Goal: Information Seeking & Learning: Learn about a topic

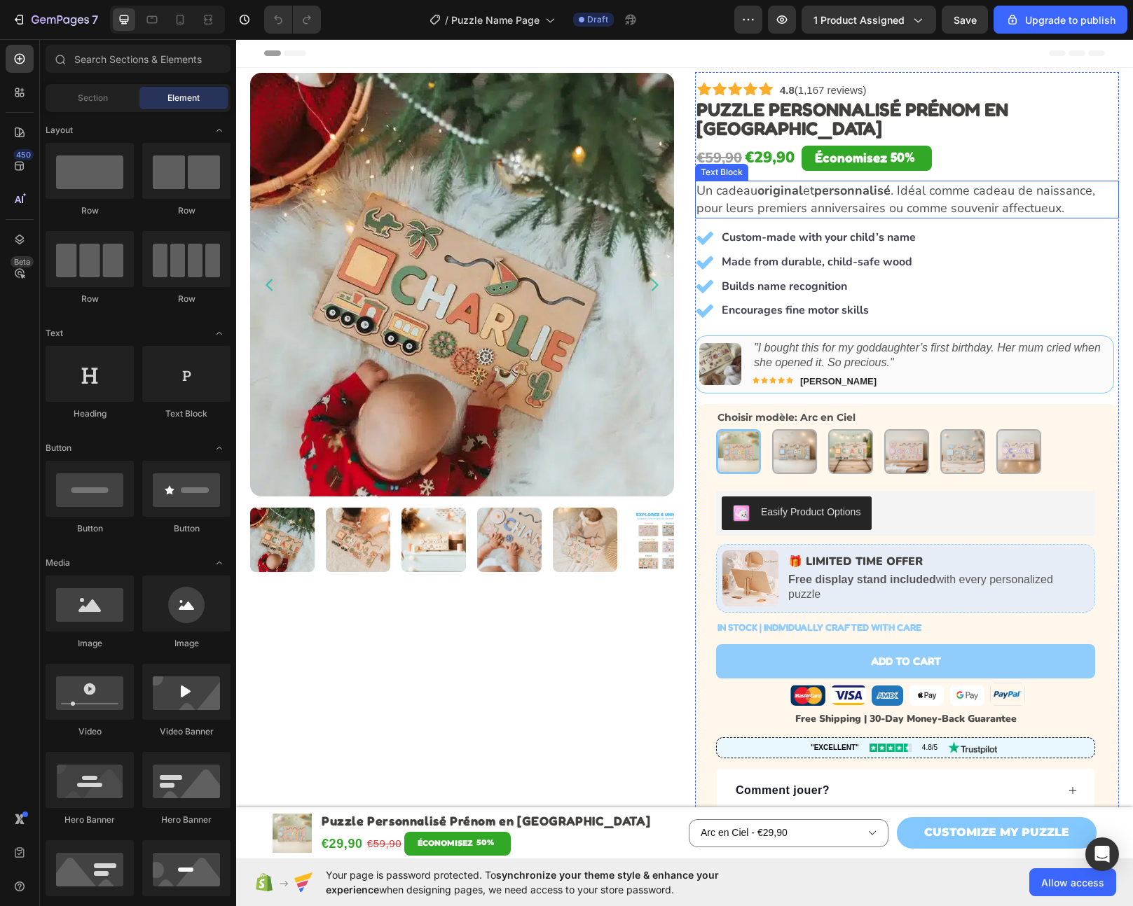
click at [779, 184] on p "Un cadeau original et personnalisé . Idéal comme cadeau de naissance, pour leur…" at bounding box center [906, 199] width 421 height 35
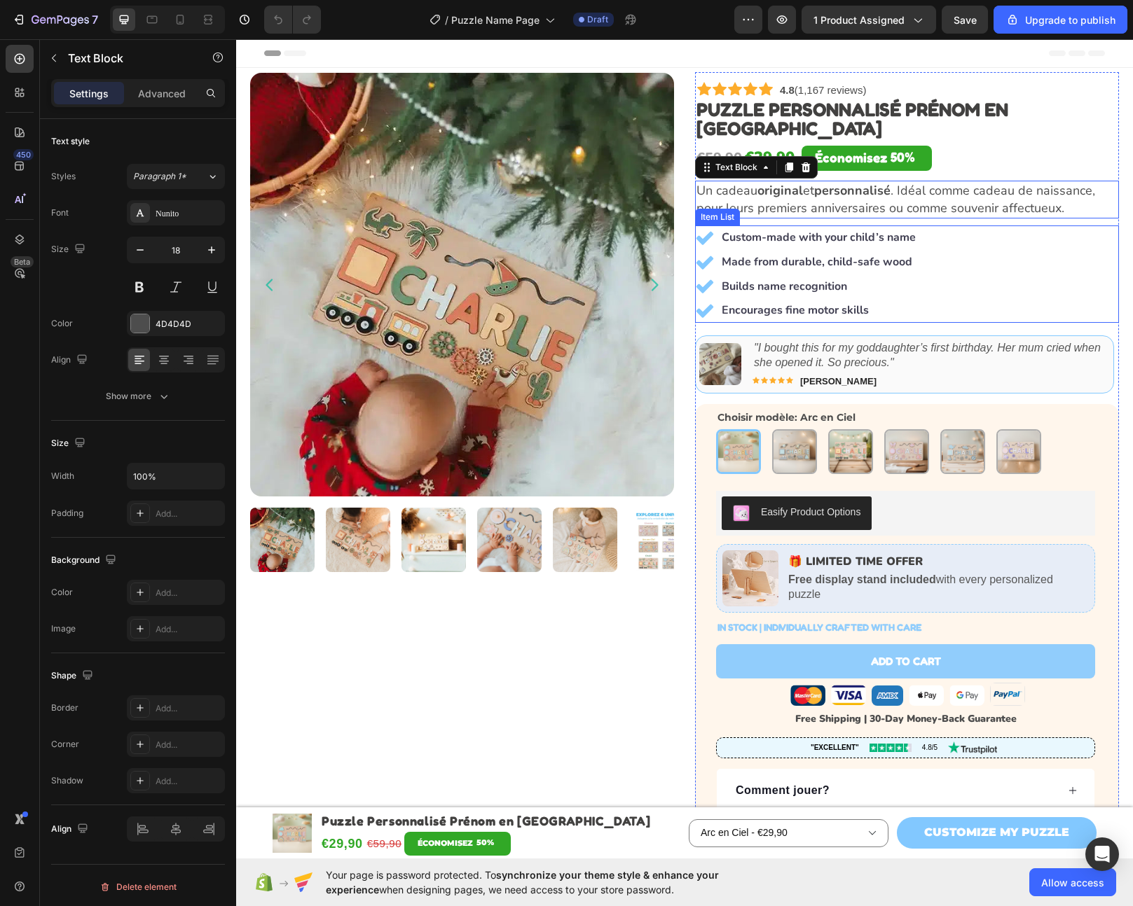
click at [784, 230] on strong "Custom-made with your child’s name" at bounding box center [818, 237] width 194 height 15
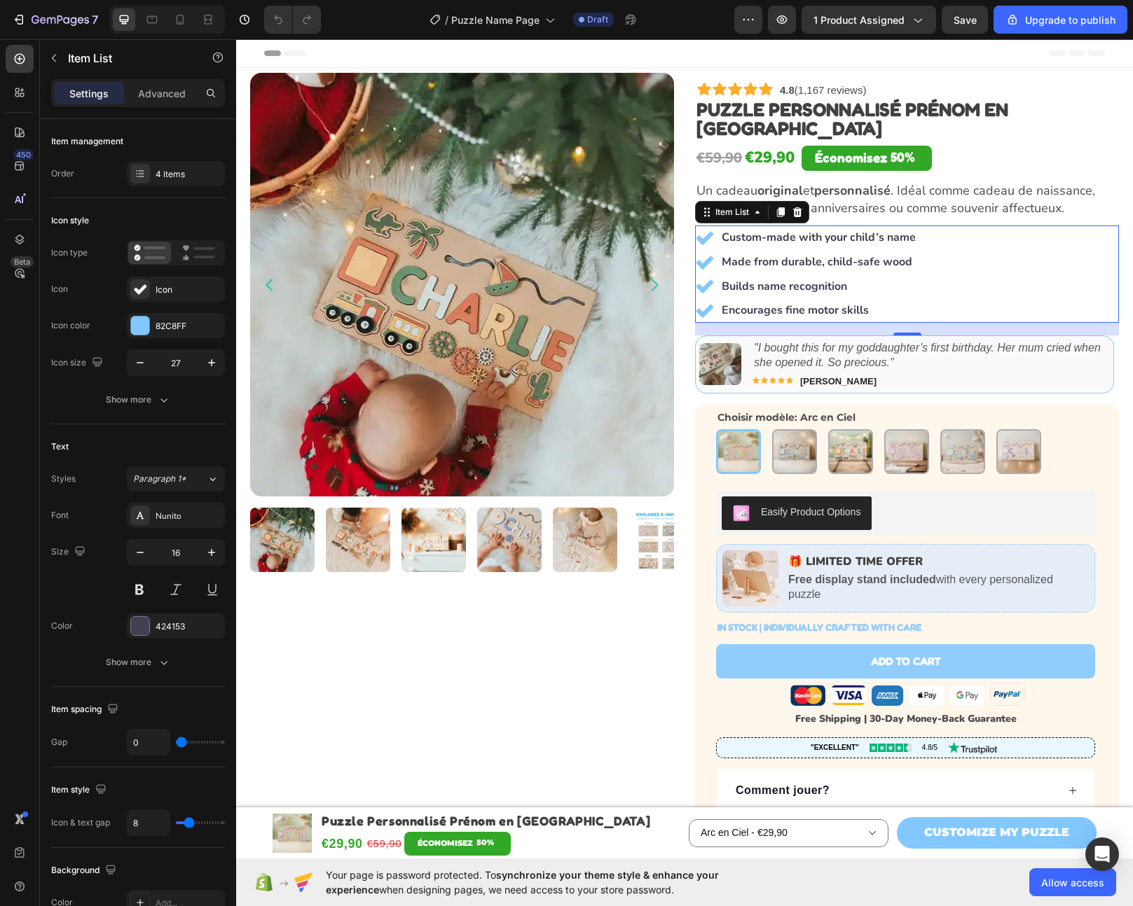
click at [777, 230] on strong "Custom-made with your child’s name" at bounding box center [818, 237] width 194 height 15
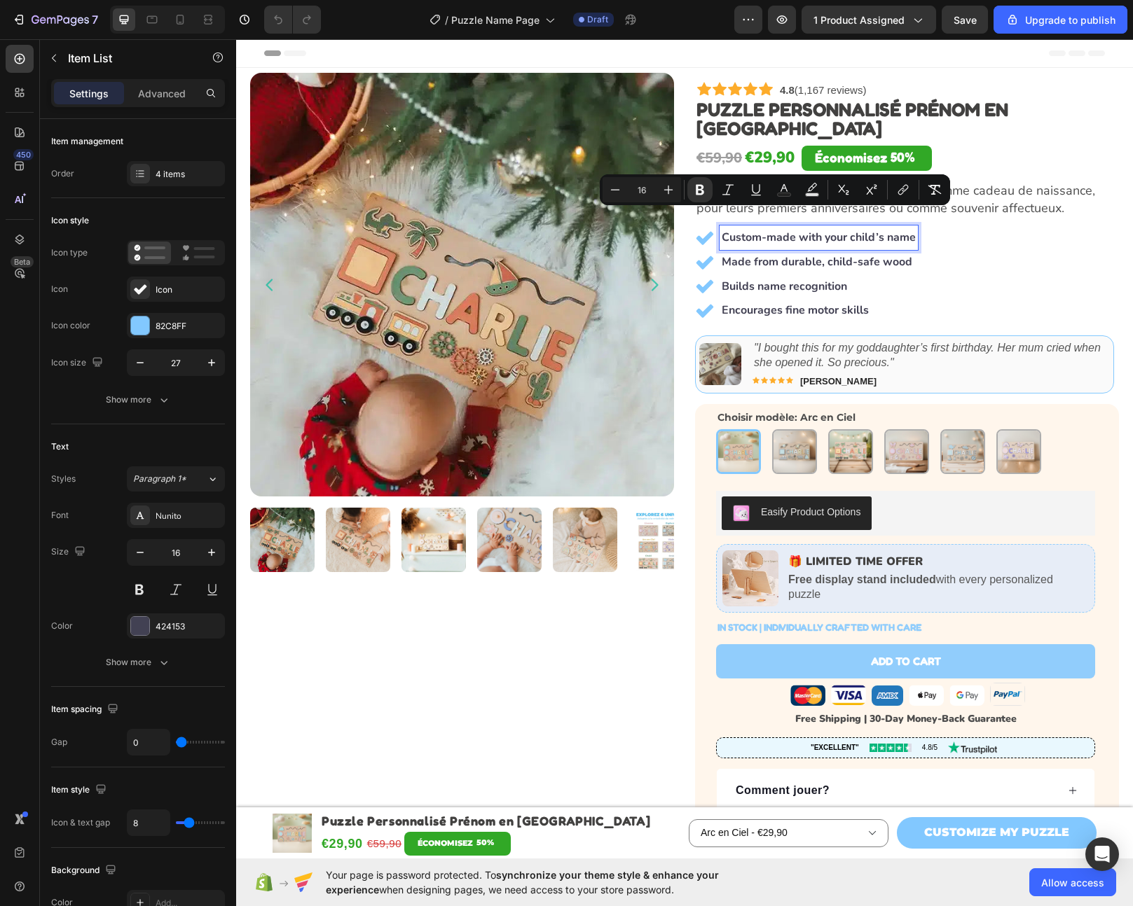
click at [810, 230] on strong "Custom-made with your child’s name" at bounding box center [818, 237] width 194 height 15
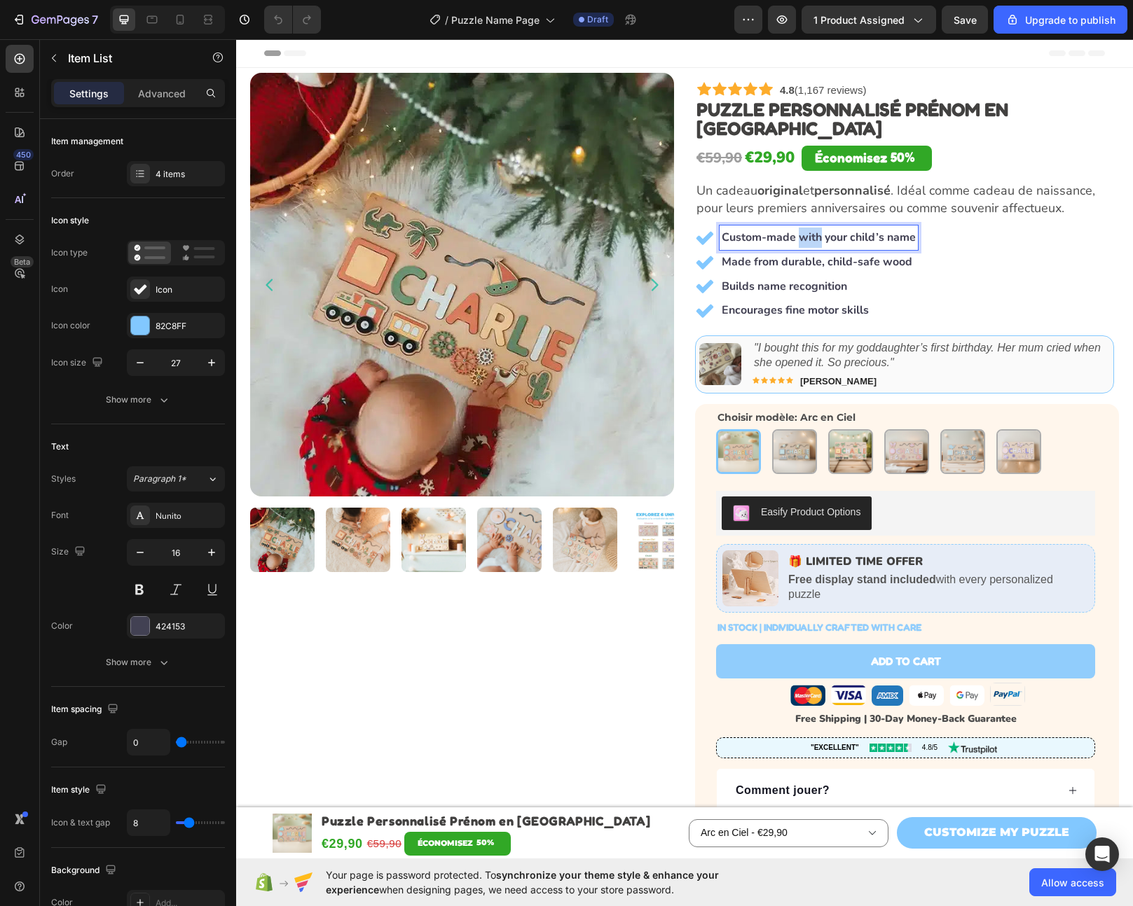
click at [810, 230] on strong "Custom-made with your child’s name" at bounding box center [818, 237] width 194 height 15
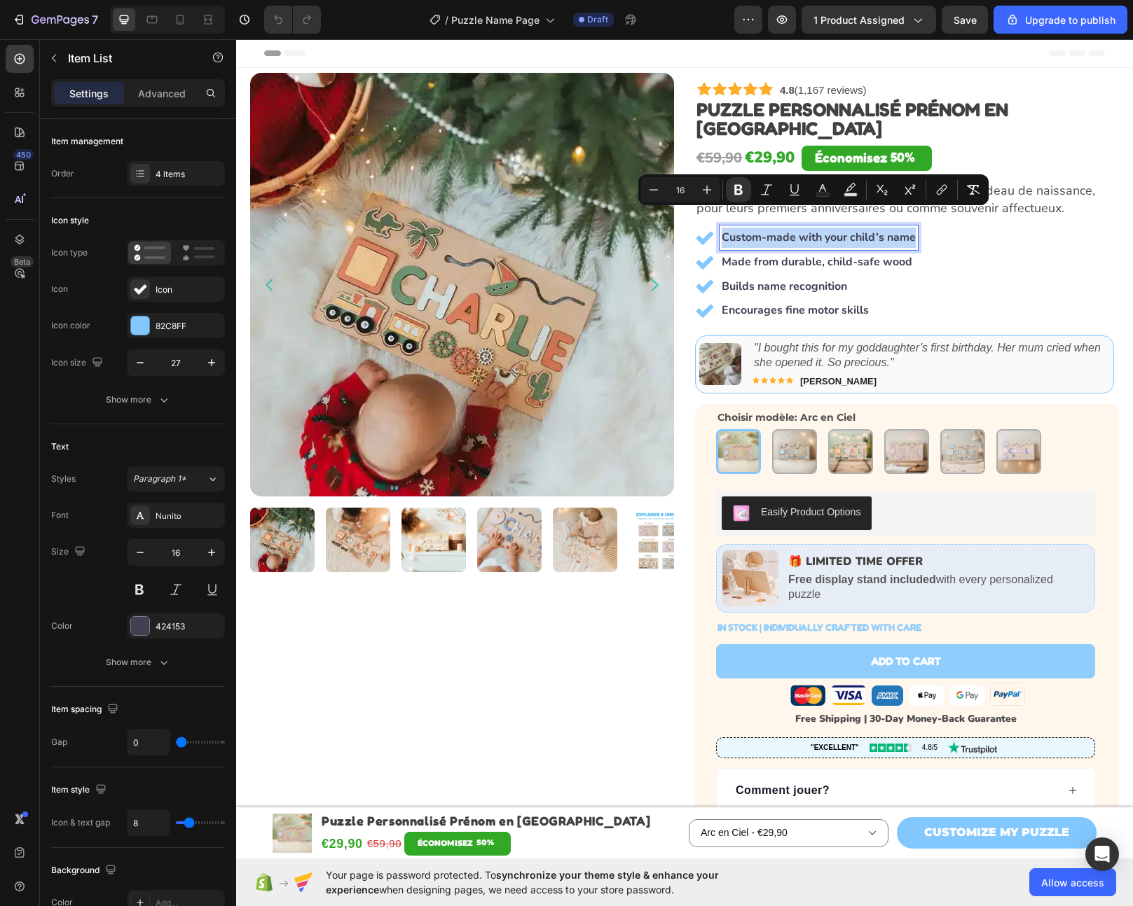
copy strong "Custom-made with your child’s name"
click at [848, 230] on strong "Custom-made with your child’s name" at bounding box center [818, 237] width 194 height 15
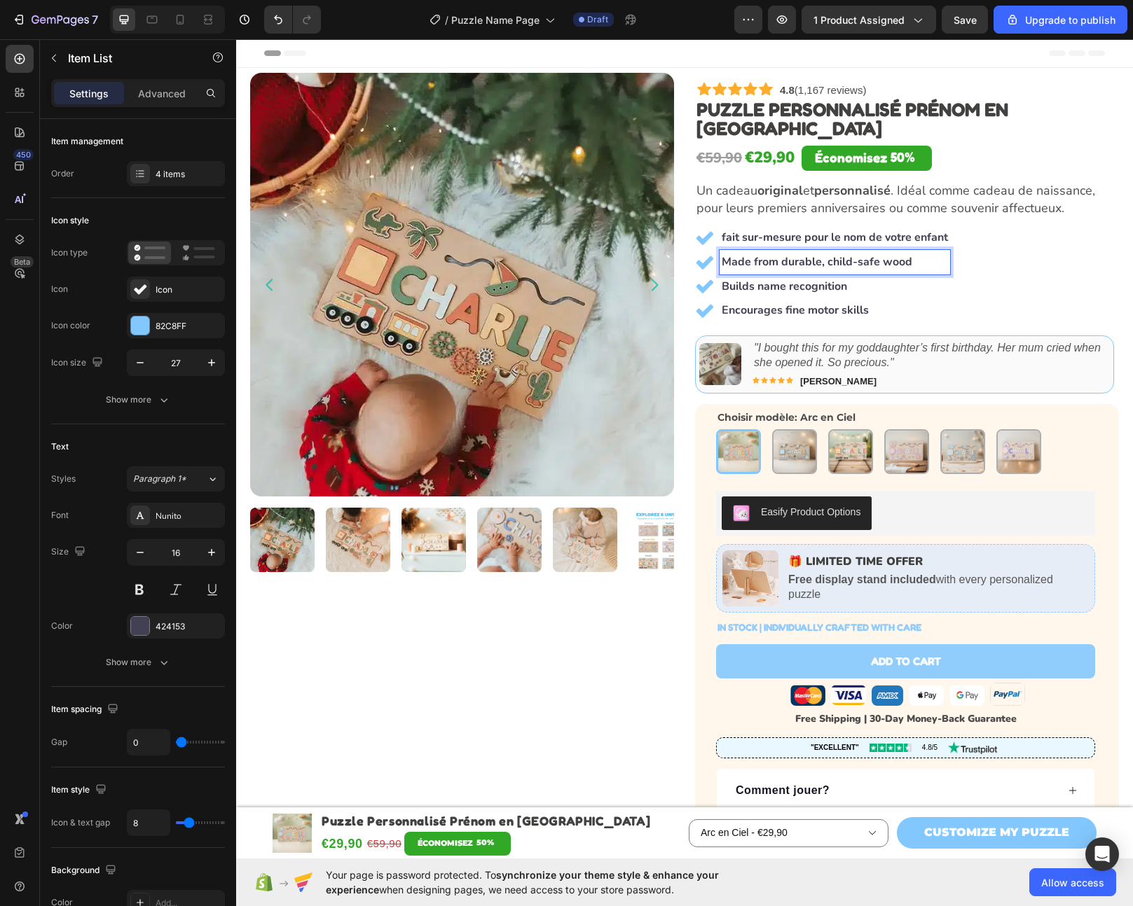
click at [835, 254] on strong "Made from durable, child-safe wood" at bounding box center [816, 261] width 191 height 15
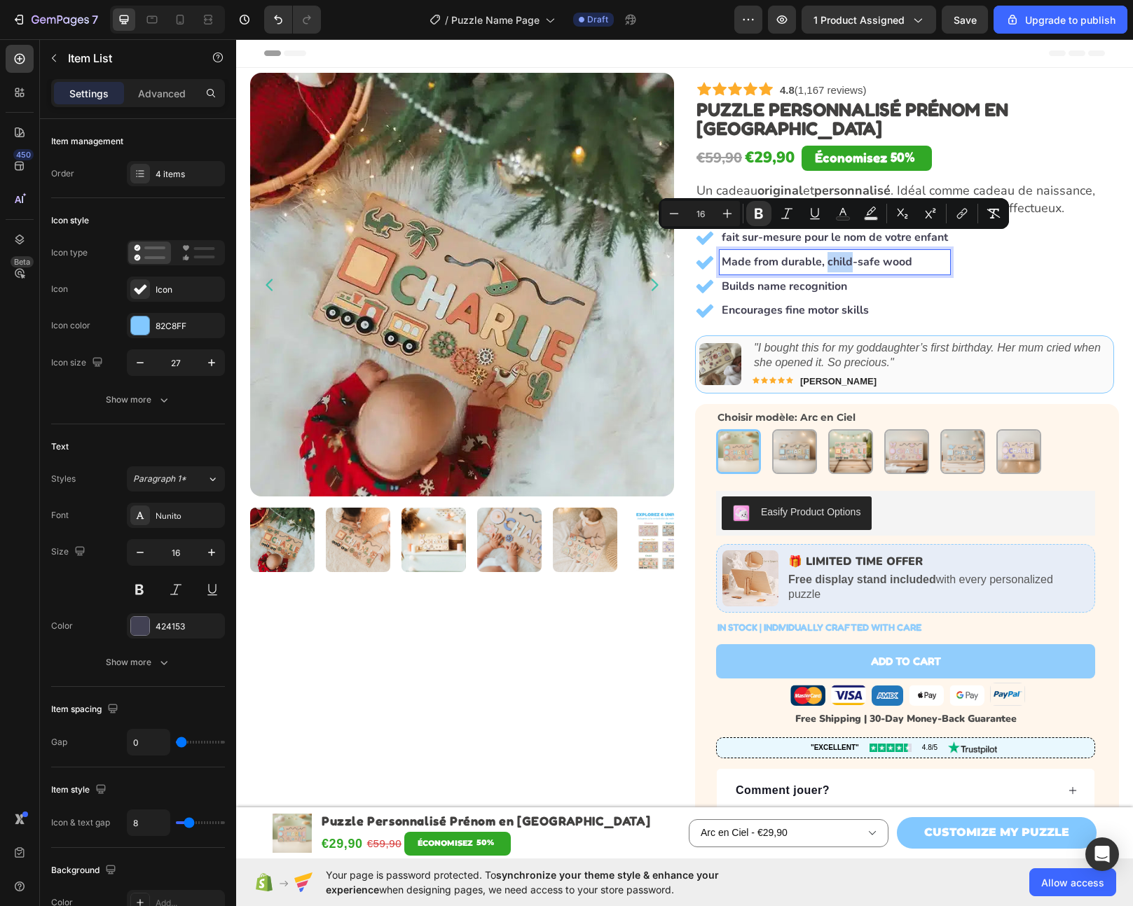
click at [808, 254] on strong "Made from durable, child-safe wood" at bounding box center [816, 261] width 191 height 15
click at [803, 254] on strong "Made from durable, child-safe wood" at bounding box center [816, 261] width 191 height 15
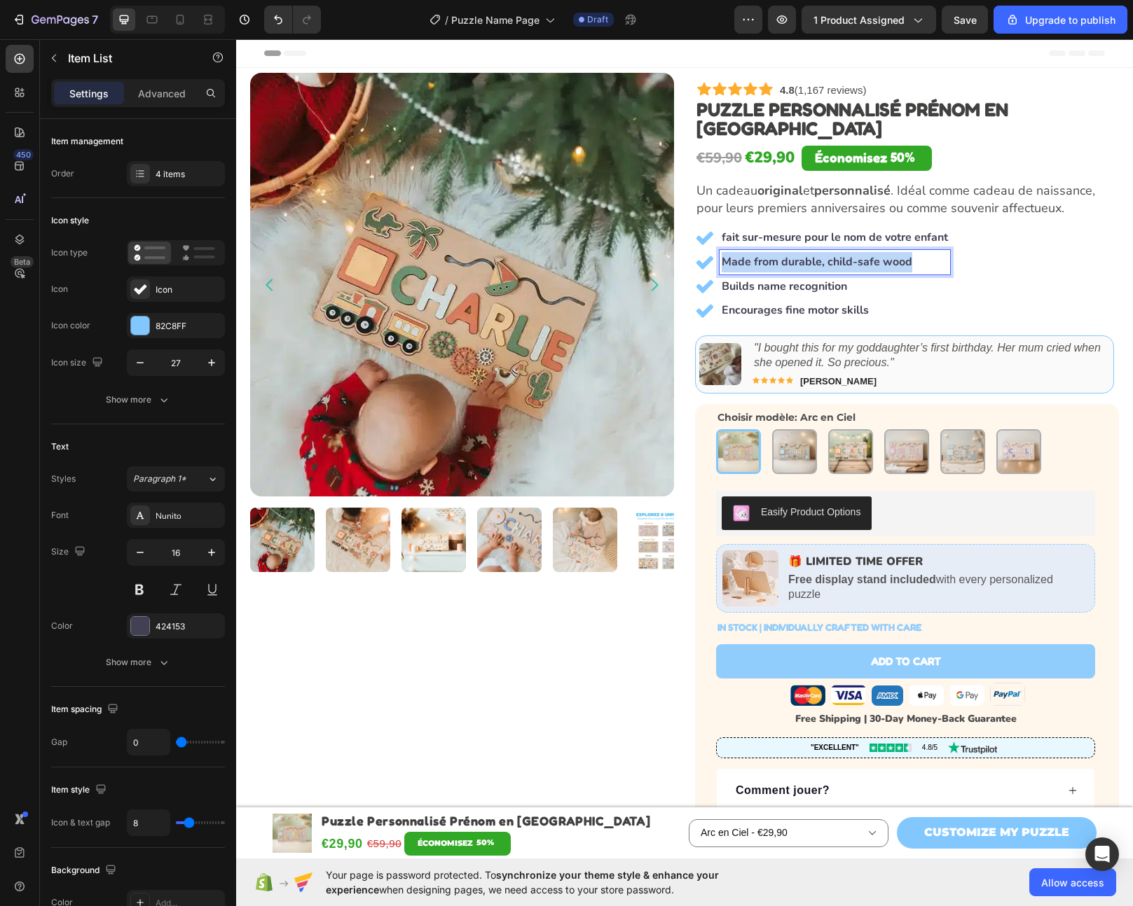
click at [803, 254] on strong "Made from durable, child-safe wood" at bounding box center [816, 261] width 191 height 15
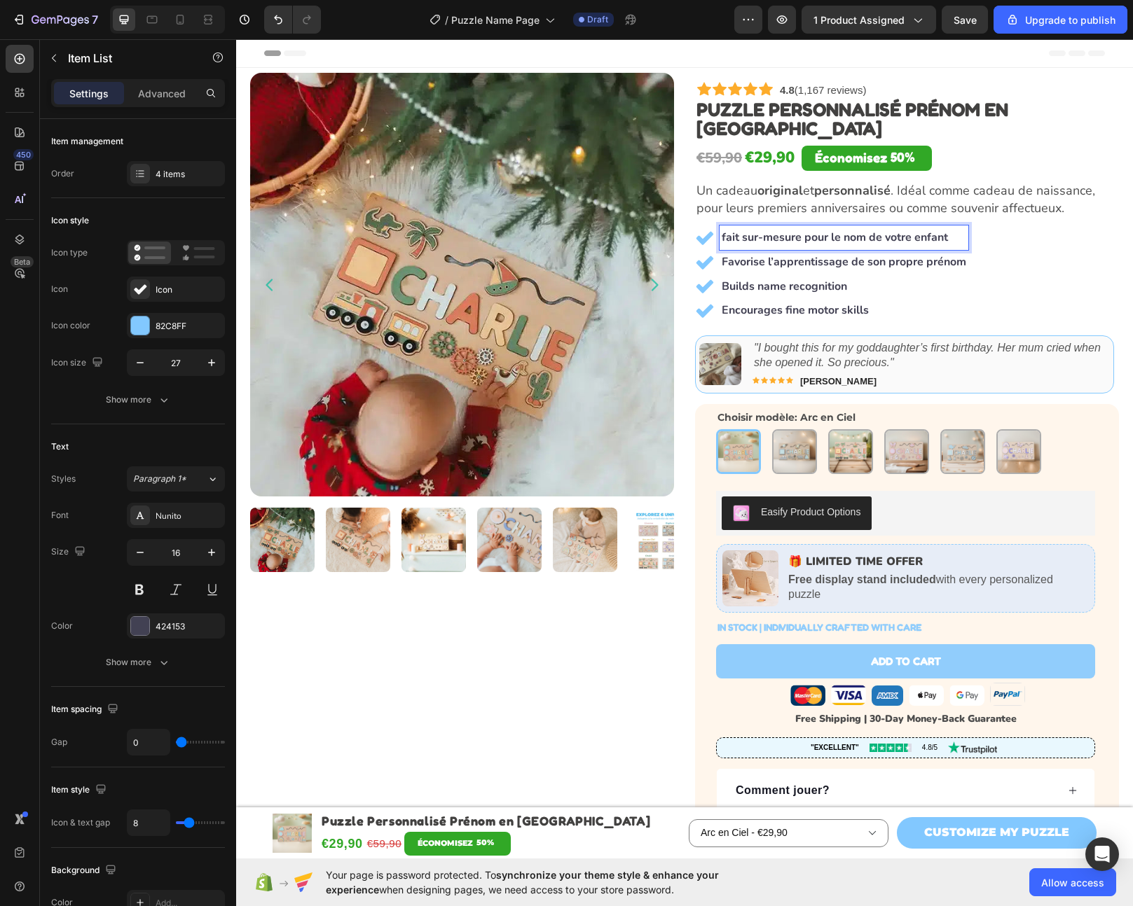
click at [728, 230] on strong "fait sur-mesure pour le nom de votre enfant" at bounding box center [834, 237] width 226 height 15
click at [722, 230] on strong "fait sur-mesure pour le nom de votre enfant" at bounding box center [834, 237] width 226 height 15
click at [786, 279] on strong "Builds name recognition" at bounding box center [783, 286] width 125 height 15
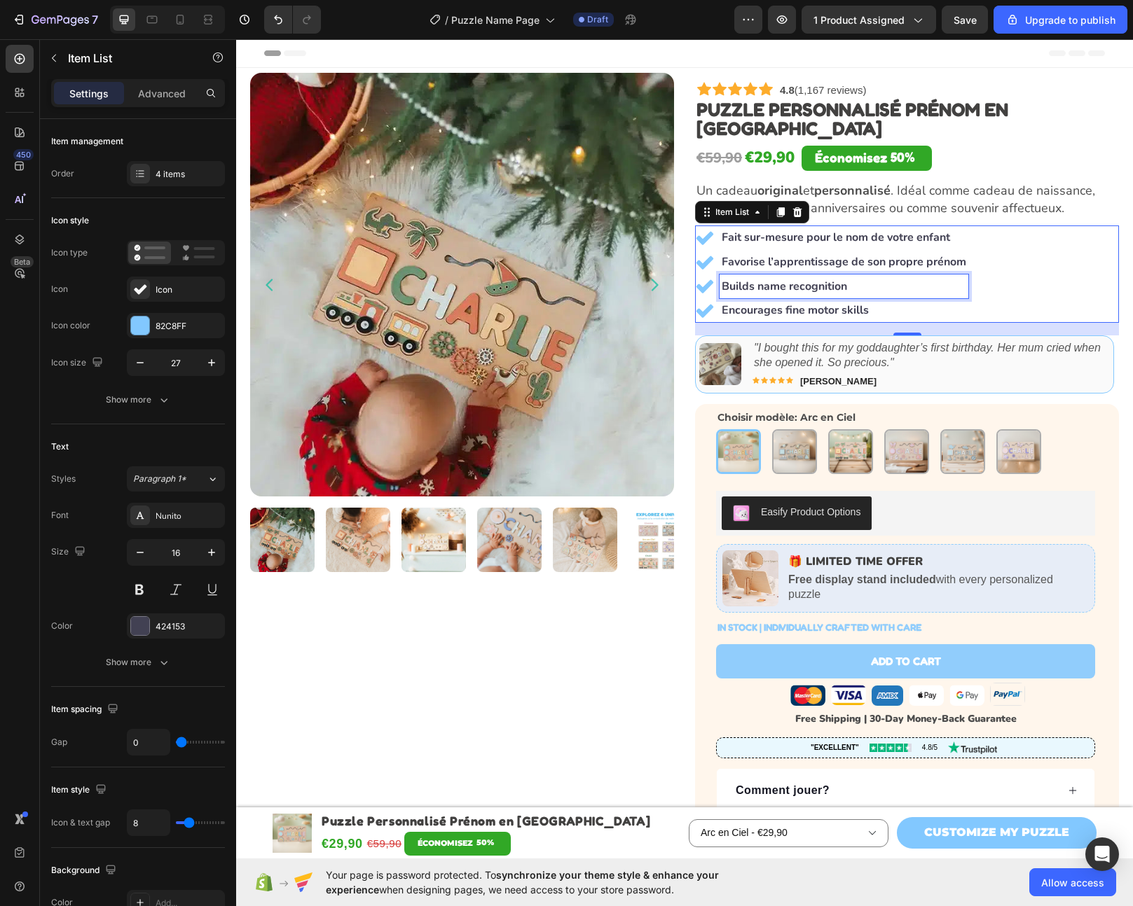
click at [773, 279] on strong "Builds name recognition" at bounding box center [783, 286] width 125 height 15
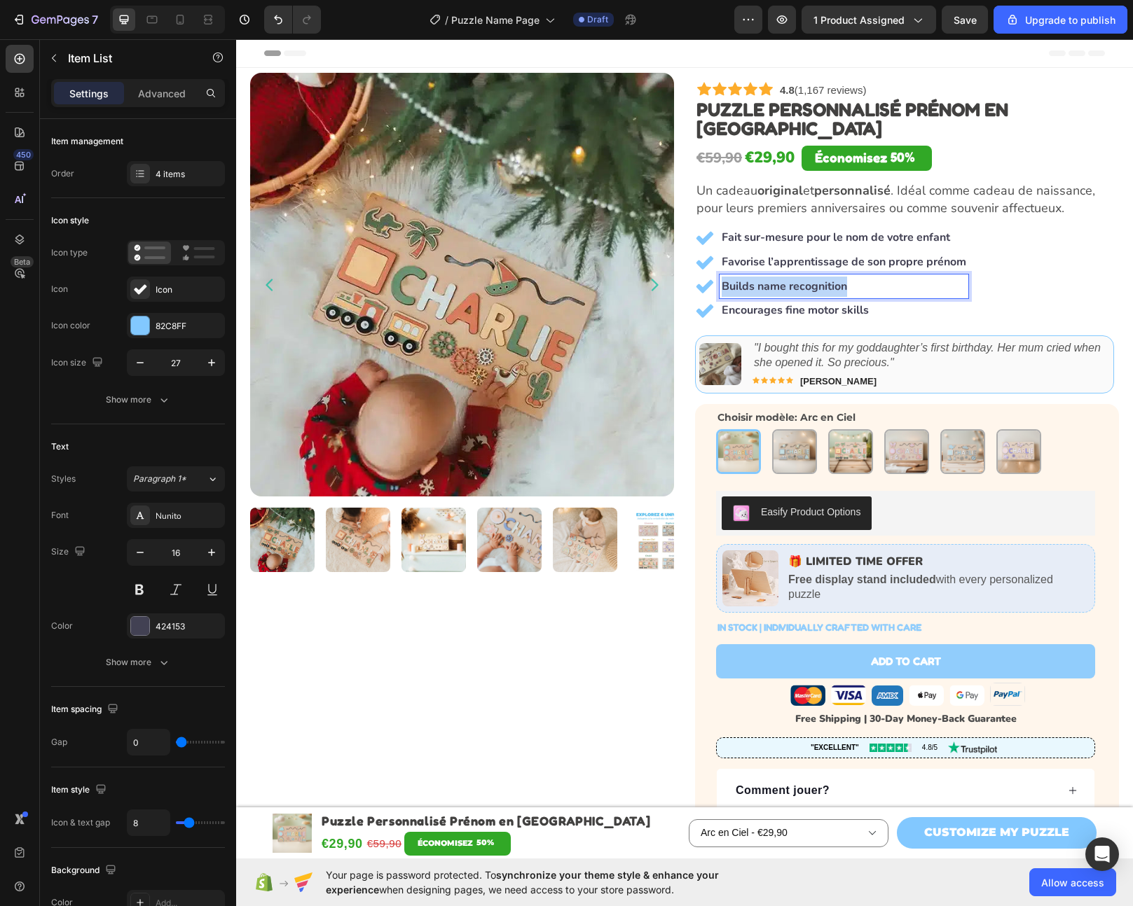
click at [773, 279] on strong "Builds name recognition" at bounding box center [783, 286] width 125 height 15
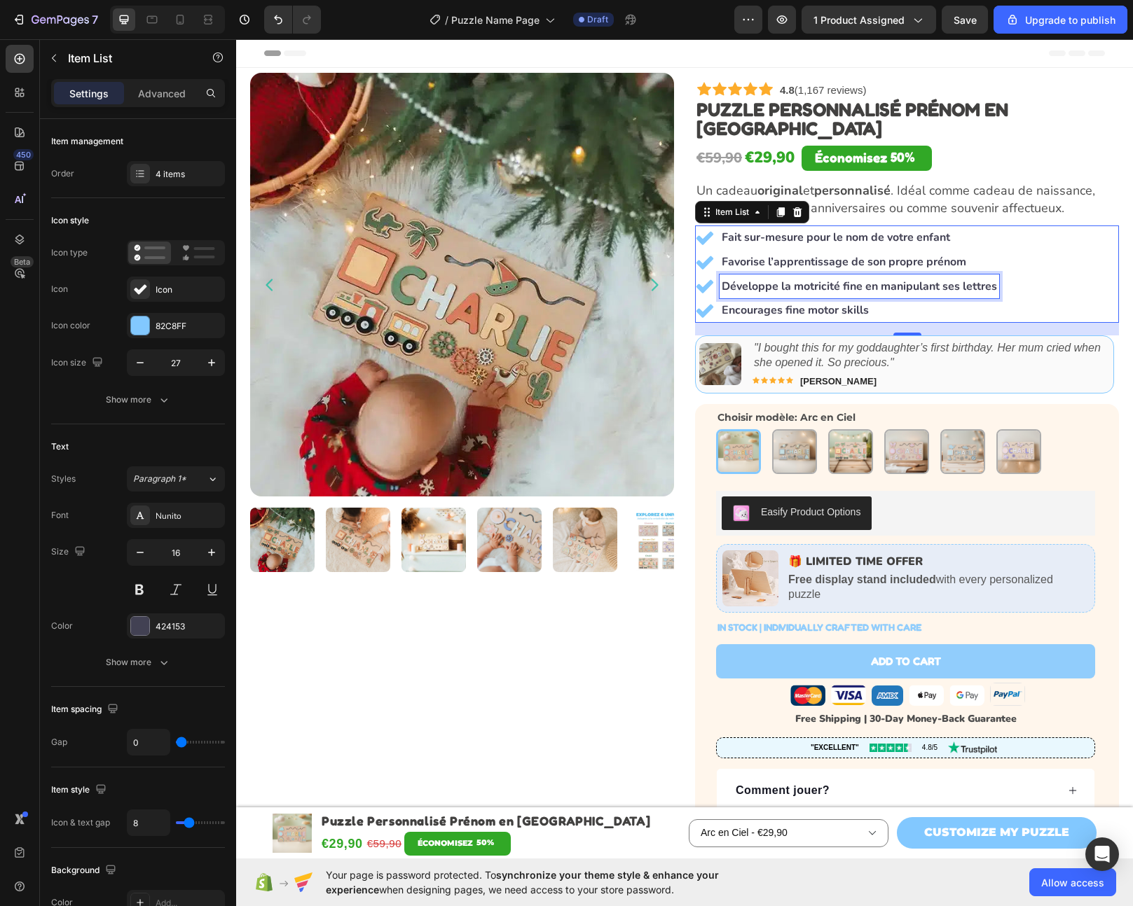
click at [791, 303] on strong "Encourages fine motor skills" at bounding box center [794, 310] width 147 height 15
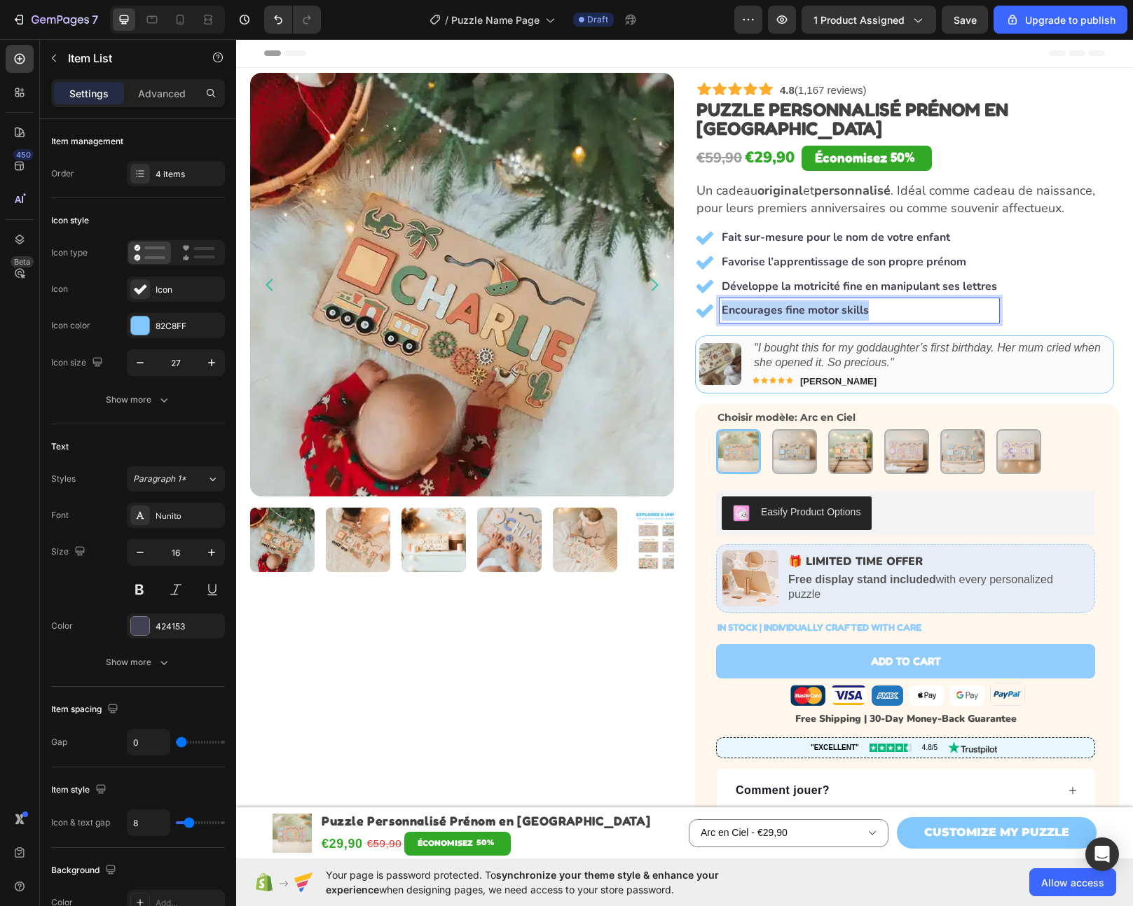
click at [791, 303] on strong "Encourages fine motor skills" at bounding box center [794, 310] width 147 height 15
click at [1055, 278] on div "Fait sur-mesure pour le nom de votre enfant Favorise l’apprentissage de son pro…" at bounding box center [907, 274] width 424 height 97
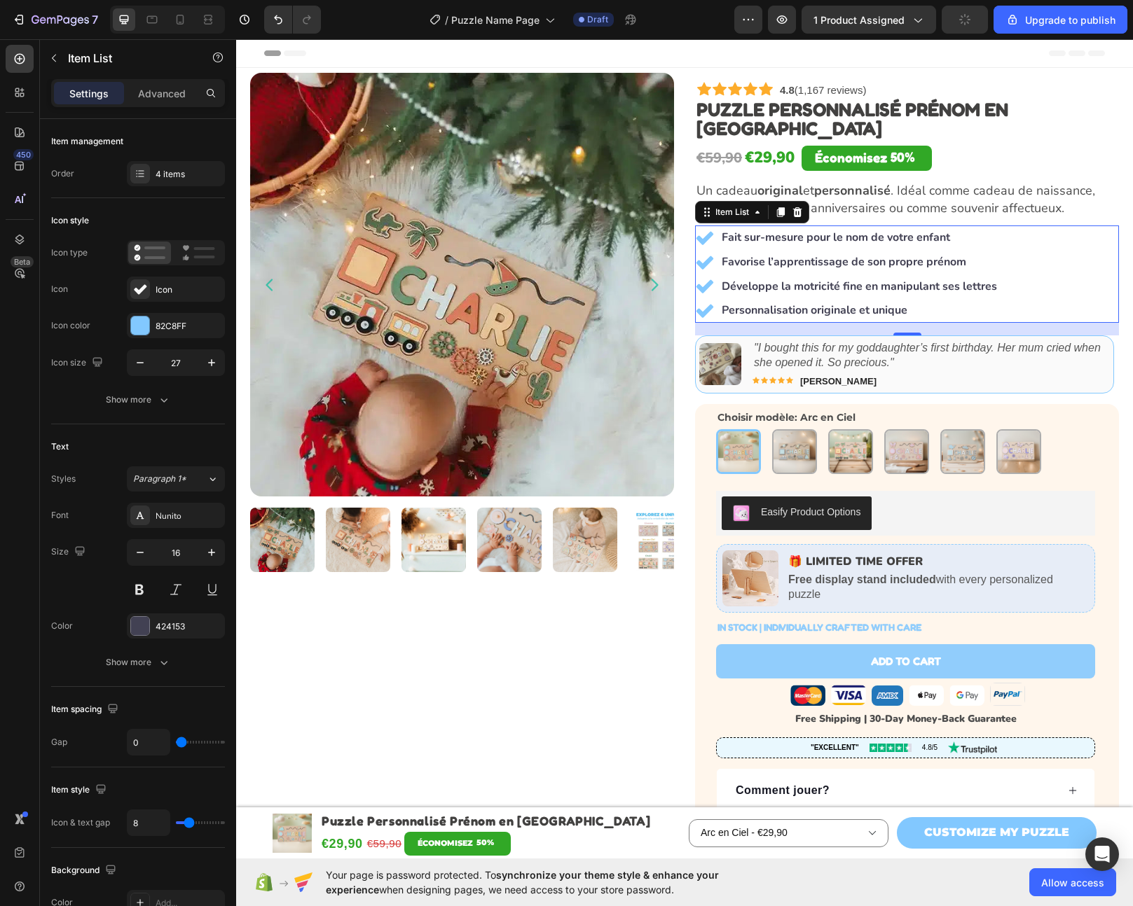
click at [1055, 278] on div "Fait sur-mesure pour le nom de votre enfant Favorise l’apprentissage de son pro…" at bounding box center [907, 274] width 424 height 97
click at [808, 342] on icon ""I bought this for my goddaughter’s first birthday. Her mum cried when she open…" at bounding box center [927, 355] width 347 height 27
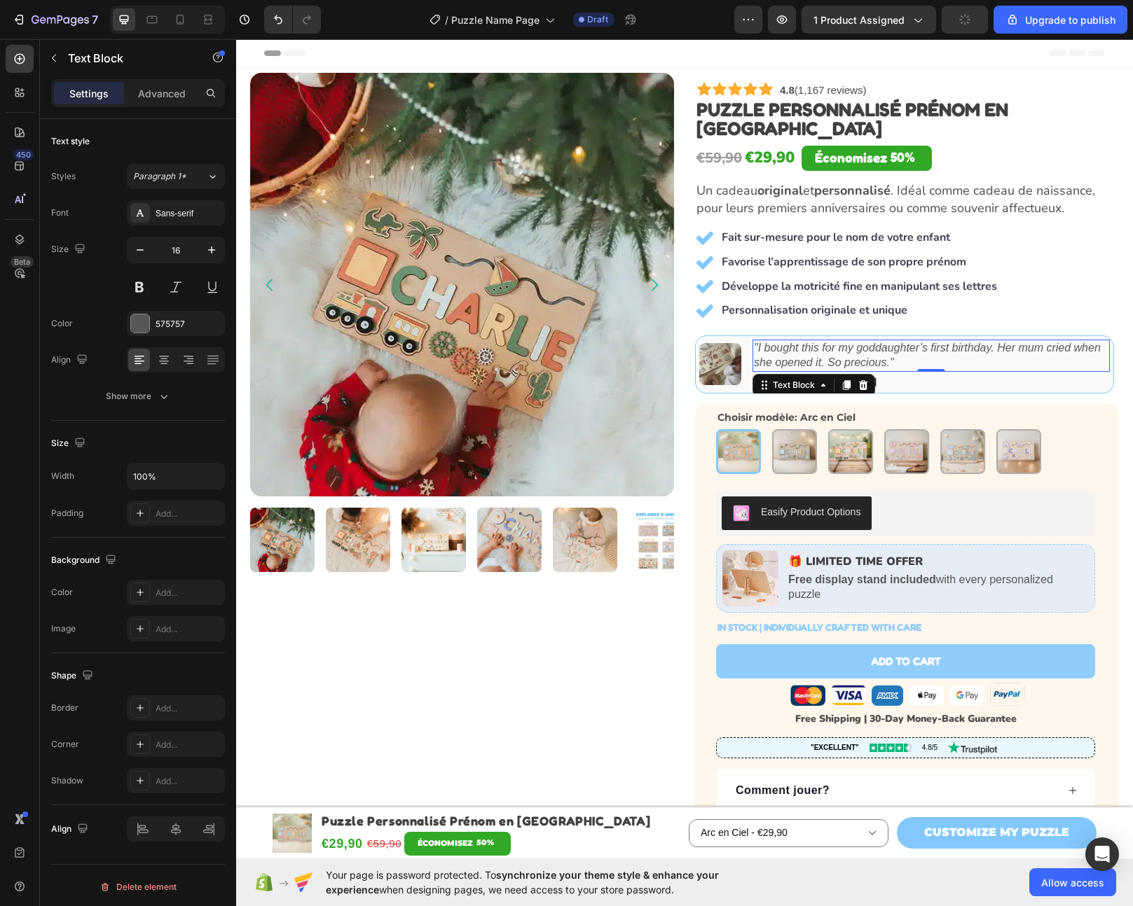
click at [808, 342] on icon ""I bought this for my goddaughter’s first birthday. Her mum cried when she open…" at bounding box center [927, 355] width 347 height 27
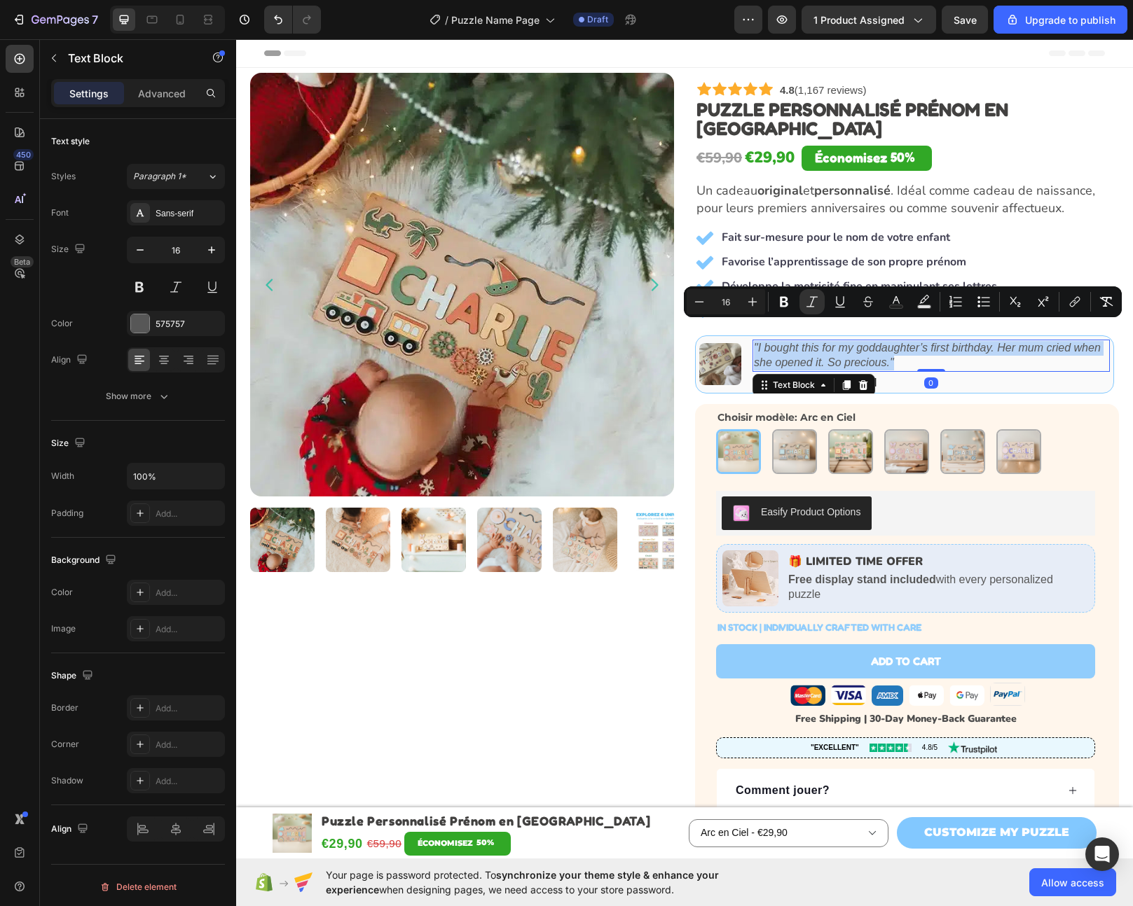
click at [808, 342] on icon ""I bought this for my goddaughter’s first birthday. Her mum cried when she open…" at bounding box center [927, 355] width 347 height 27
copy icon ""I bought this for my goddaughter’s first birthday. Her mum cried when she open…"
click at [837, 376] on strong "[PERSON_NAME]" at bounding box center [838, 381] width 76 height 11
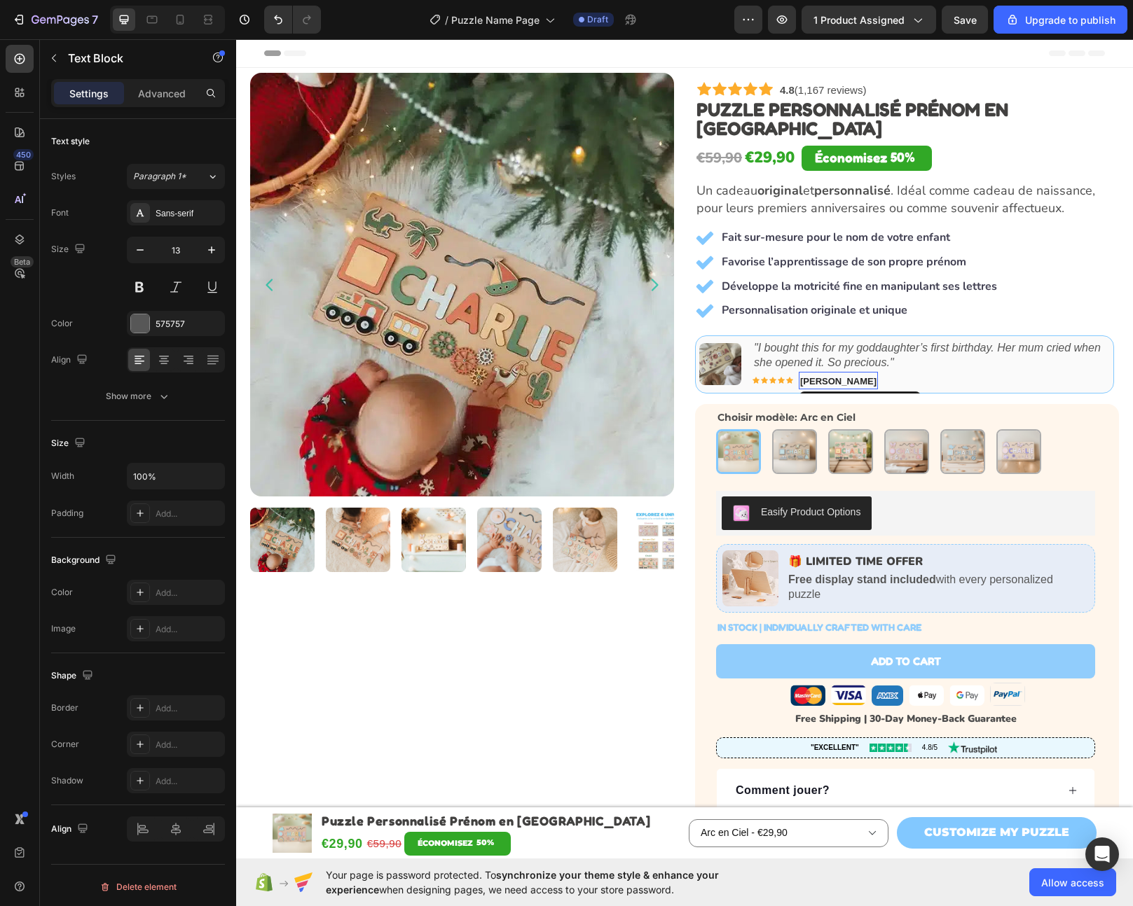
click at [837, 376] on strong "[PERSON_NAME]" at bounding box center [838, 381] width 76 height 11
click at [826, 342] on icon ""I bought this for my goddaughter’s first birthday. Her mum cried when she open…" at bounding box center [927, 355] width 347 height 27
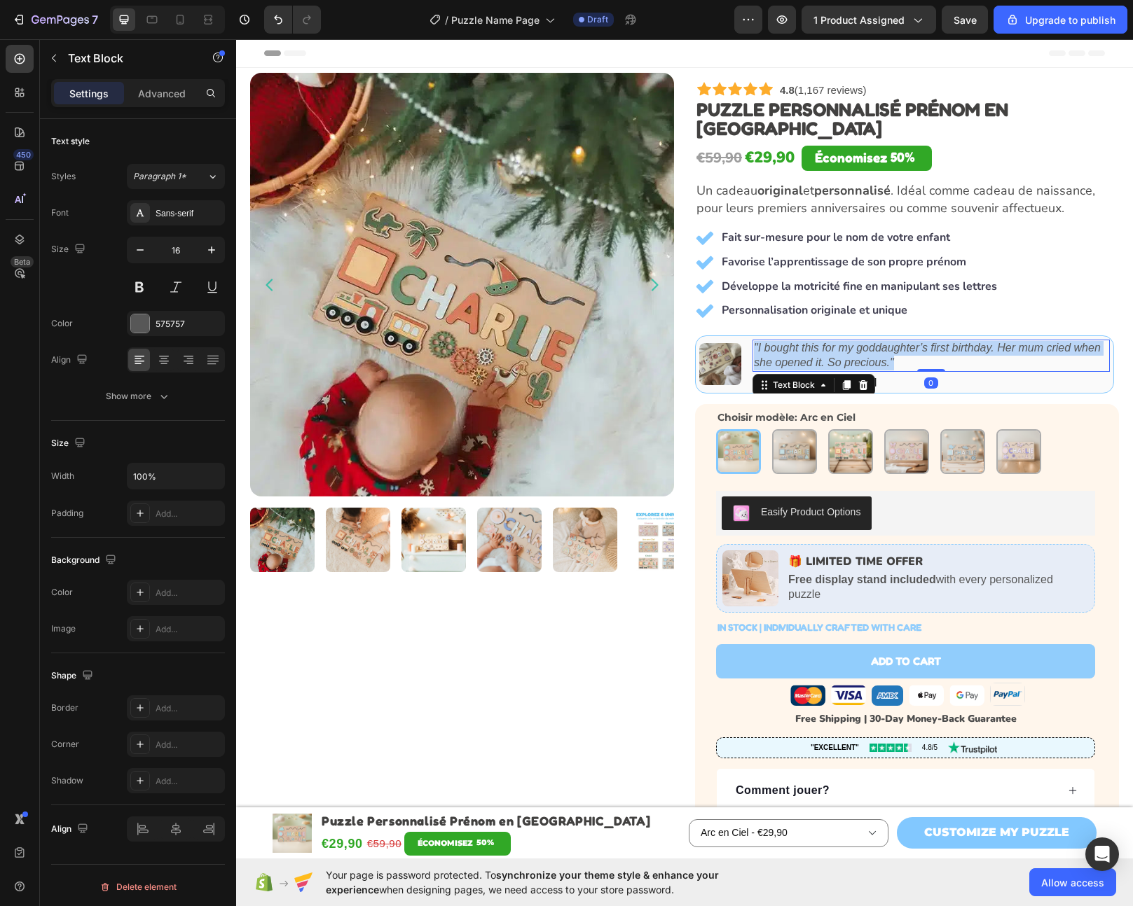
click at [826, 342] on icon ""I bought this for my goddaughter’s first birthday. Her mum cried when she open…" at bounding box center [927, 355] width 347 height 27
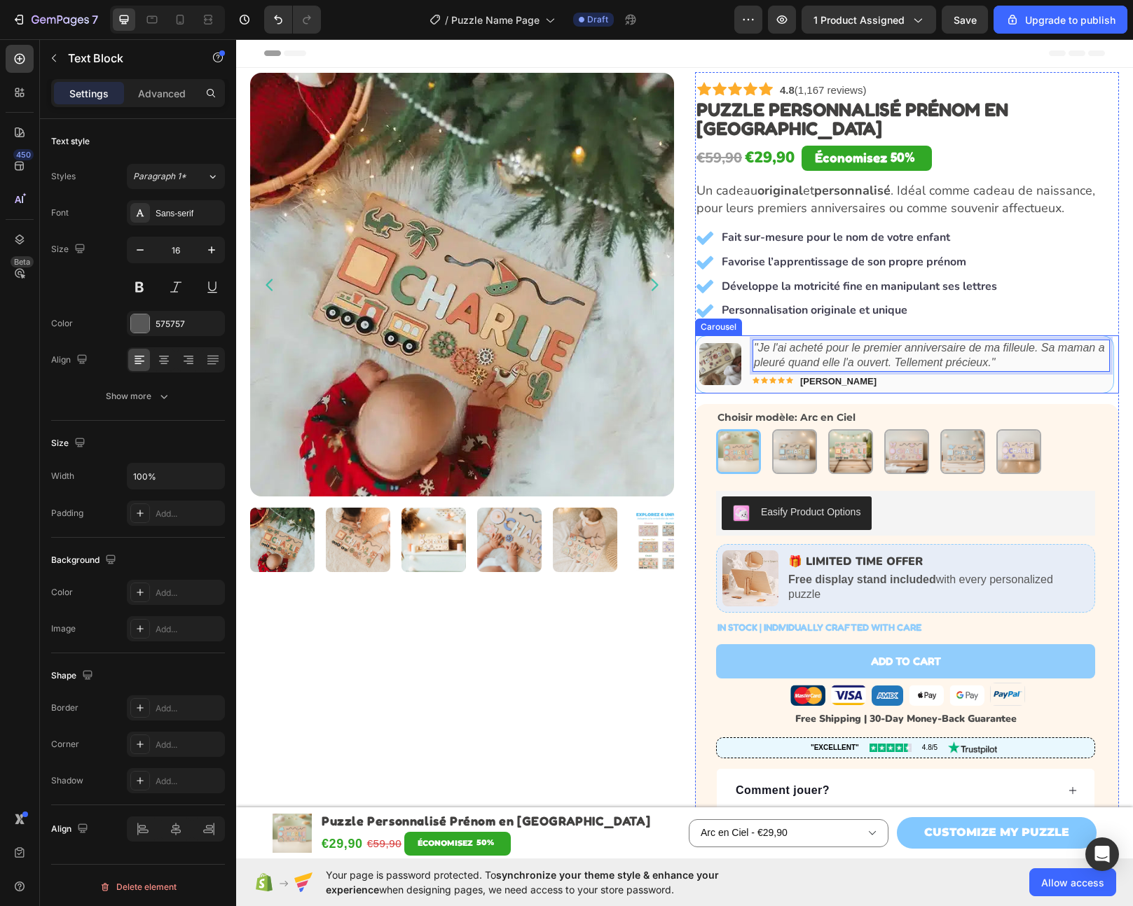
click at [1089, 357] on icon "Carousel Next Arrow" at bounding box center [1096, 364] width 14 height 14
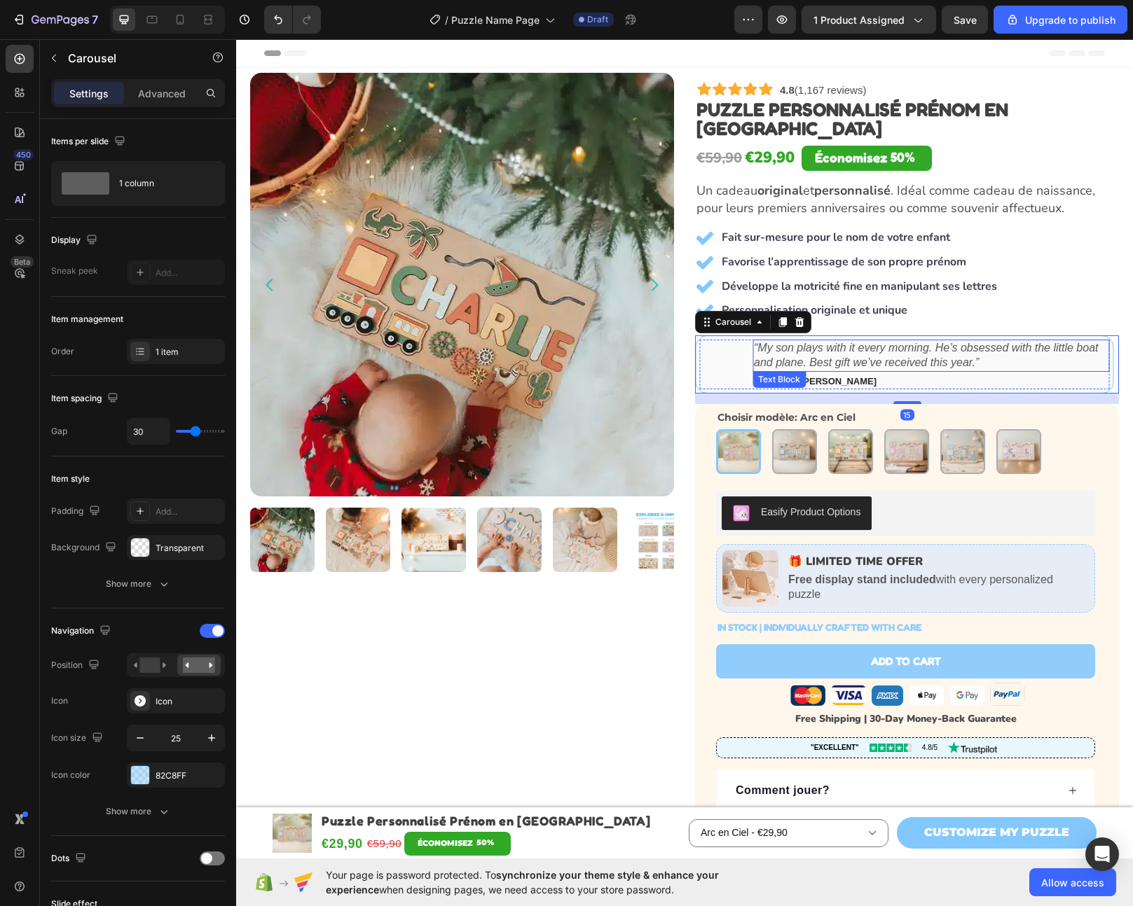
click at [847, 342] on icon "“My son plays with it every morning. He’s obsessed with the little boat and pla…" at bounding box center [926, 355] width 344 height 27
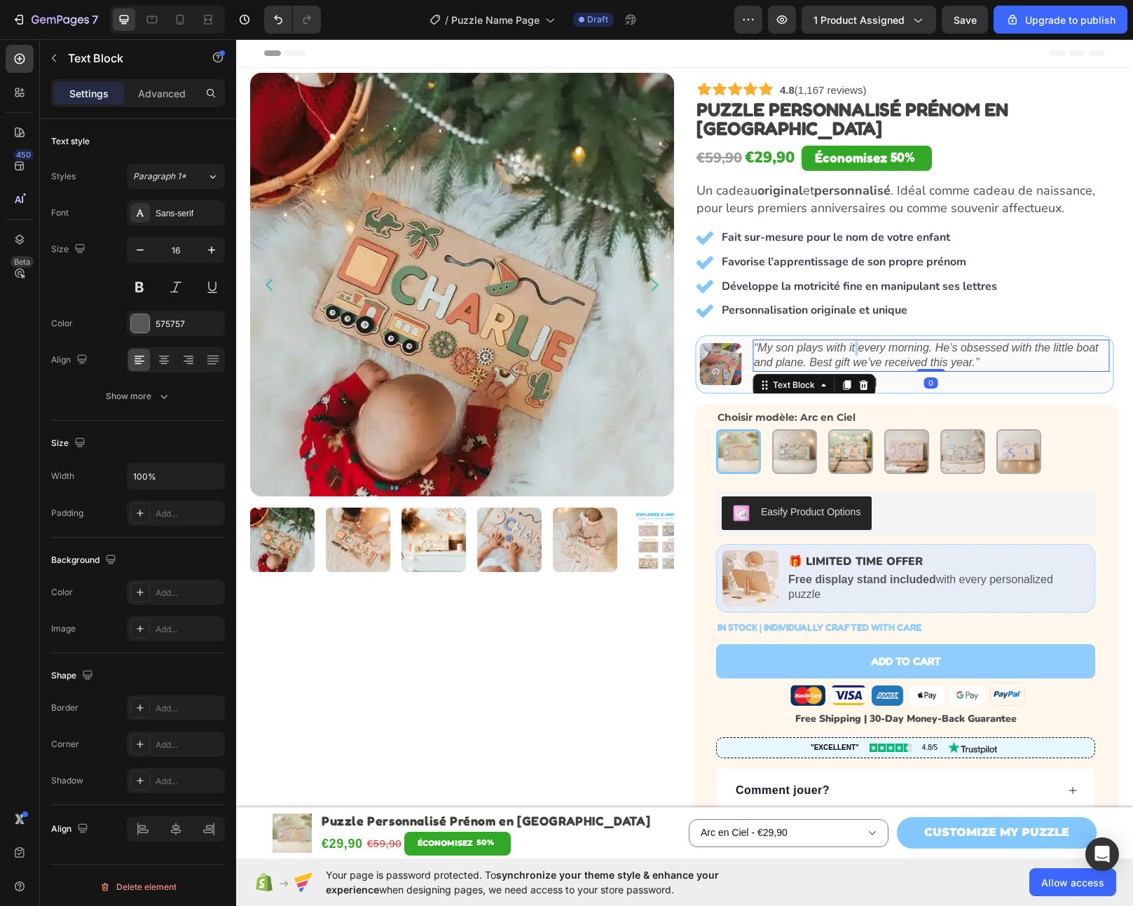
click at [847, 342] on icon "“My son plays with it every morning. He’s obsessed with the little boat and pla…" at bounding box center [926, 355] width 344 height 27
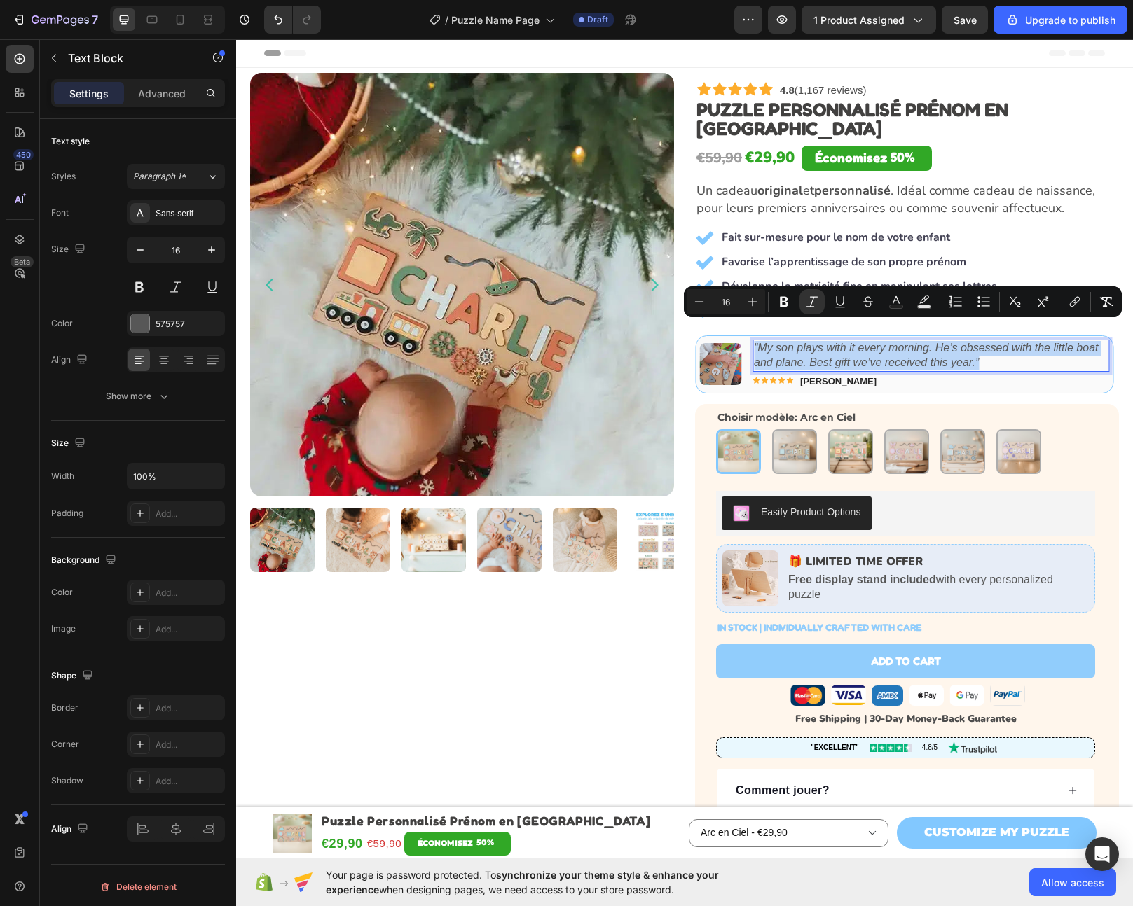
copy icon "“My son plays with it every morning. He’s obsessed with the little boat and pla…"
click at [820, 342] on icon "“My son plays with it every morning. He’s obsessed with the little boat and pla…" at bounding box center [926, 355] width 344 height 27
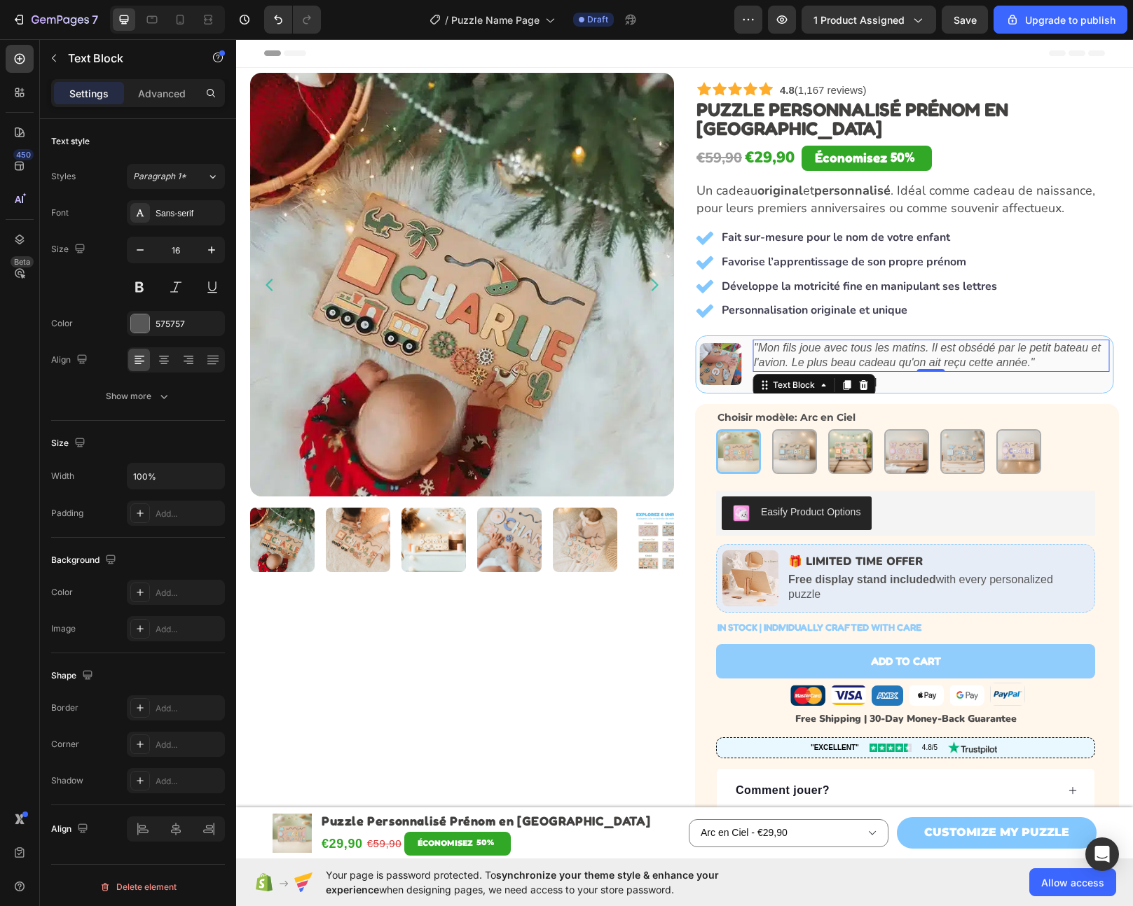
click at [915, 372] on div "Icon Icon Icon Icon Icon Icon List [PERSON_NAME] Text Block Row" at bounding box center [930, 381] width 357 height 18
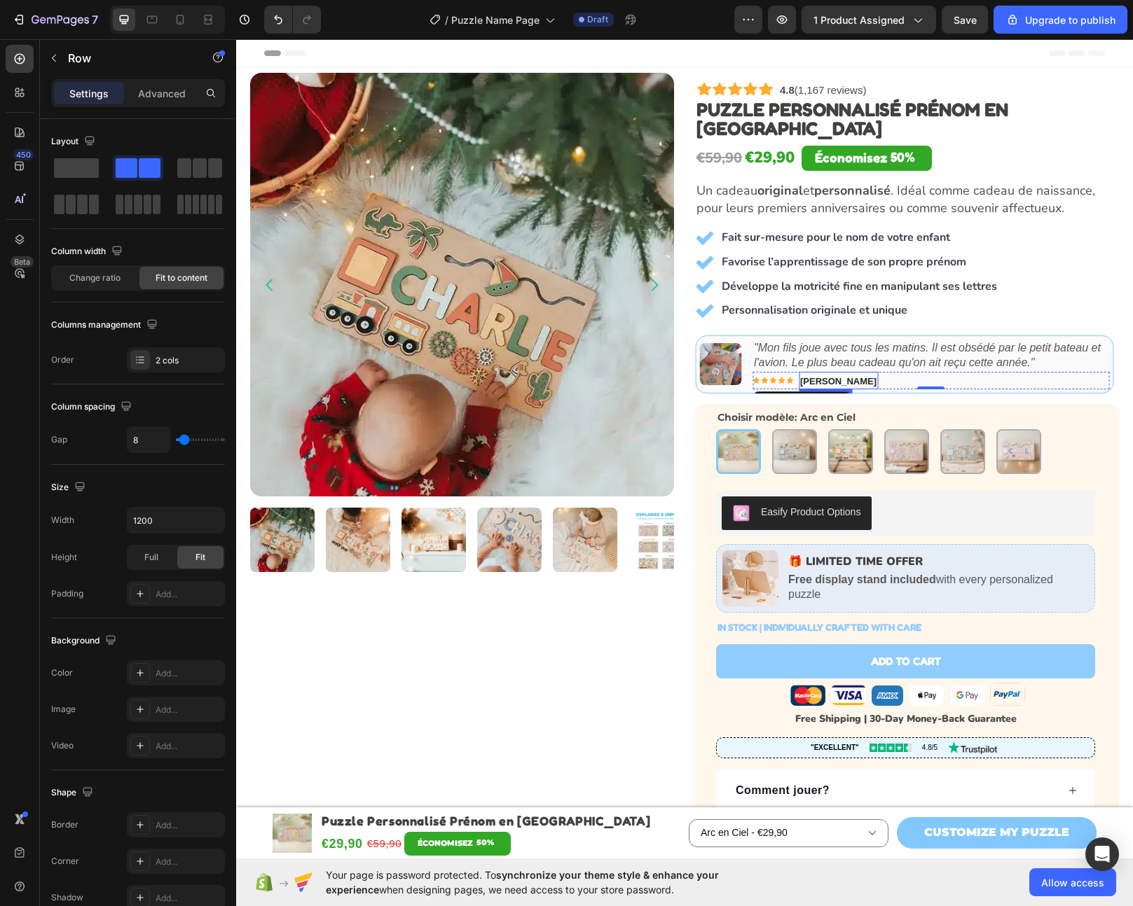
click at [816, 376] on strong "[PERSON_NAME]" at bounding box center [838, 381] width 76 height 11
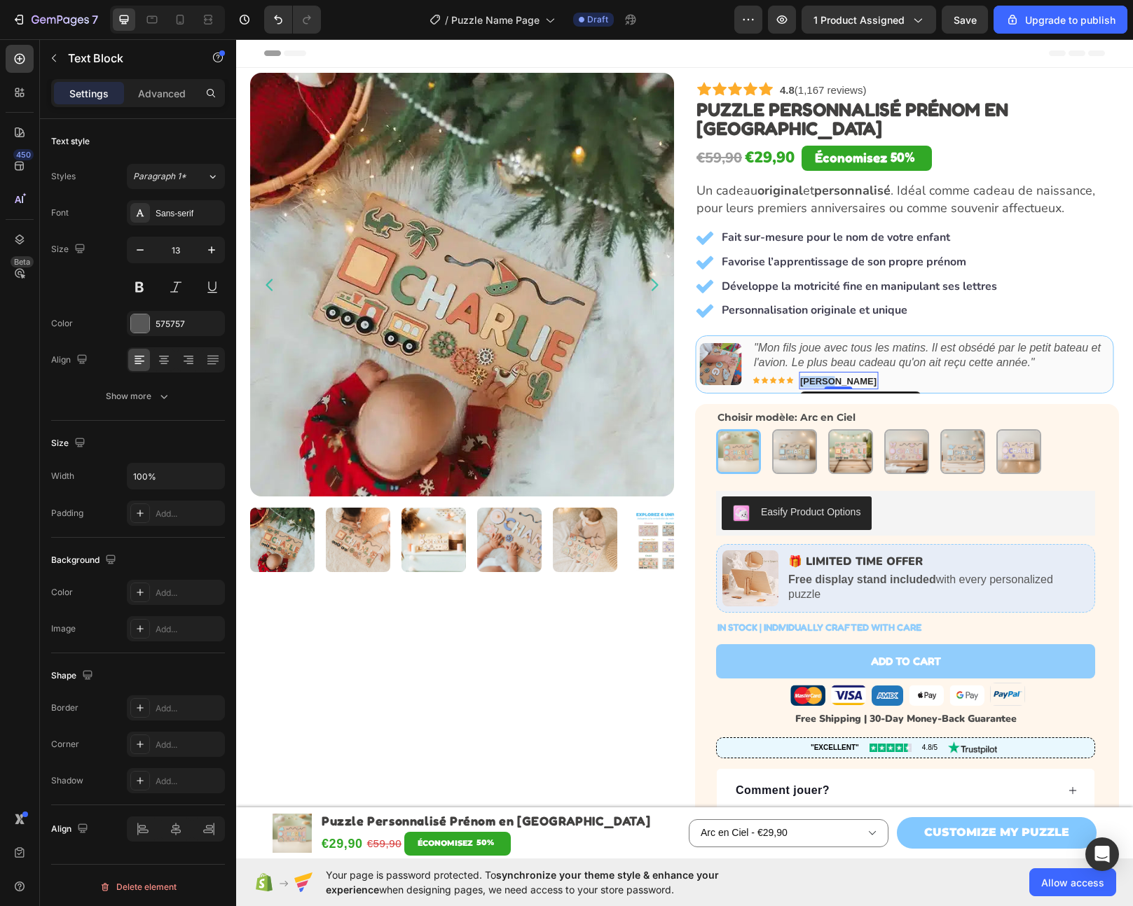
click at [816, 376] on strong "[PERSON_NAME]" at bounding box center [838, 381] width 76 height 11
click at [977, 372] on div "Icon Icon Icon Icon Icon Icon List [PERSON_NAME] Text Block 0 Row" at bounding box center [930, 381] width 357 height 18
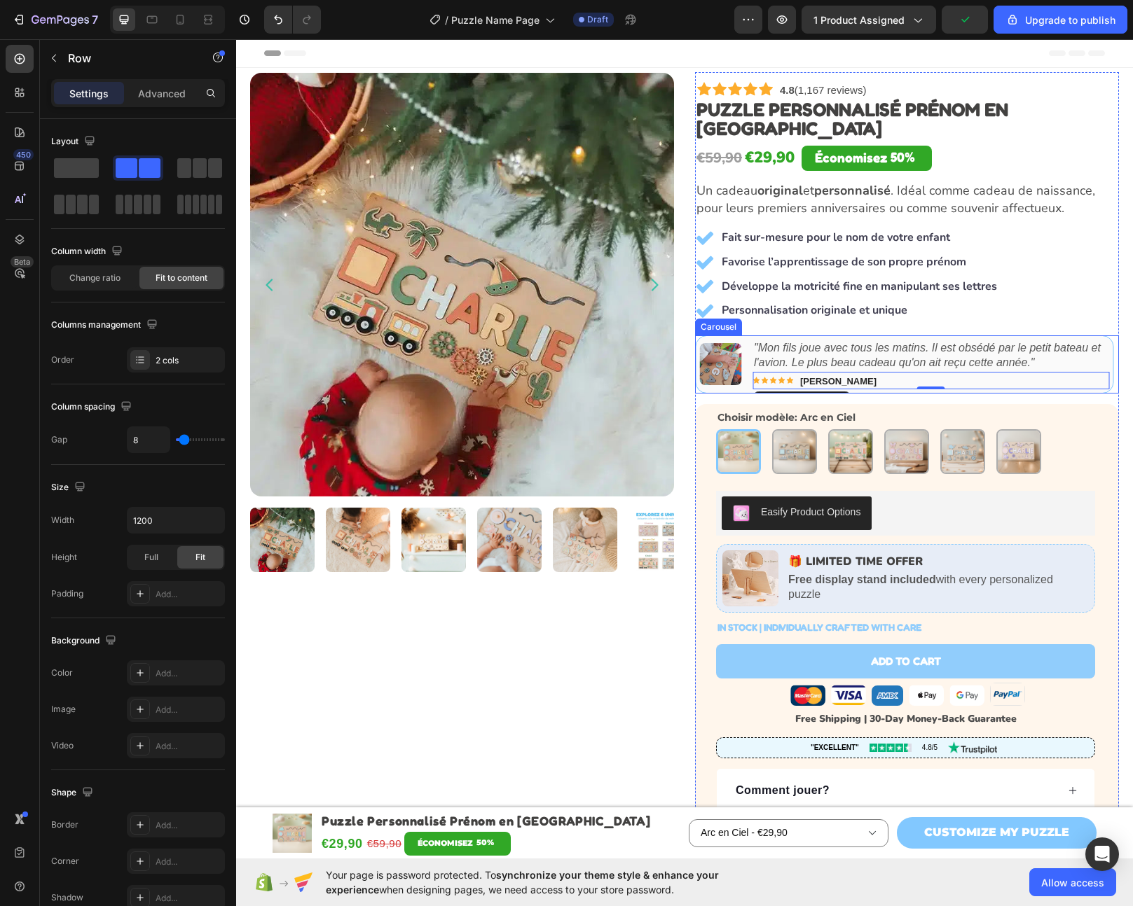
click at [1089, 357] on icon "Carousel Next Arrow" at bounding box center [1096, 364] width 14 height 14
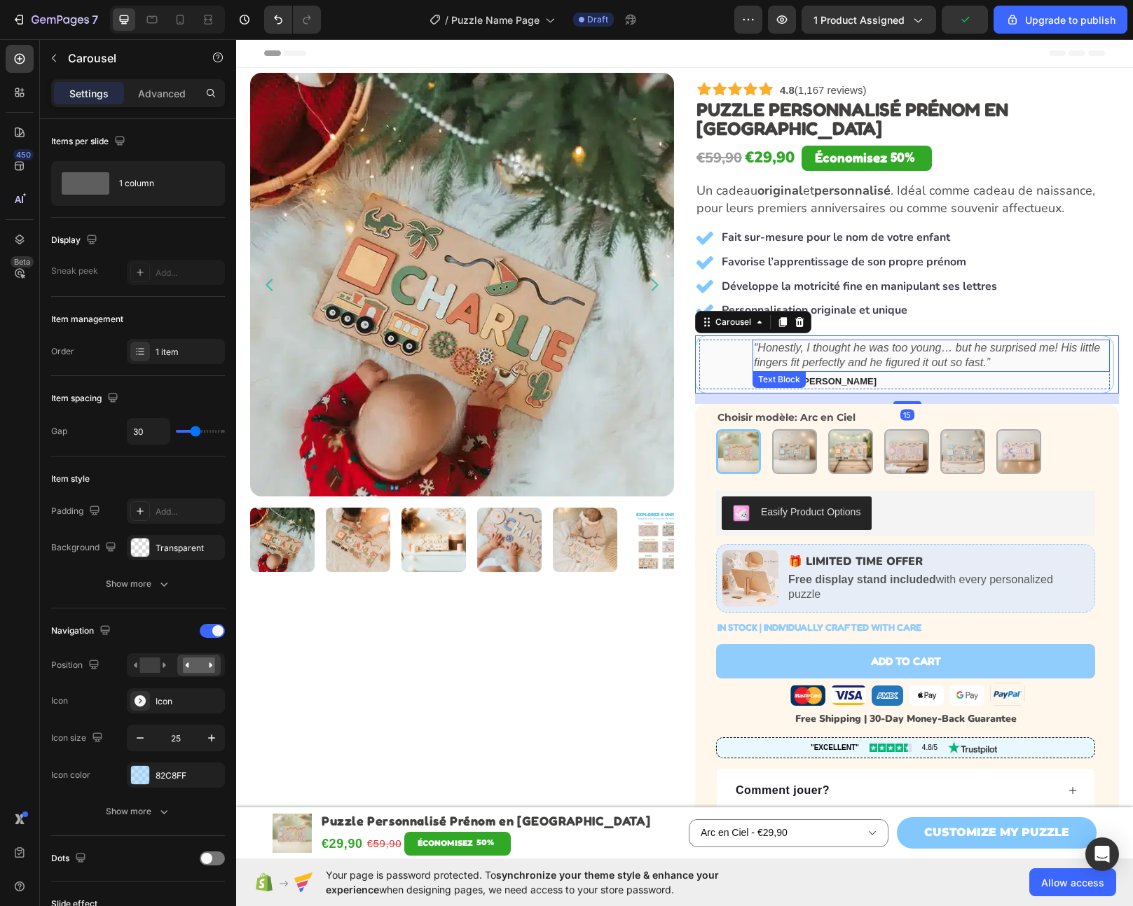
click at [847, 349] on icon "“Honestly, I thought he was too young… but he surprised me! His little fingers …" at bounding box center [927, 355] width 346 height 27
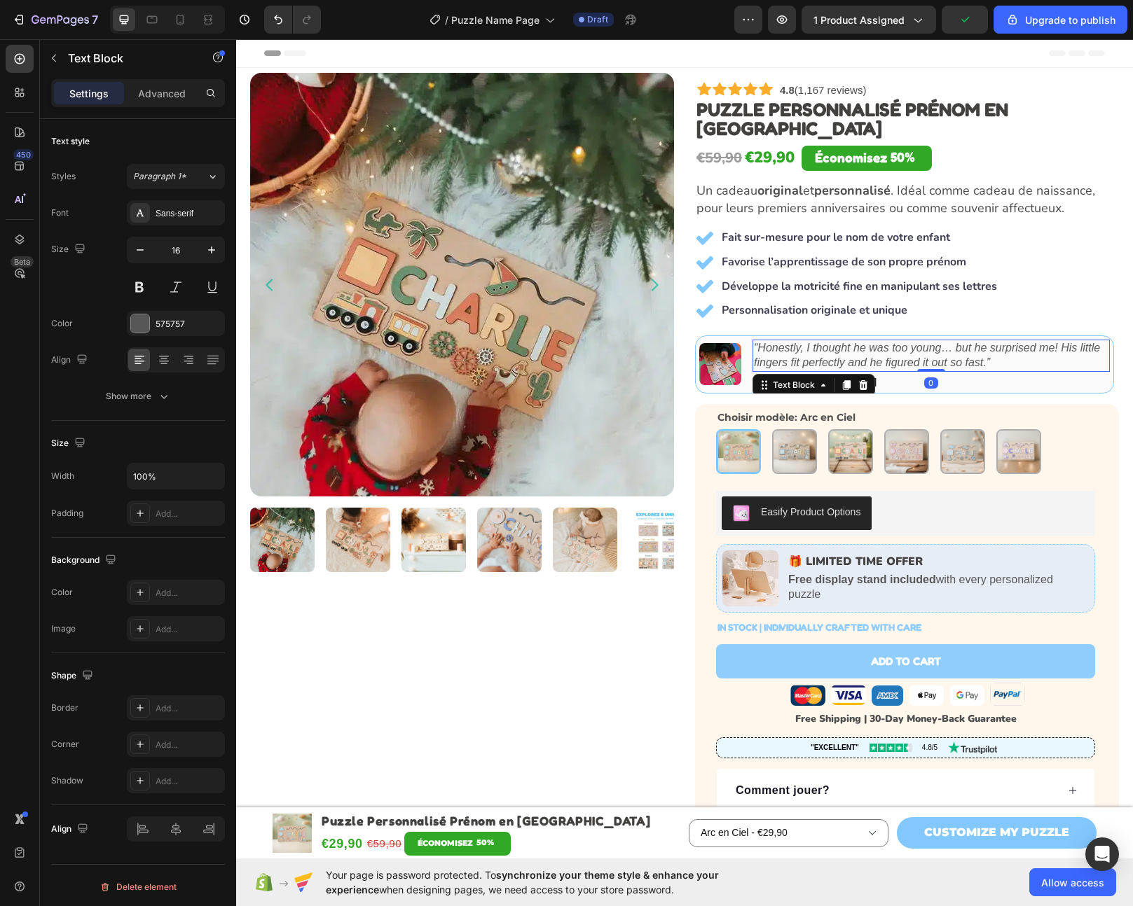
click at [847, 349] on icon "“Honestly, I thought he was too young… but he surprised me! His little fingers …" at bounding box center [927, 355] width 346 height 27
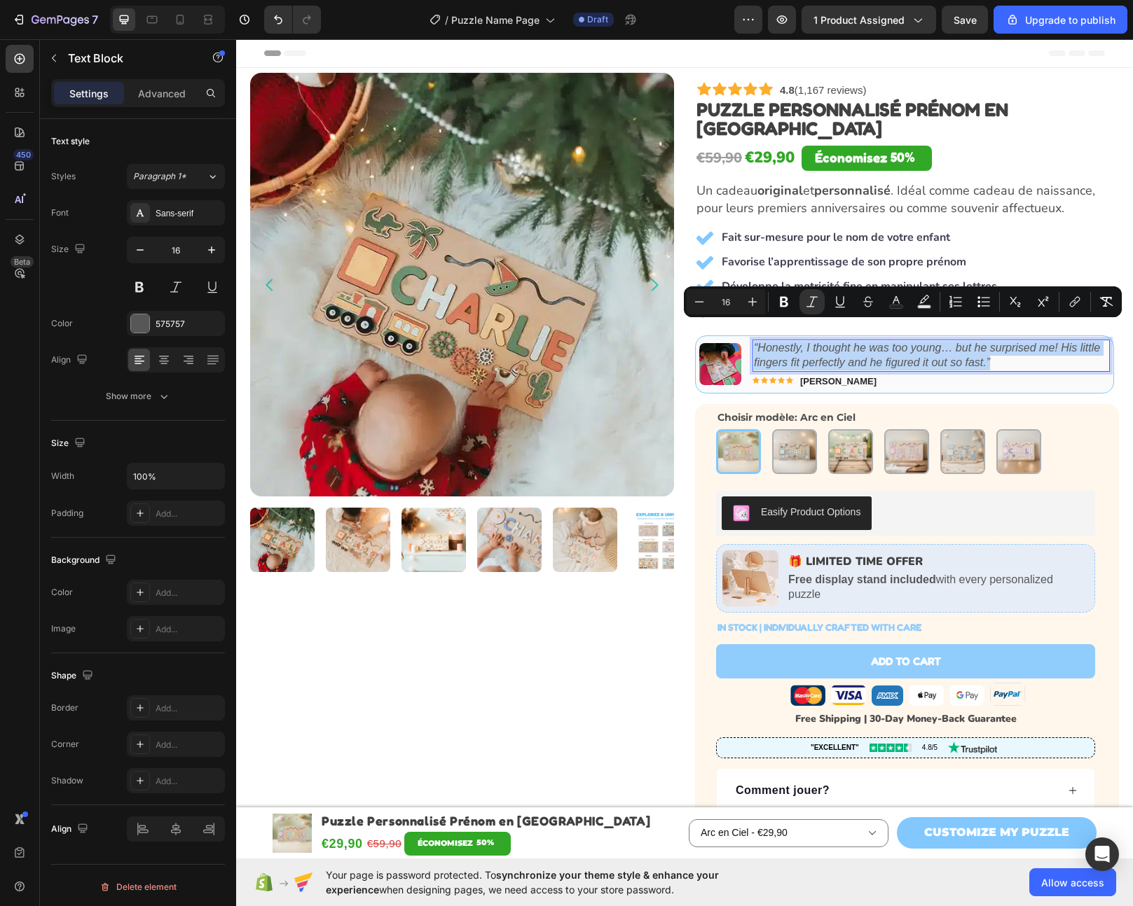
copy icon "“Honestly, I thought he was too young… but he surprised me! His little fingers …"
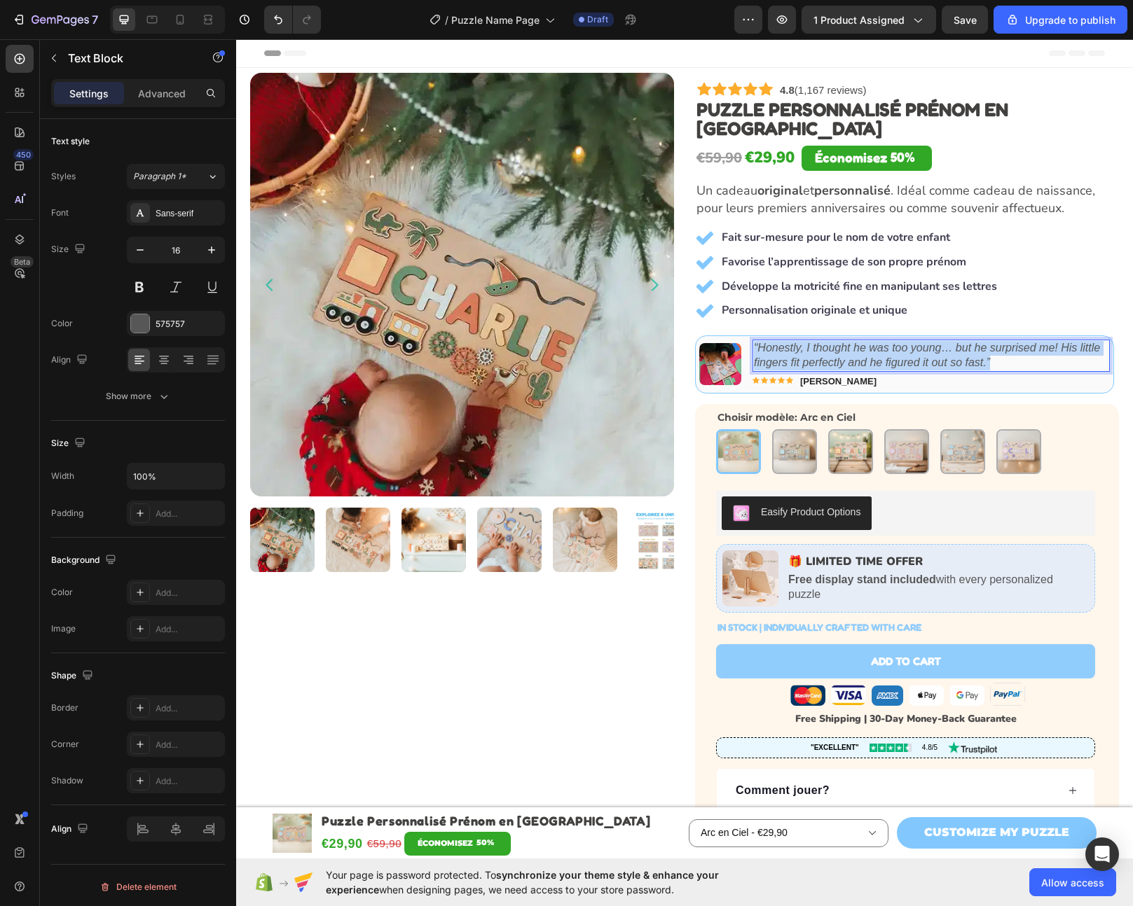
click at [826, 555] on p "🎁 LIMITED TIME OFFER" at bounding box center [937, 562] width 299 height 15
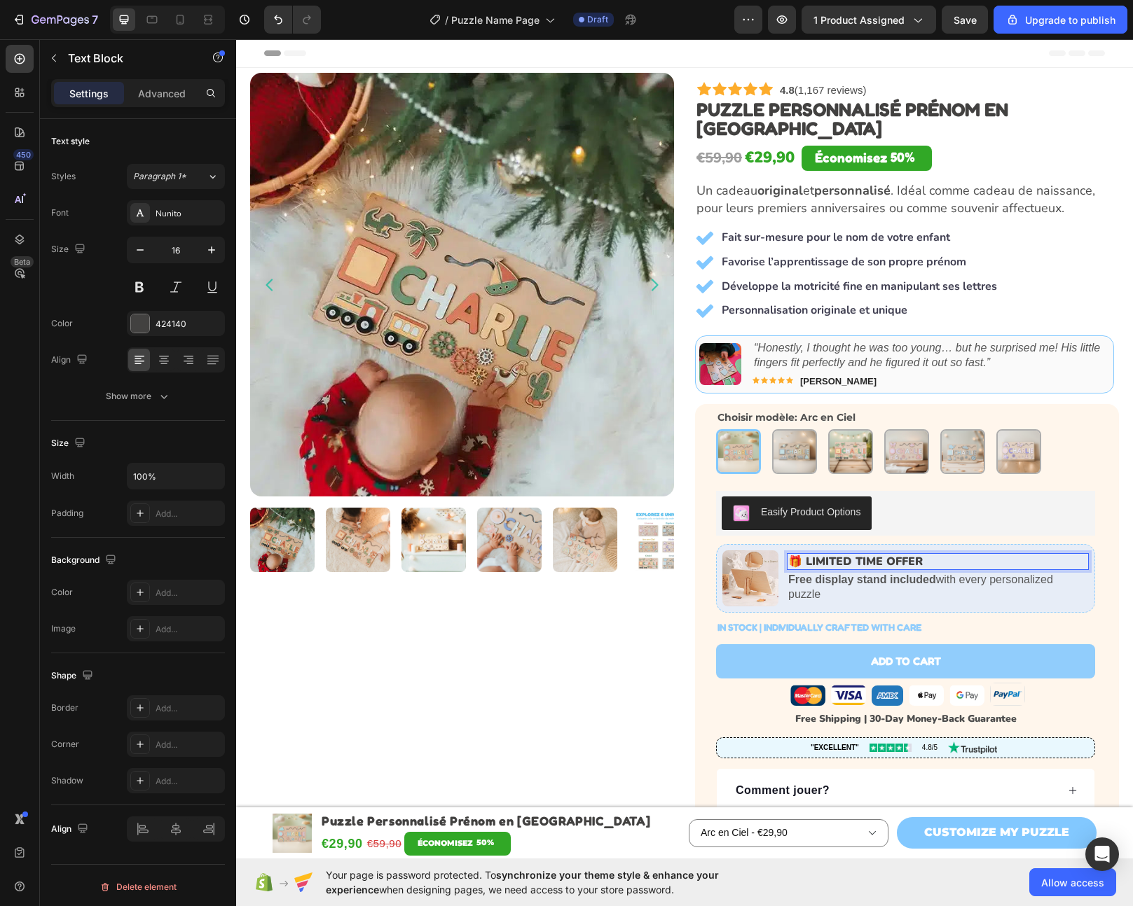
click at [858, 555] on p "🎁 LIMITED TIME OFFER" at bounding box center [937, 562] width 299 height 15
click at [829, 376] on strong "[PERSON_NAME]" at bounding box center [838, 381] width 76 height 11
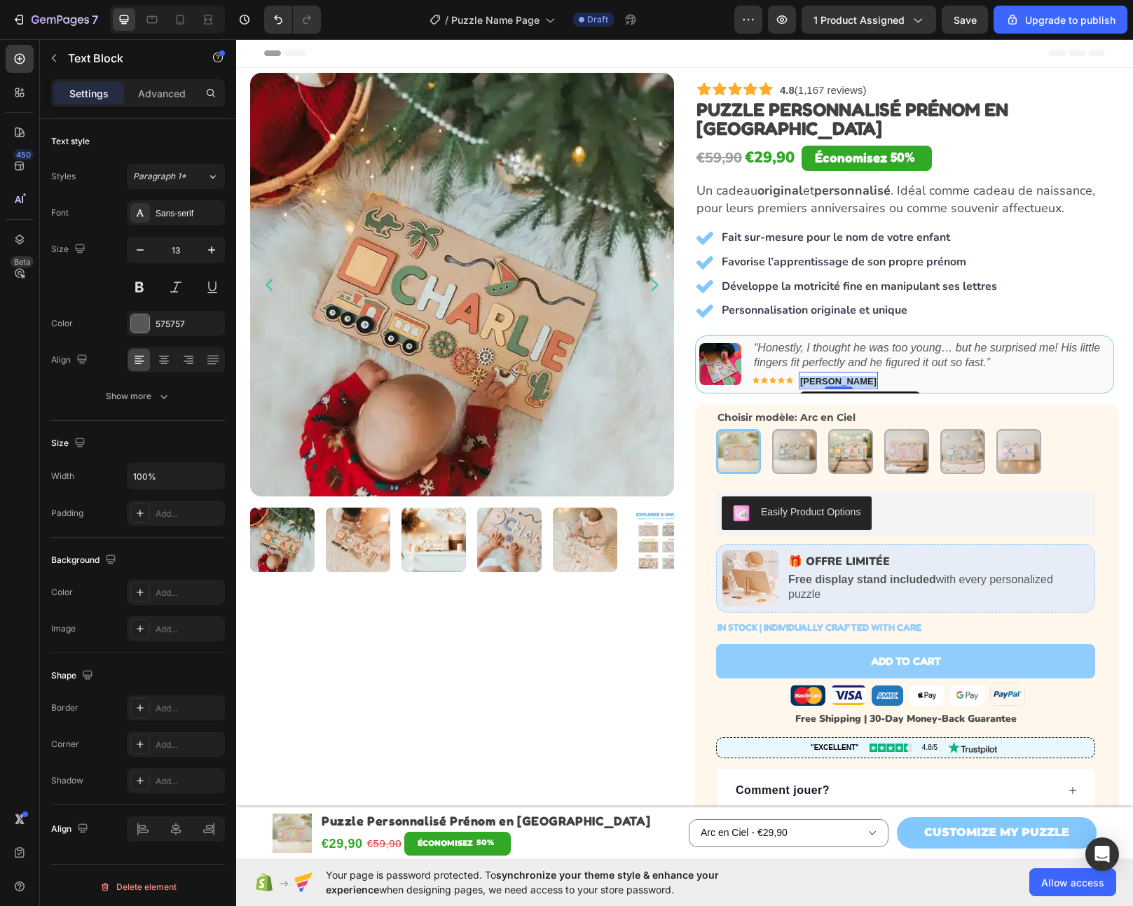
click at [829, 376] on strong "[PERSON_NAME]" at bounding box center [838, 381] width 76 height 11
click at [810, 342] on icon "“Honestly, I thought he was too young… but he surprised me! His little fingers …" at bounding box center [927, 355] width 346 height 27
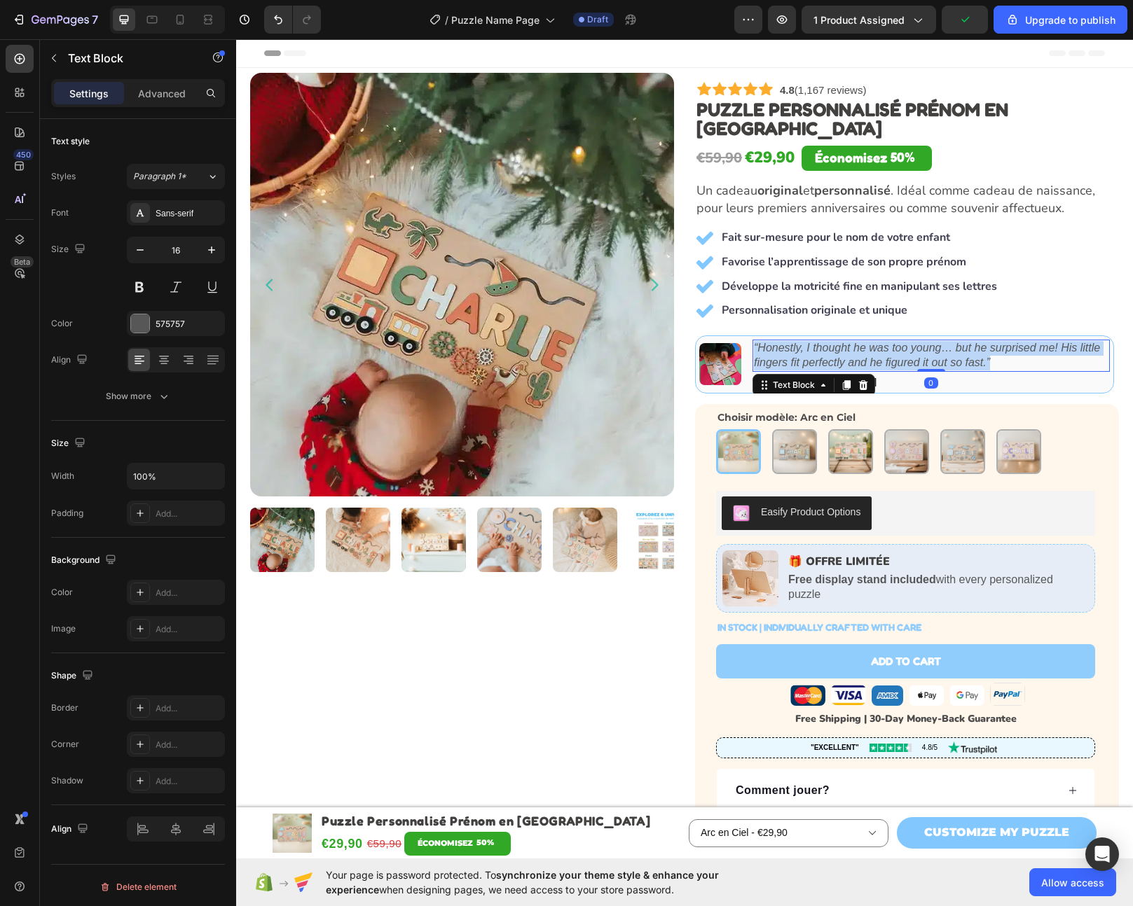
click at [810, 342] on icon "“Honestly, I thought he was too young… but he surprised me! His little fingers …" at bounding box center [927, 355] width 346 height 27
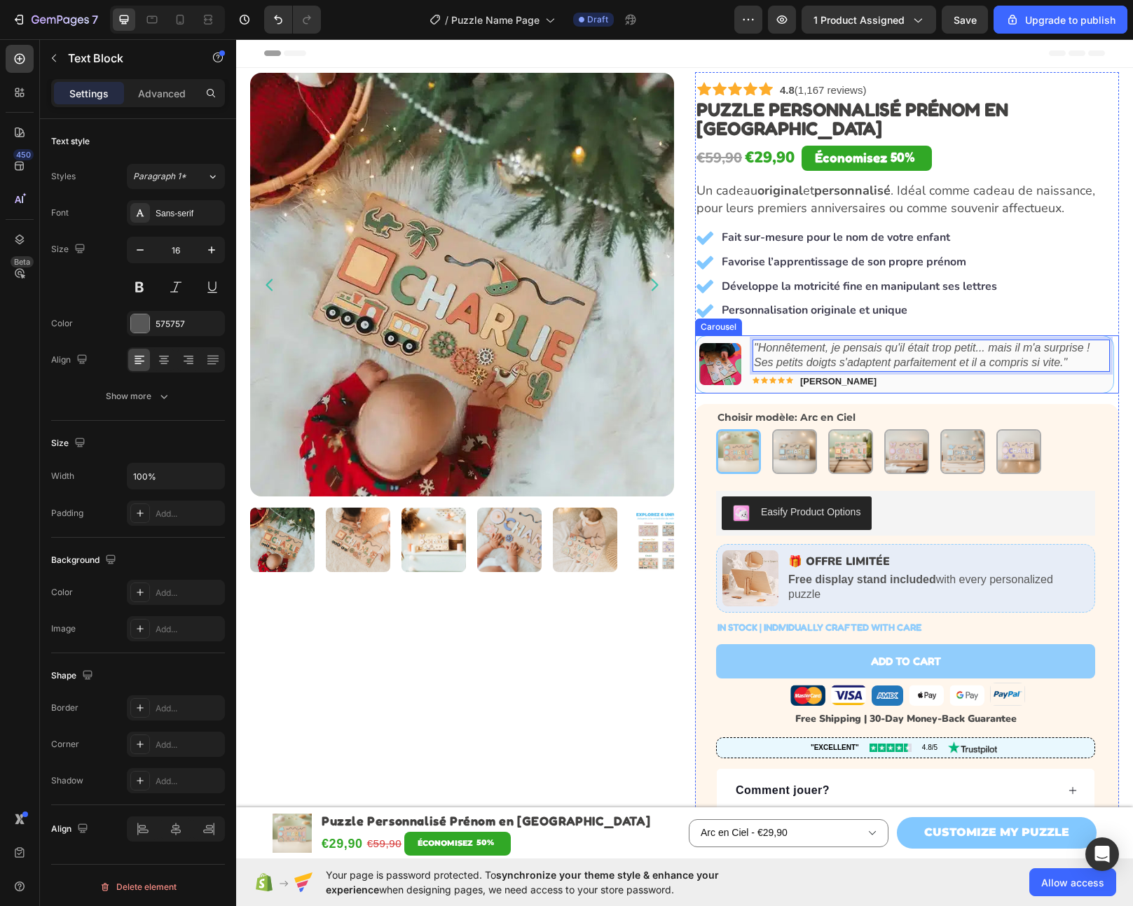
click at [1090, 357] on icon "Carousel Next Arrow" at bounding box center [1096, 364] width 14 height 14
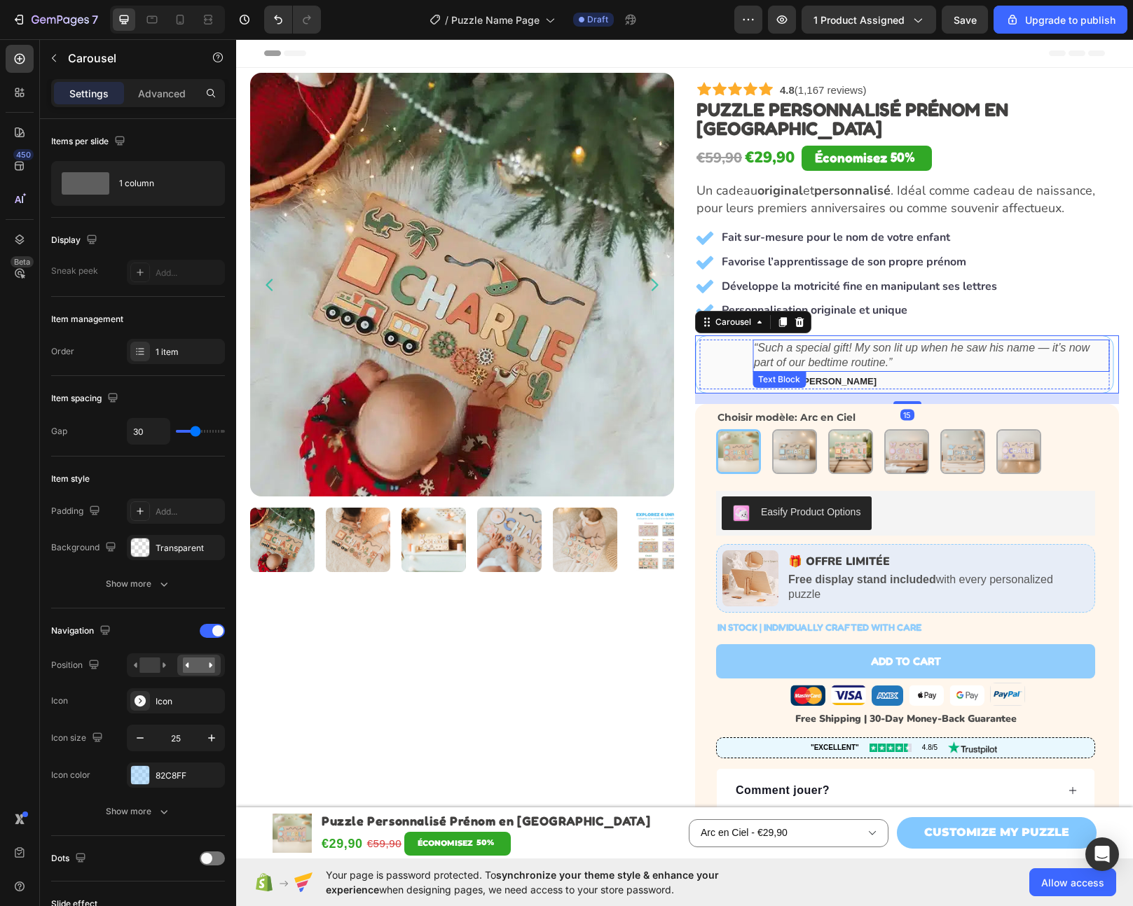
click at [941, 341] on p "“Such a special gift! My son lit up when he saw his name — it’s now part of our…" at bounding box center [931, 355] width 354 height 29
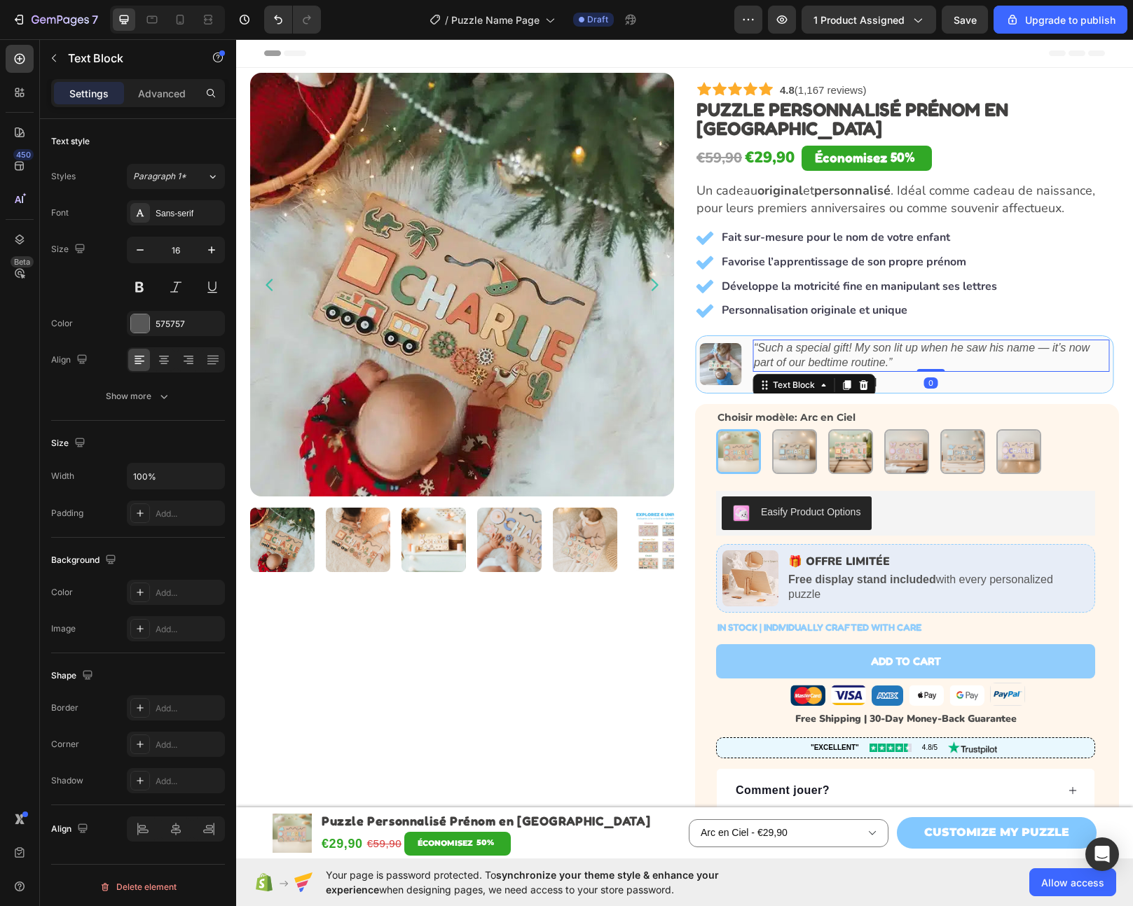
click at [941, 341] on p "“Such a special gift! My son lit up when he saw his name — it’s now part of our…" at bounding box center [931, 355] width 354 height 29
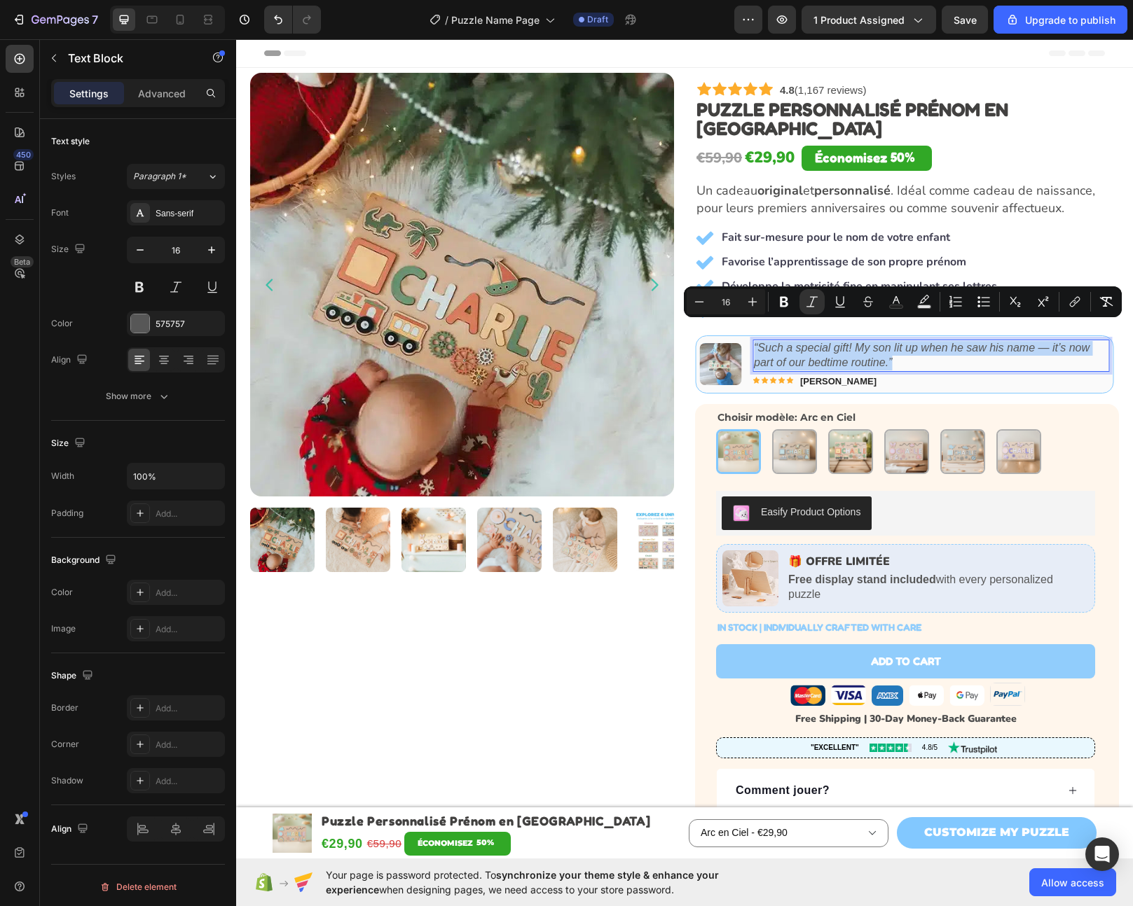
copy icon "“Such a special gift! My son lit up when he saw his name — it’s now part of our…"
click at [821, 376] on strong "[PERSON_NAME]" at bounding box center [838, 381] width 76 height 11
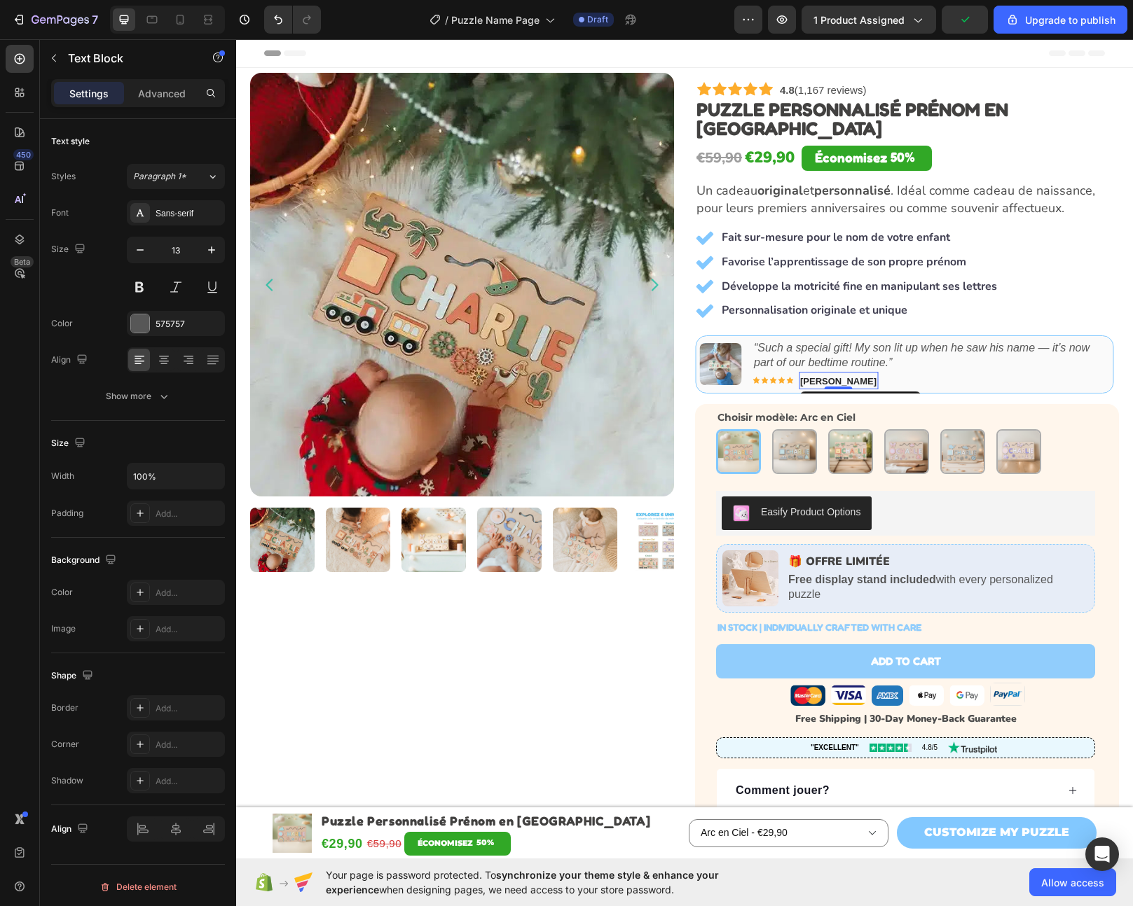
click at [821, 376] on strong "[PERSON_NAME]" at bounding box center [838, 381] width 76 height 11
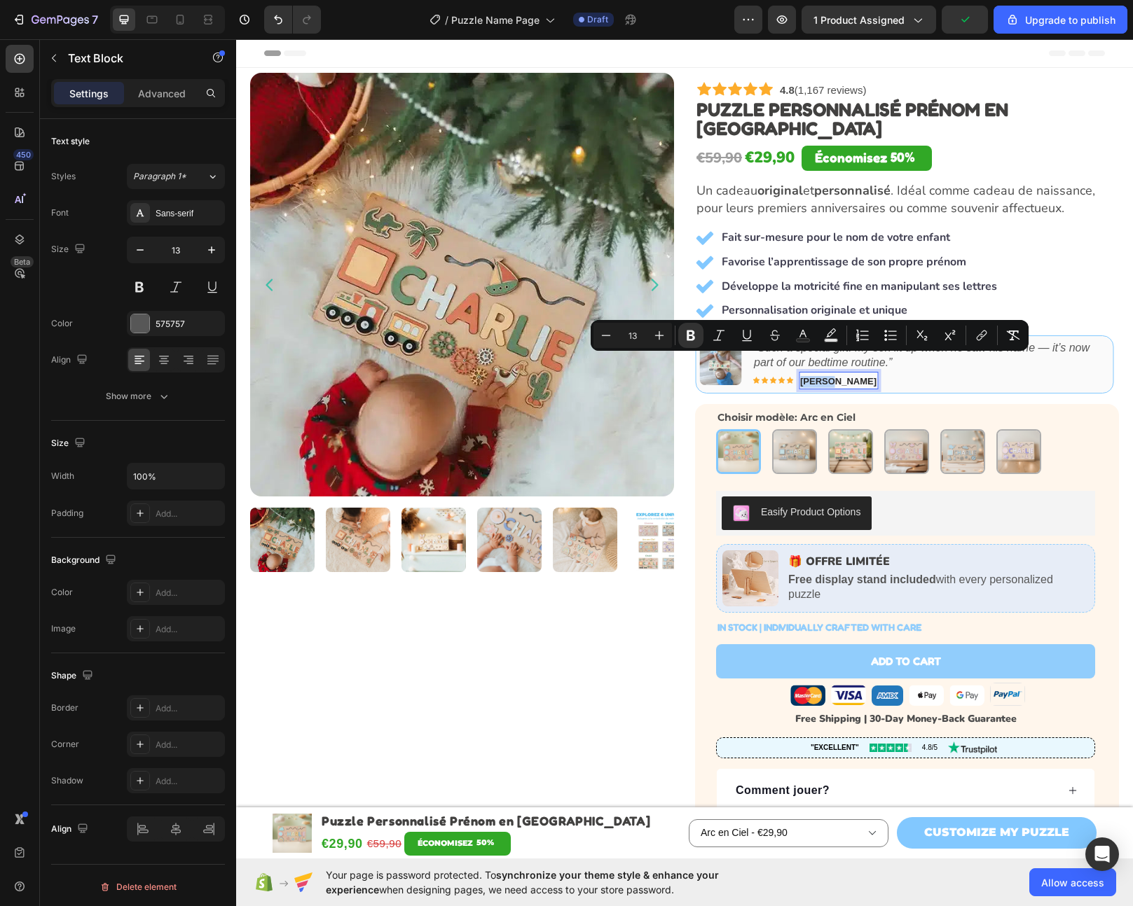
click at [821, 376] on strong "[PERSON_NAME]" at bounding box center [838, 381] width 76 height 11
click at [851, 376] on strong "[PERSON_NAME]" at bounding box center [838, 381] width 76 height 11
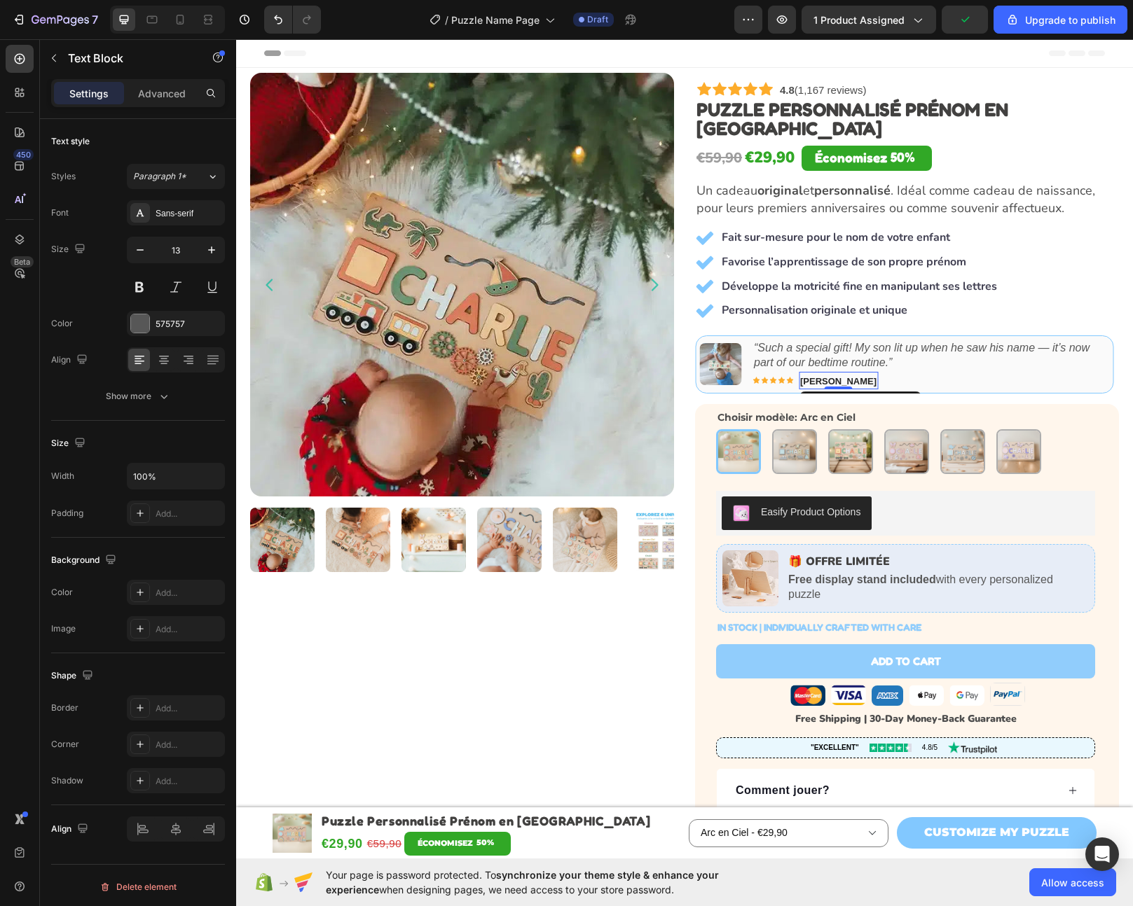
click at [773, 342] on icon "“Such a special gift! My son lit up when he saw his name — it’s now part of our…" at bounding box center [921, 355] width 335 height 27
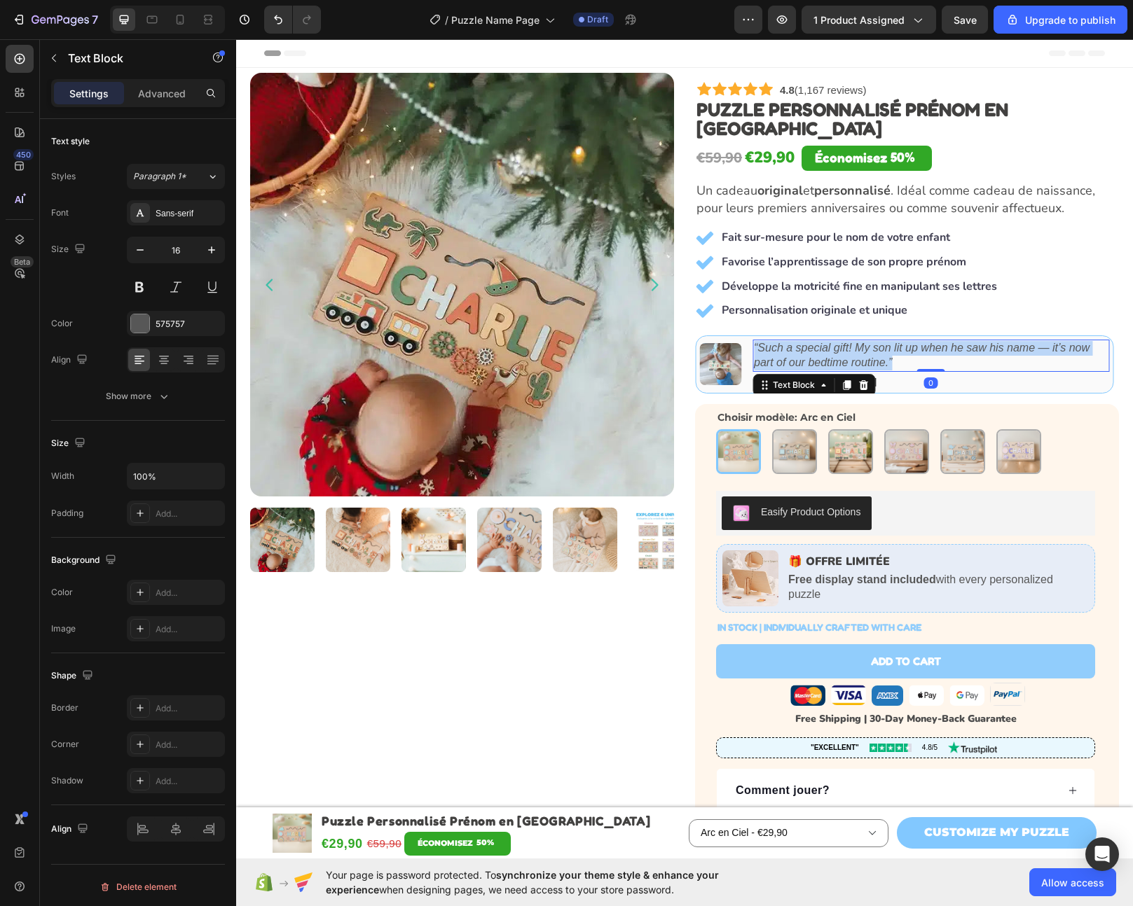
click at [773, 342] on icon "“Such a special gift! My son lit up when he saw his name — it’s now part of our…" at bounding box center [921, 355] width 335 height 27
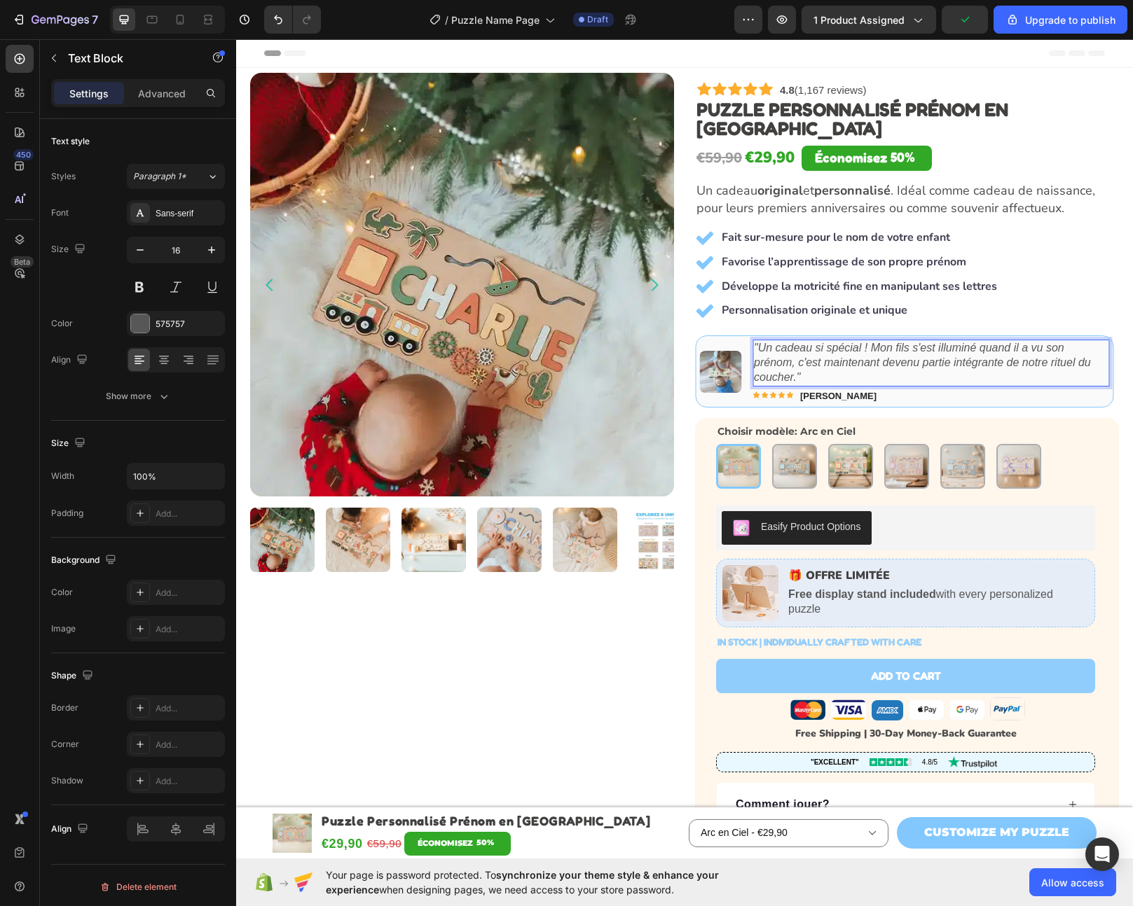
click at [1050, 348] on icon ""Un cadeau si spécial ! Mon fils s'est illuminé quand il a vu son prénom, c'est…" at bounding box center [922, 362] width 337 height 41
click at [974, 345] on icon ""Un cadeau si spécial ! Mon fils s'est illuminé quand il a vu son prénom, c'est…" at bounding box center [922, 362] width 337 height 41
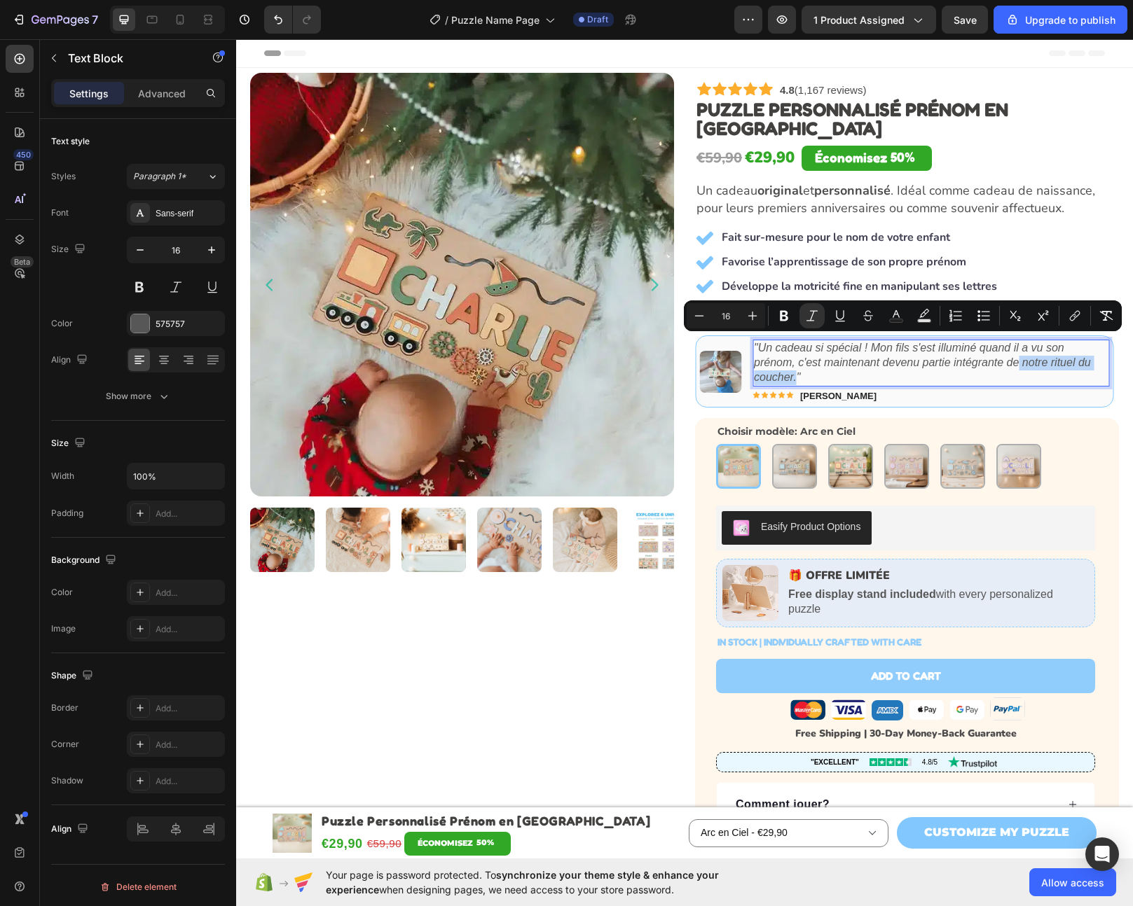
drag, startPoint x: 1012, startPoint y: 345, endPoint x: 1081, endPoint y: 368, distance: 73.3
click at [791, 363] on icon ""Un cadeau si spécial ! Mon fils s'est illuminé quand il a vu son prénom, c'est…" at bounding box center [922, 362] width 337 height 41
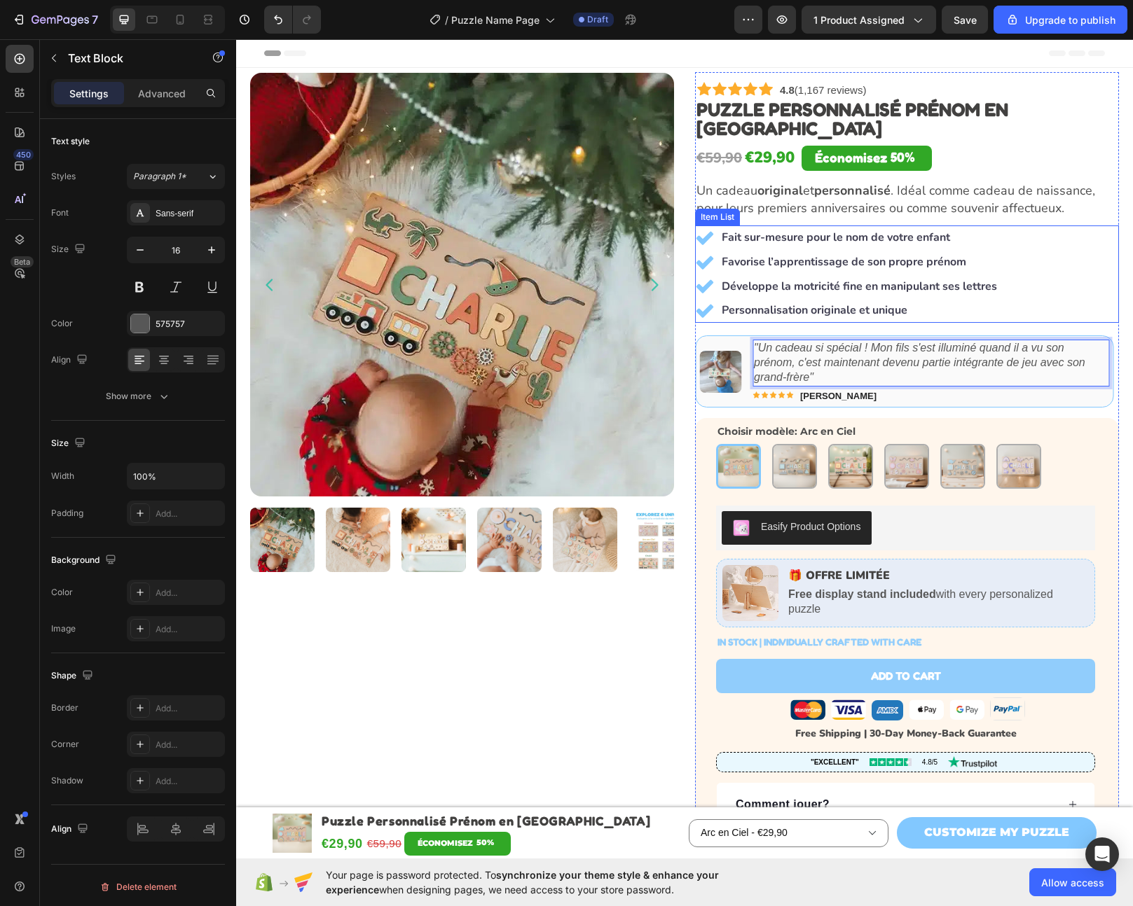
click at [1100, 271] on div "Fait sur-mesure pour le nom de votre enfant Favorise l’apprentissage de son pro…" at bounding box center [907, 274] width 424 height 97
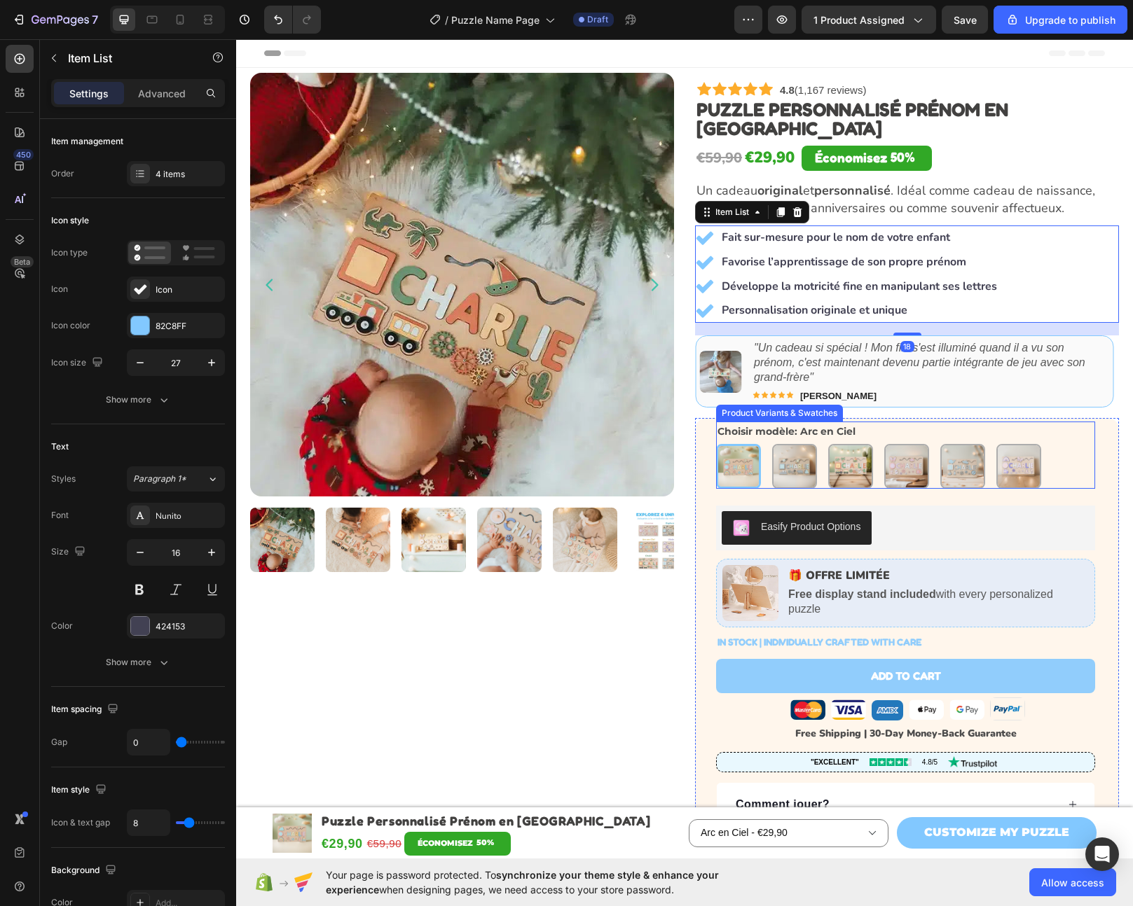
scroll to position [317, 0]
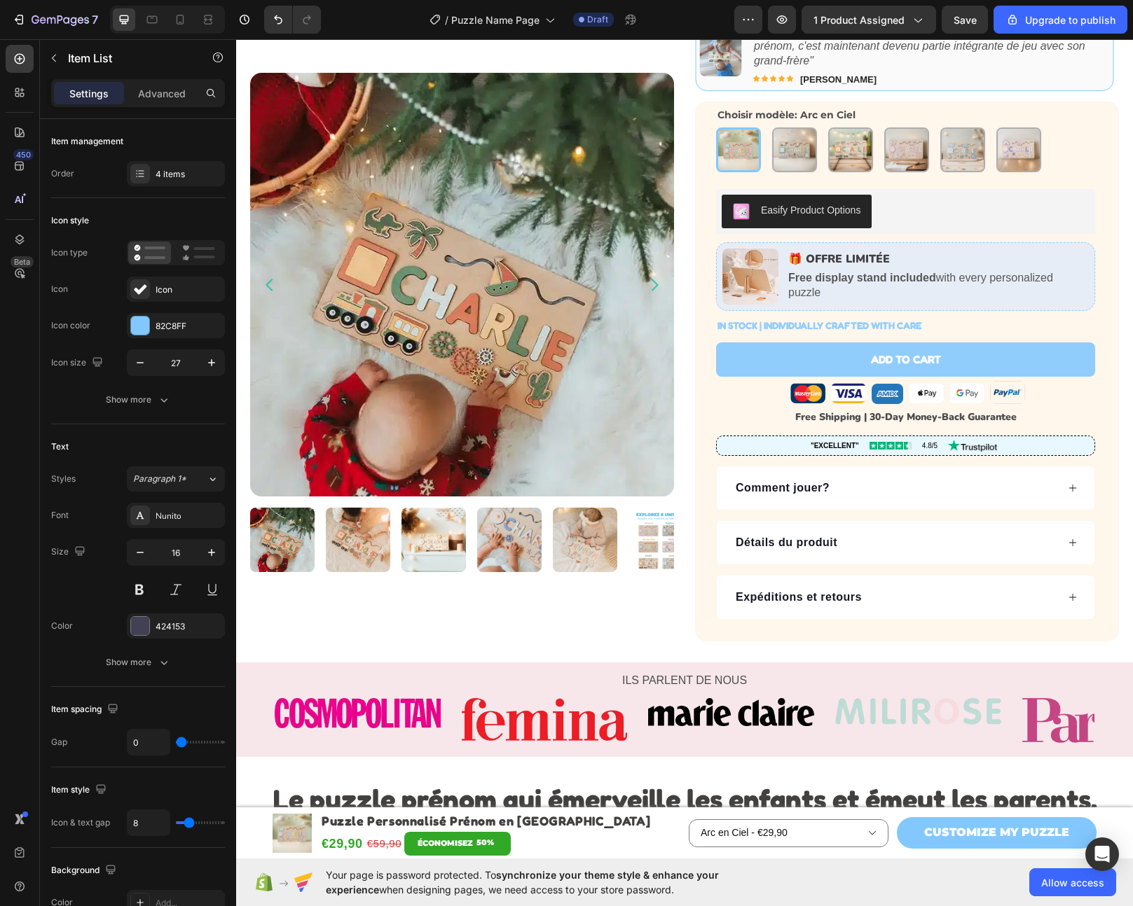
click at [857, 272] on strong "Free display stand included" at bounding box center [862, 278] width 148 height 12
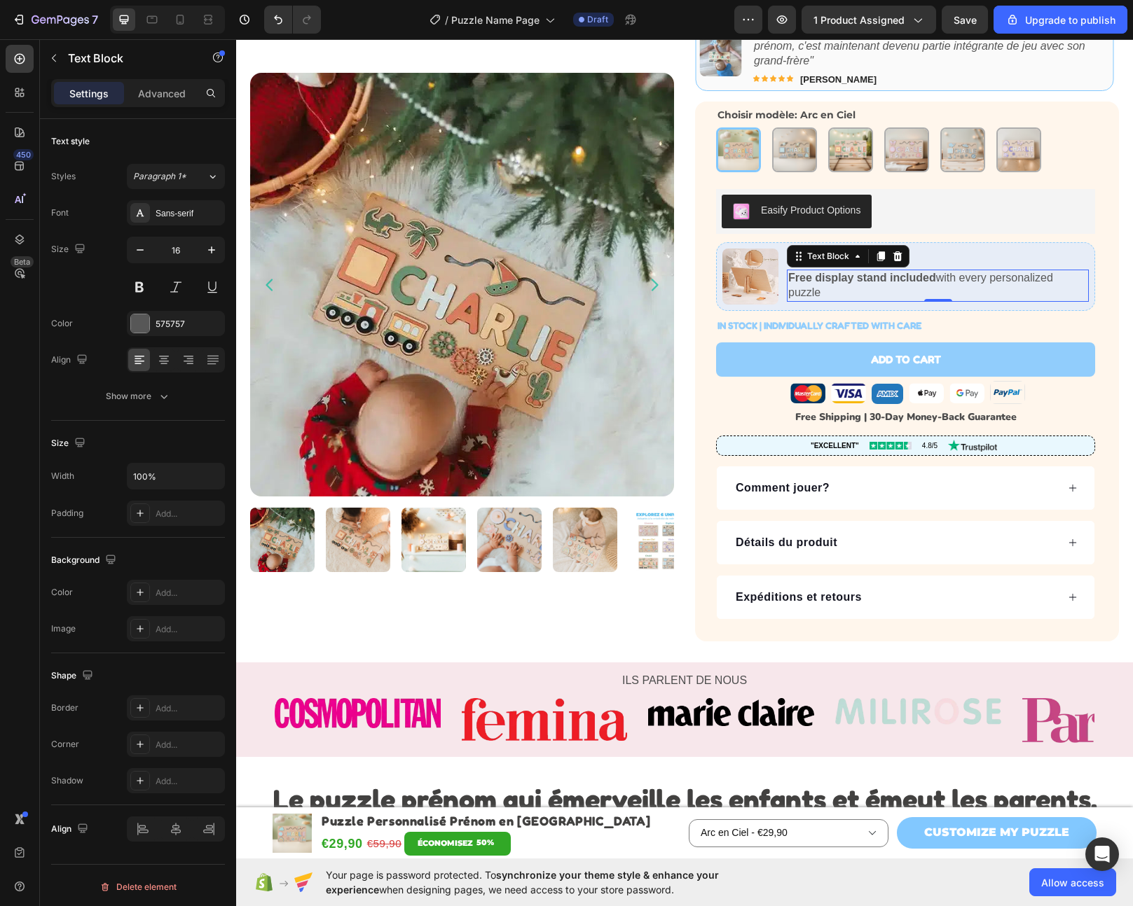
click at [857, 272] on strong "Free display stand included" at bounding box center [862, 278] width 148 height 12
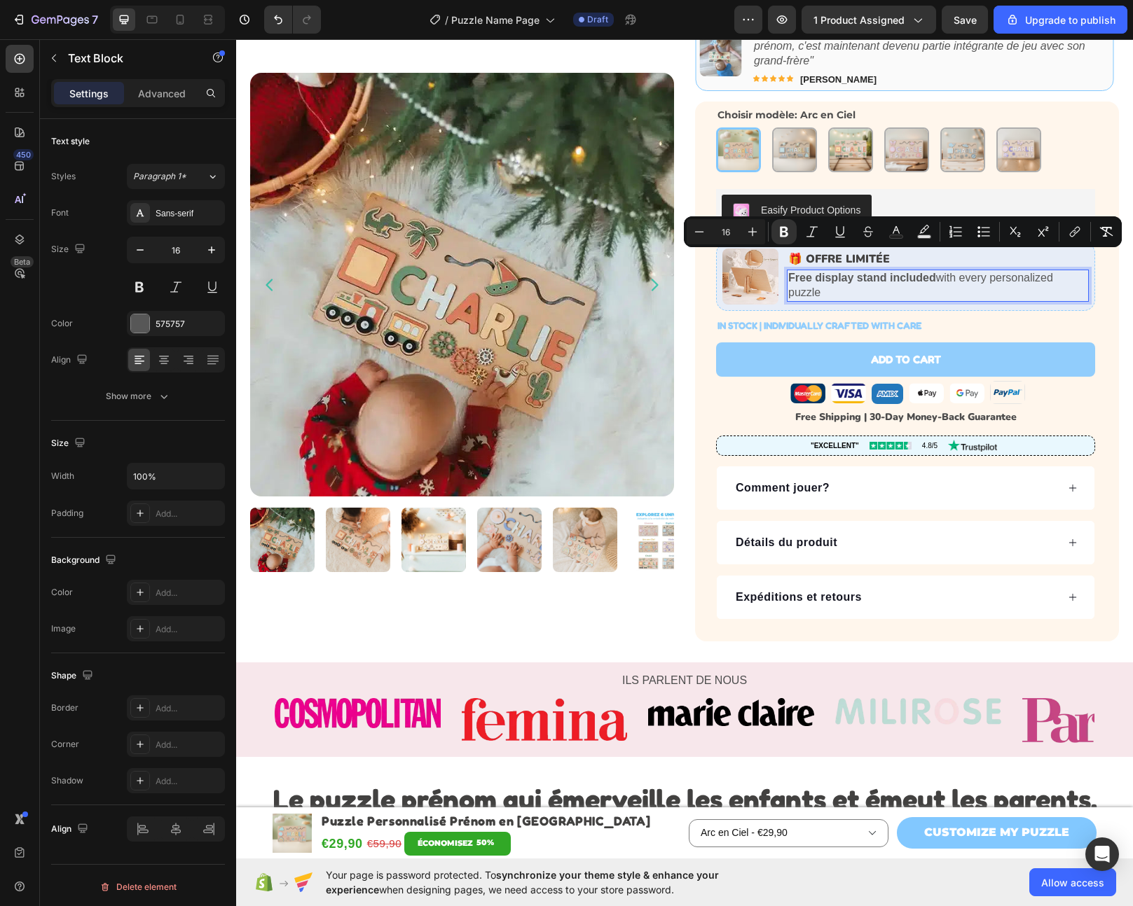
click at [859, 272] on strong "Free display stand included" at bounding box center [862, 278] width 148 height 12
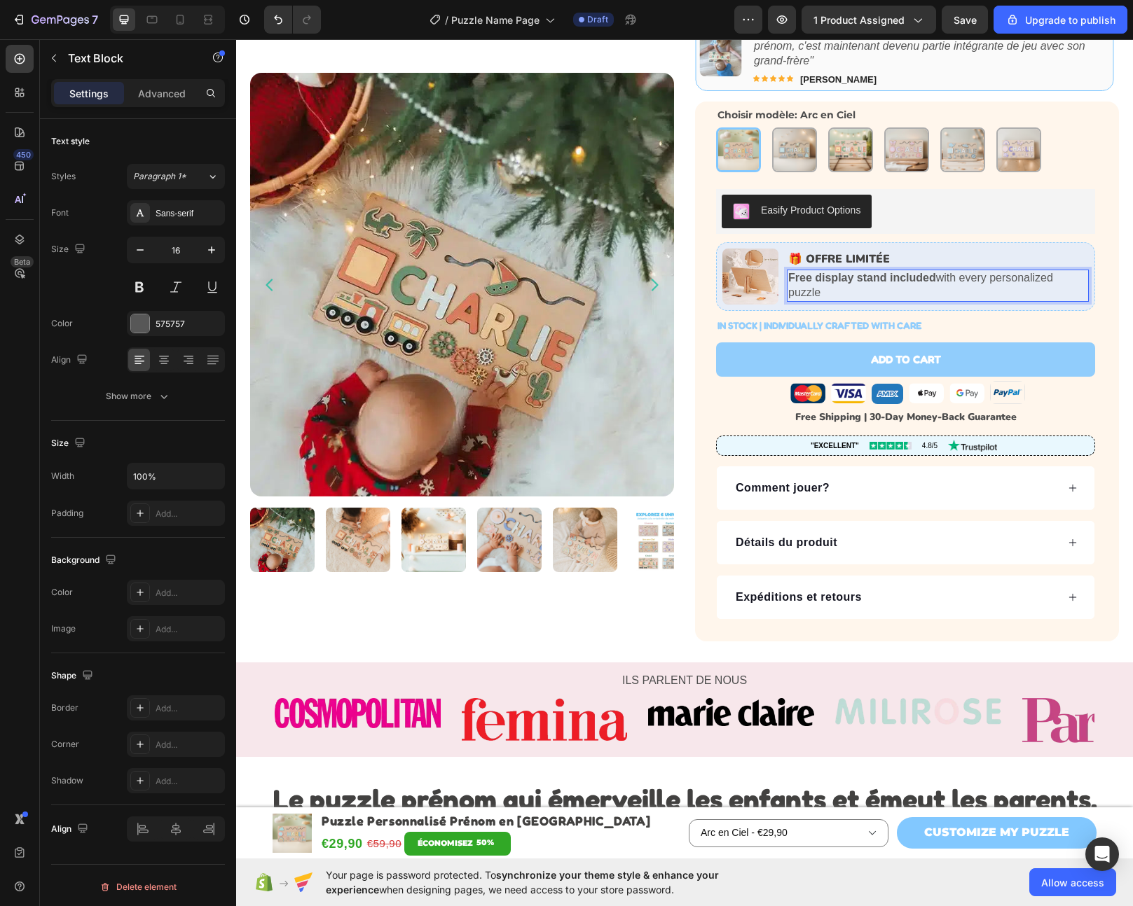
click at [925, 272] on strong "Free display stand included" at bounding box center [862, 278] width 148 height 12
drag, startPoint x: 931, startPoint y: 259, endPoint x: 798, endPoint y: 258, distance: 133.1
click at [798, 271] on p "Free display stand included with every personalized puzzle" at bounding box center [937, 285] width 299 height 29
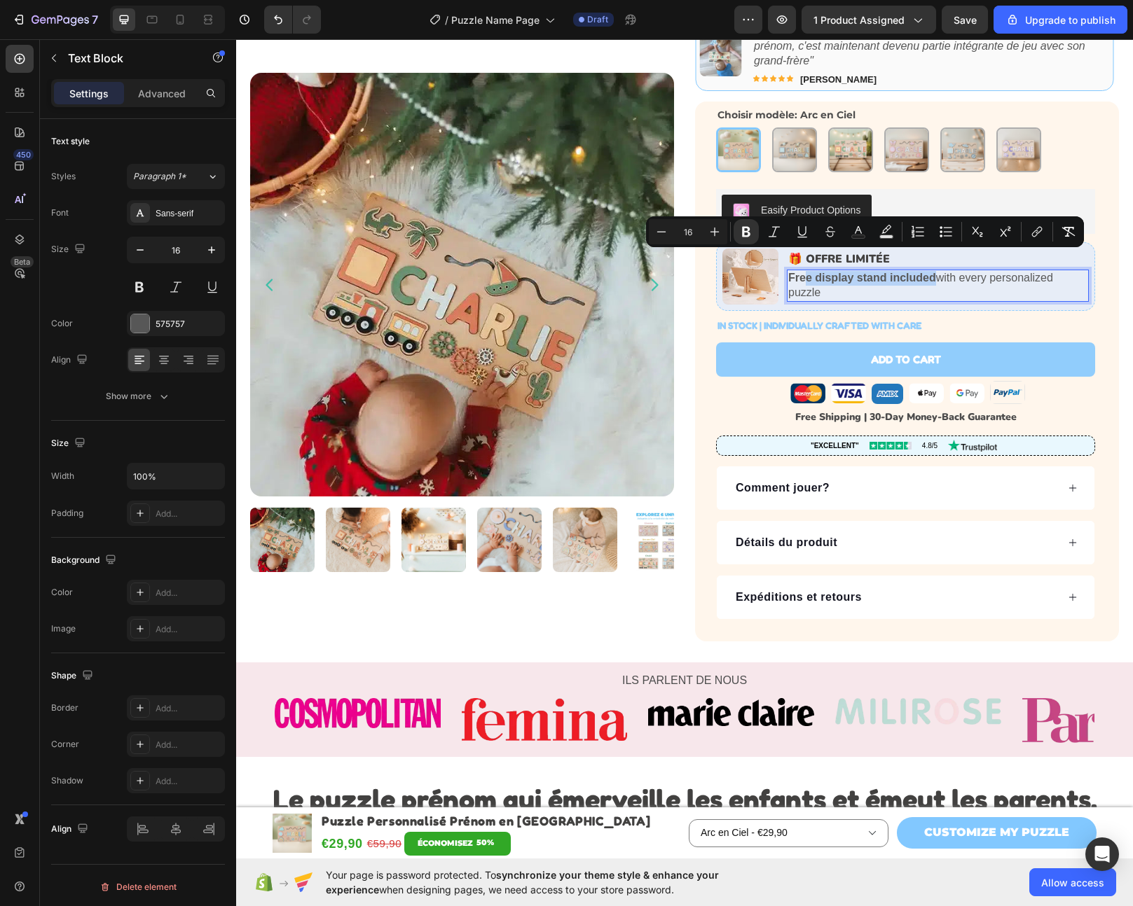
click at [861, 271] on p "Free display stand included with every personalized puzzle" at bounding box center [937, 285] width 299 height 29
drag, startPoint x: 930, startPoint y: 259, endPoint x: 784, endPoint y: 261, distance: 146.4
click at [788, 271] on p "Free display stand included with every personalized puzzle" at bounding box center [937, 285] width 299 height 29
click at [933, 272] on strong "Support d'exposition OFFERT" at bounding box center [868, 278] width 160 height 12
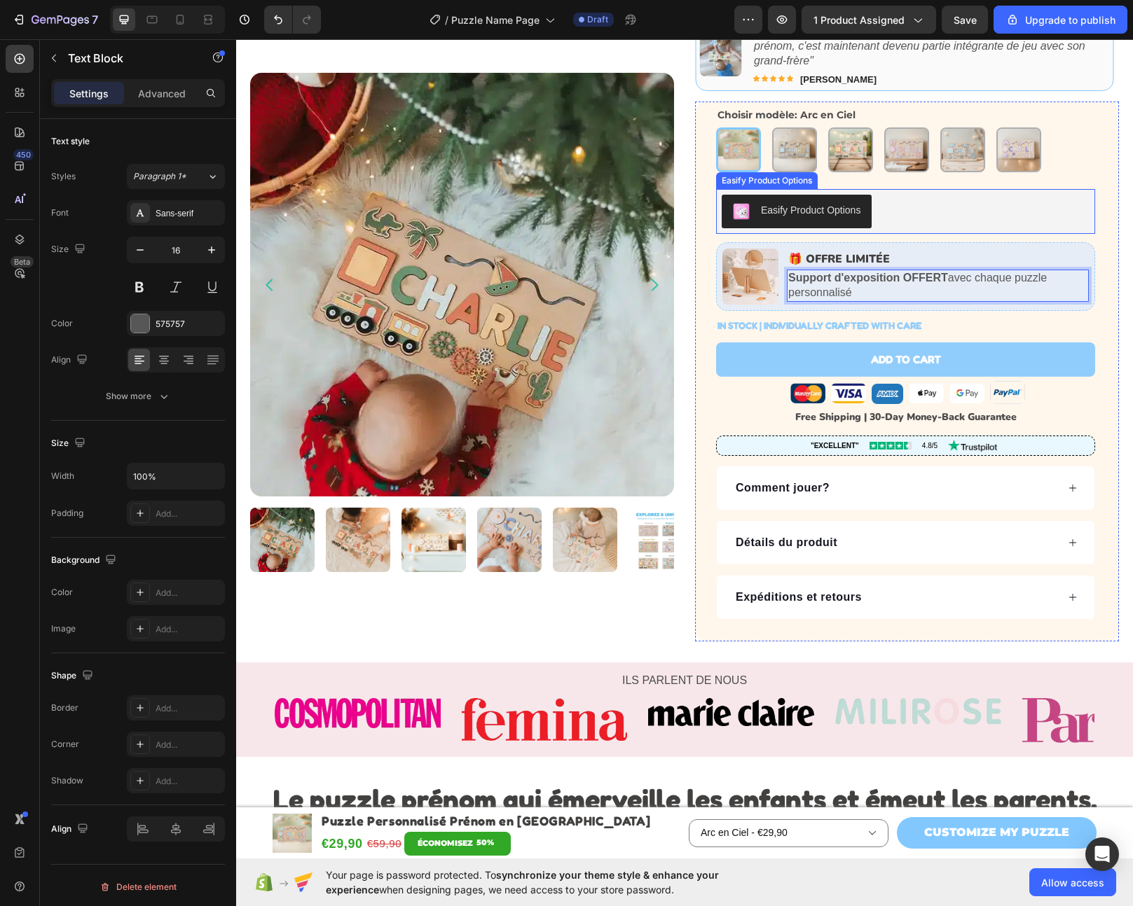
click at [941, 205] on div "Easify Product Options" at bounding box center [905, 212] width 368 height 34
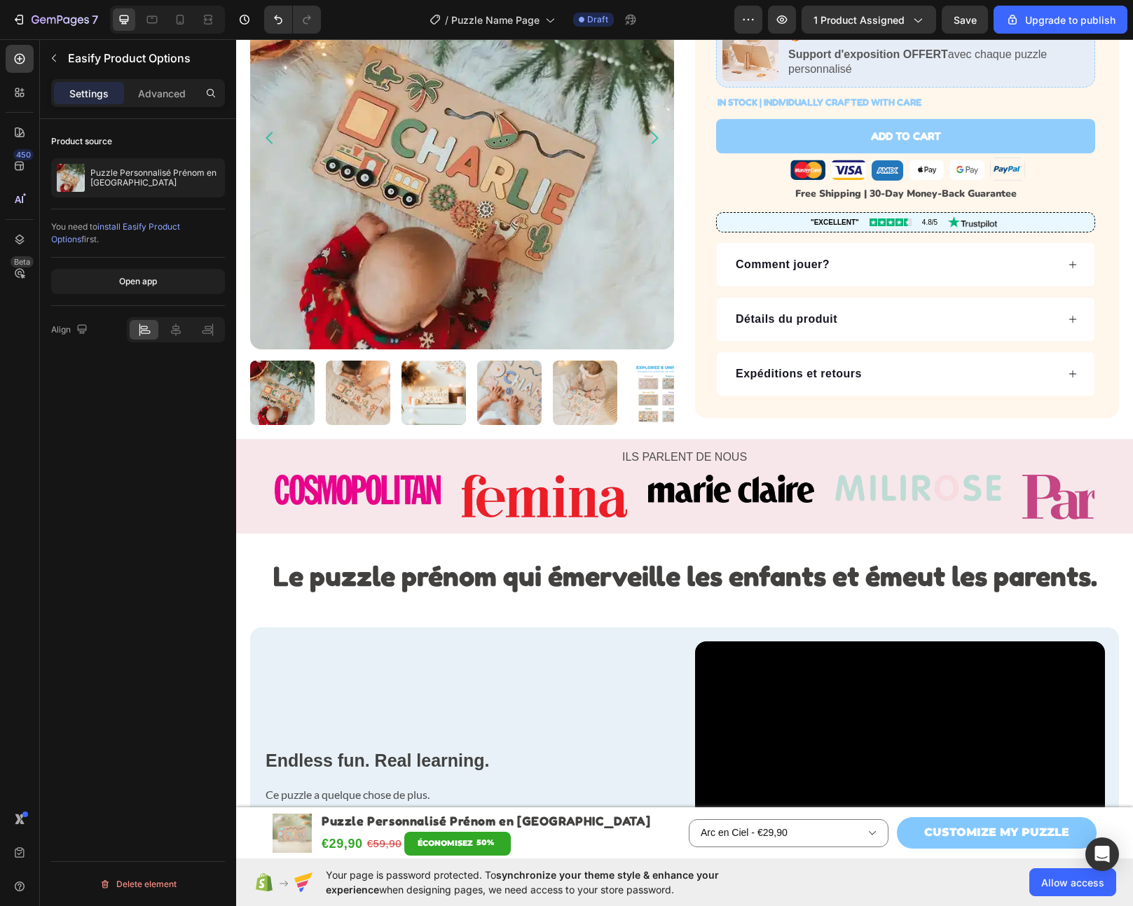
scroll to position [612, 0]
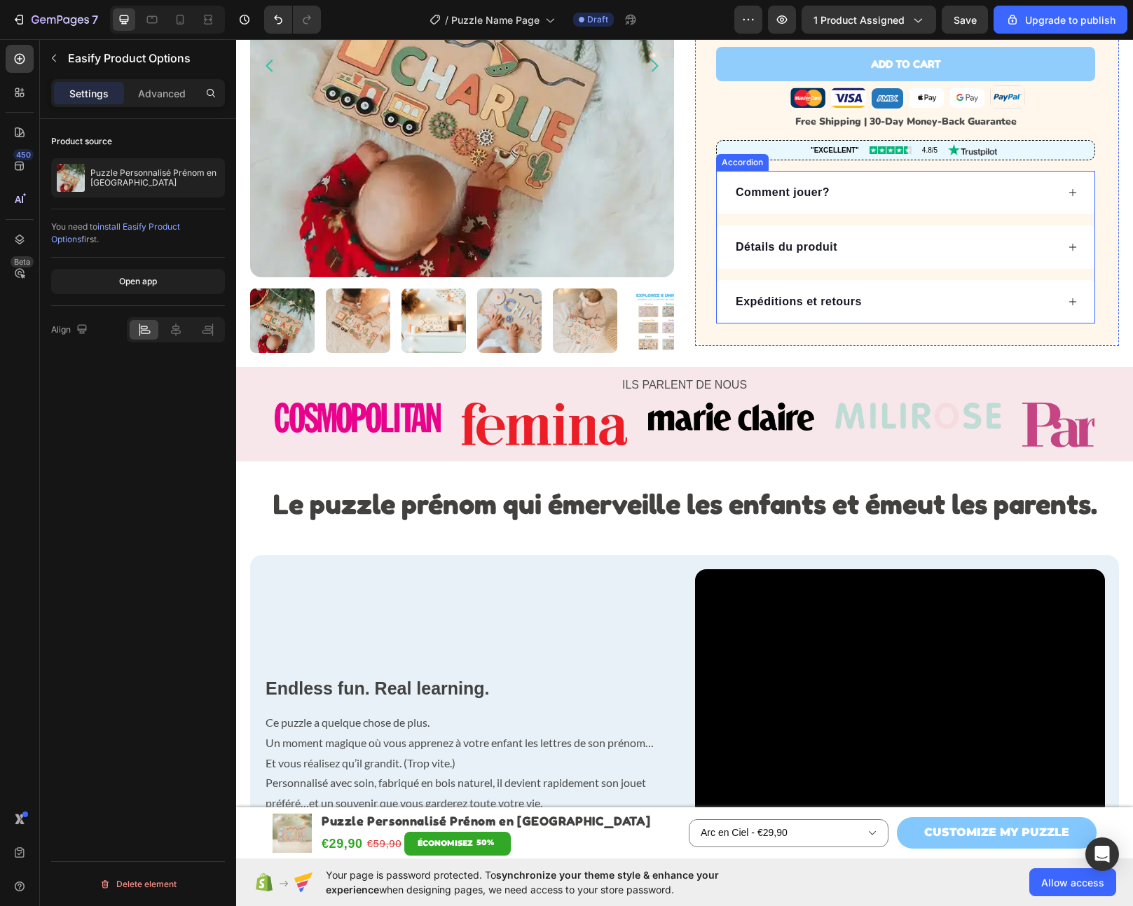
click at [897, 200] on div "Comment jouer? Détails du produit Expéditions et retours" at bounding box center [905, 247] width 379 height 153
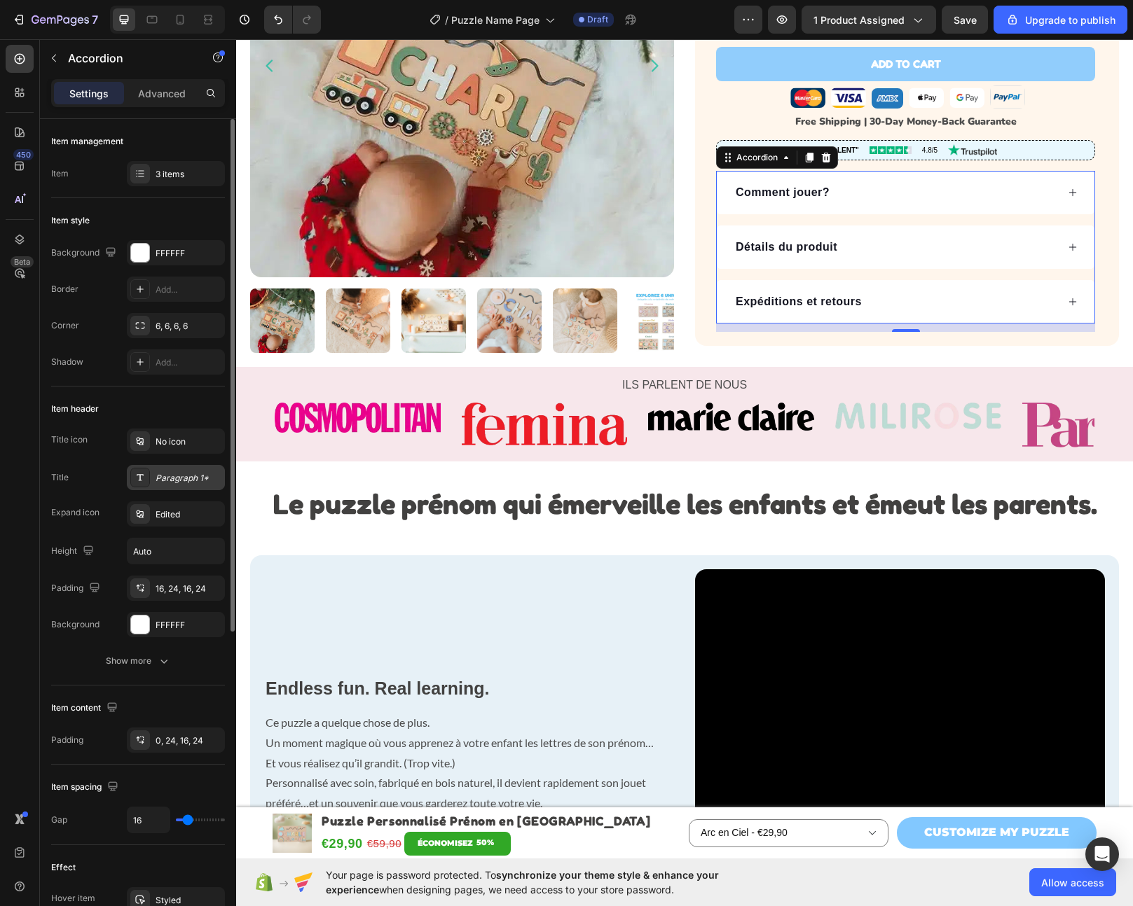
click at [179, 482] on div "Paragraph 1*" at bounding box center [188, 478] width 66 height 13
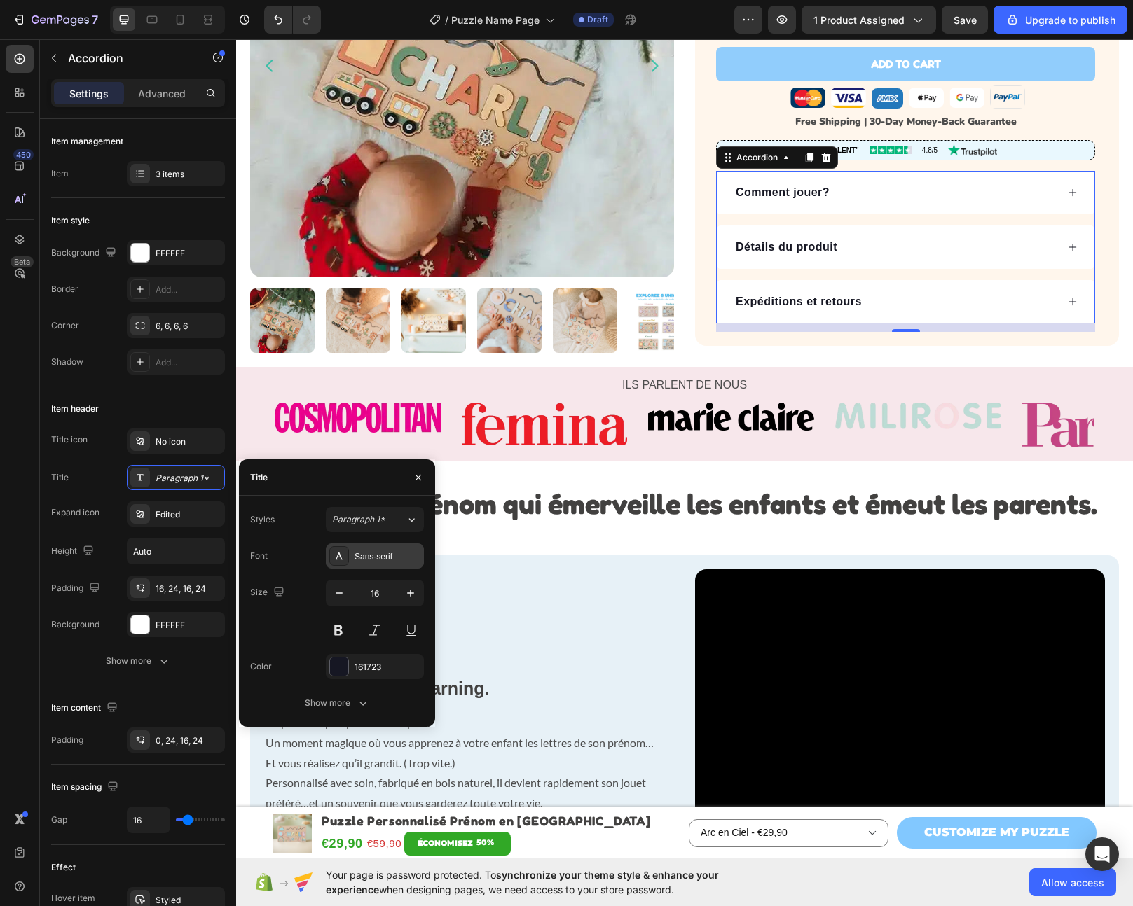
click at [390, 555] on div "Sans-serif" at bounding box center [387, 557] width 66 height 13
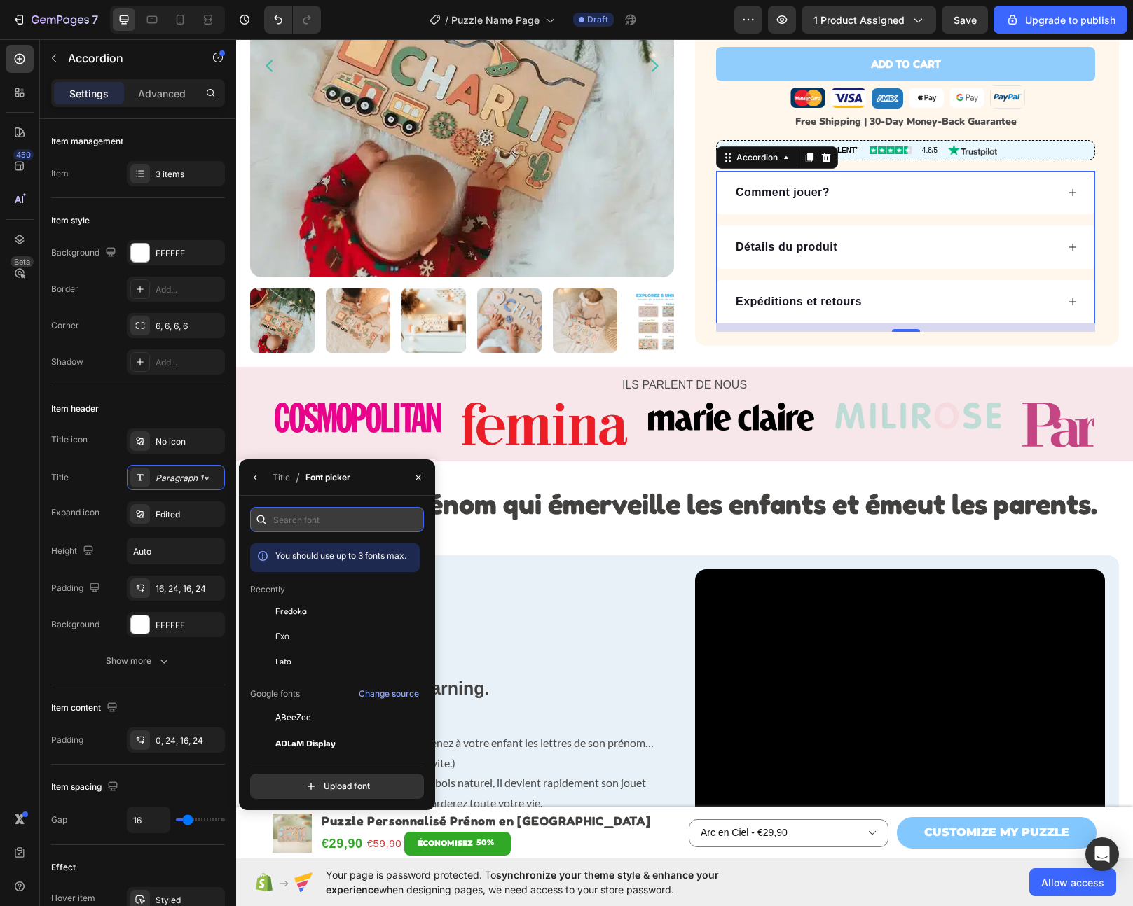
click at [324, 520] on input "text" at bounding box center [337, 519] width 174 height 25
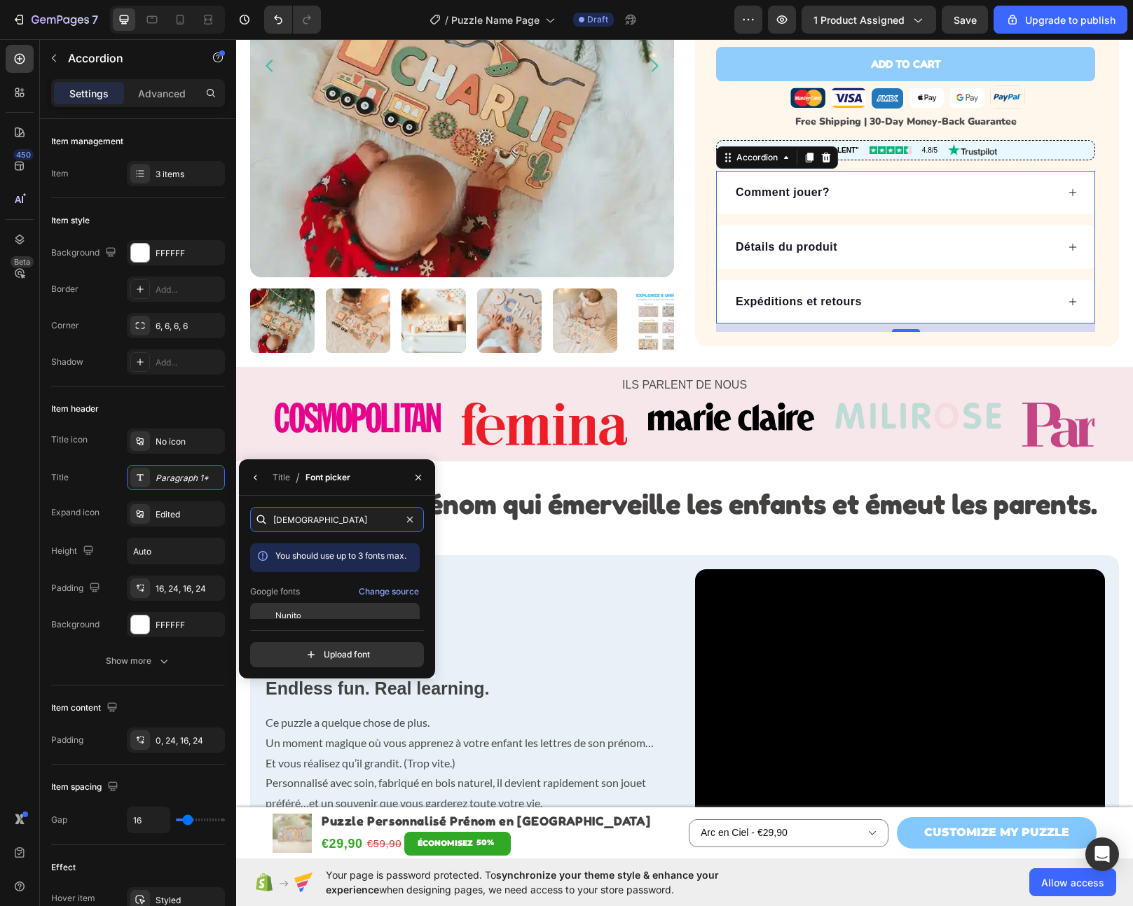
type input "[DEMOGRAPHIC_DATA]"
click at [324, 616] on div "Nunito" at bounding box center [345, 615] width 141 height 13
click at [276, 474] on div "Title" at bounding box center [281, 477] width 18 height 13
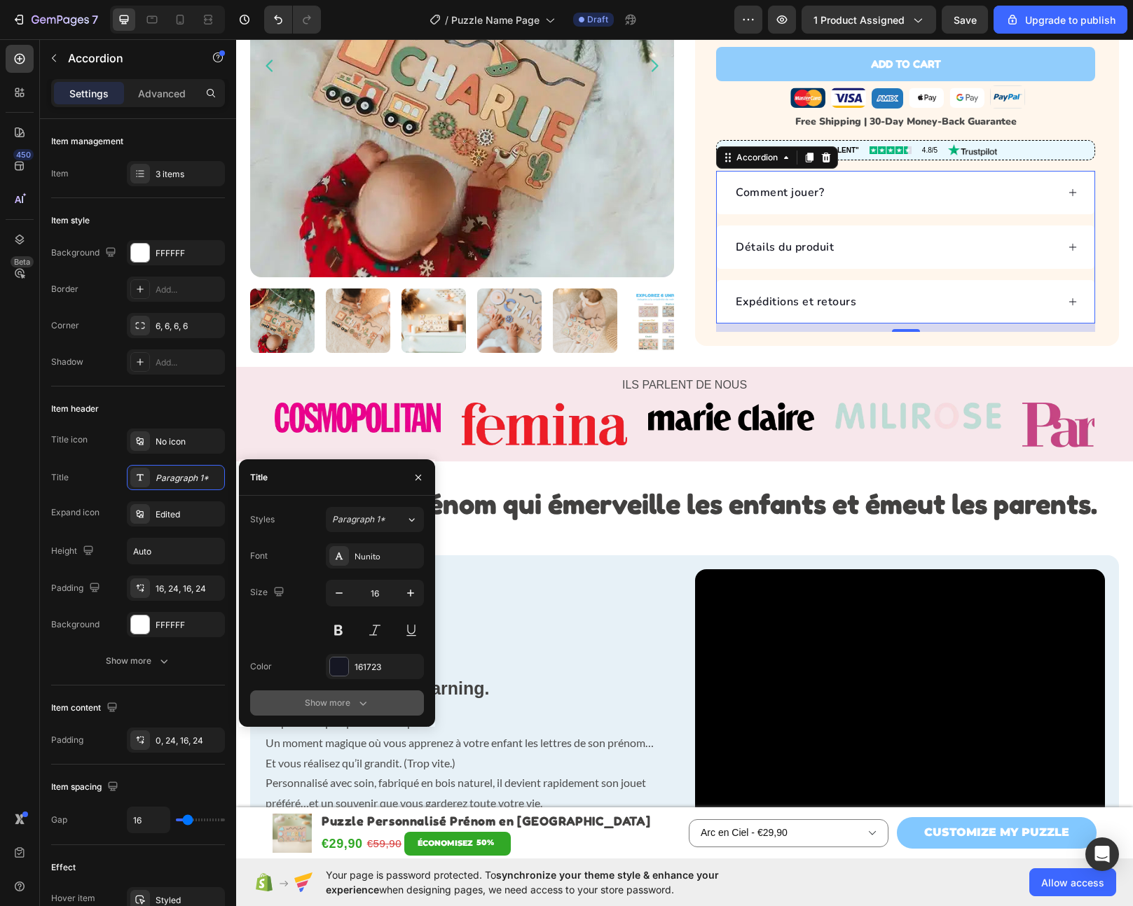
click at [352, 699] on div "Show more" at bounding box center [337, 703] width 65 height 14
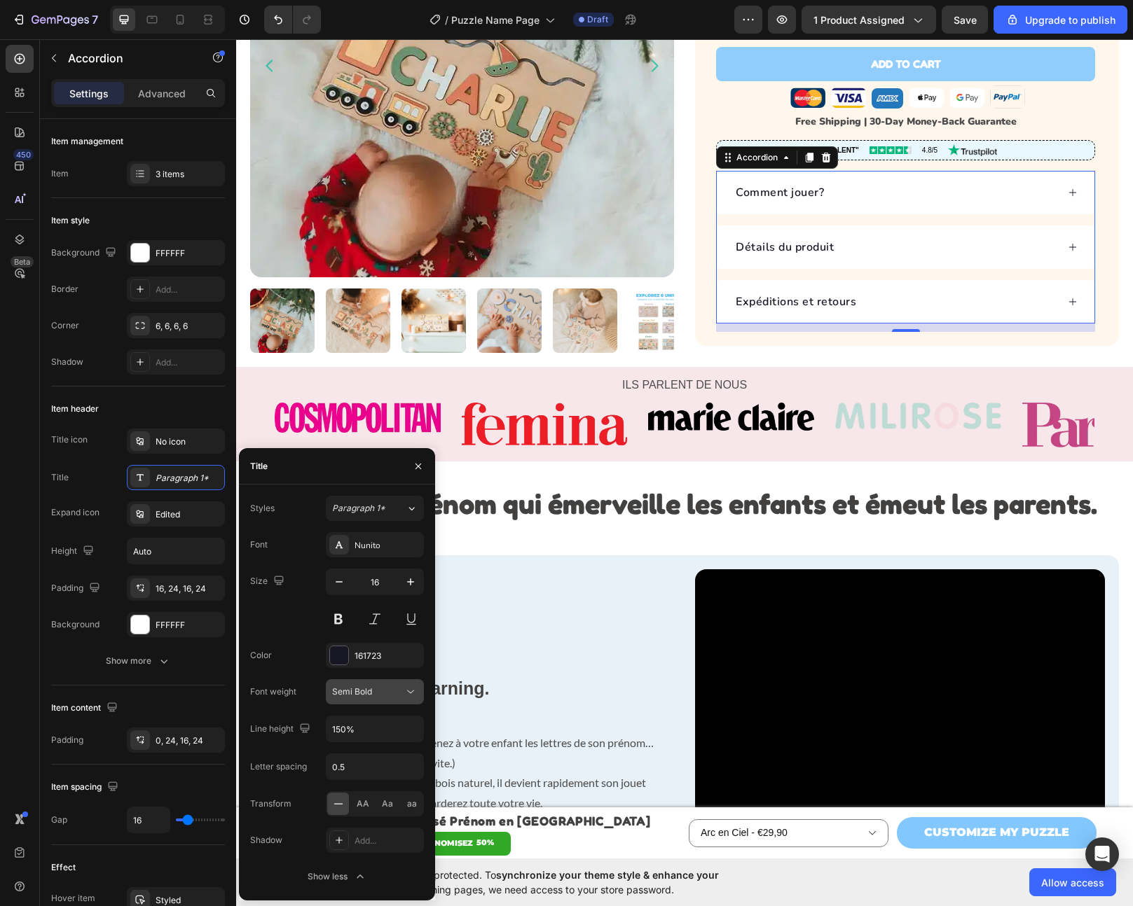
click at [357, 701] on button "Semi Bold" at bounding box center [375, 691] width 98 height 25
click at [352, 756] on span "Normal" at bounding box center [346, 754] width 29 height 13
click at [346, 703] on button "Normal" at bounding box center [375, 691] width 98 height 25
click at [346, 696] on span "Normal" at bounding box center [346, 691] width 29 height 11
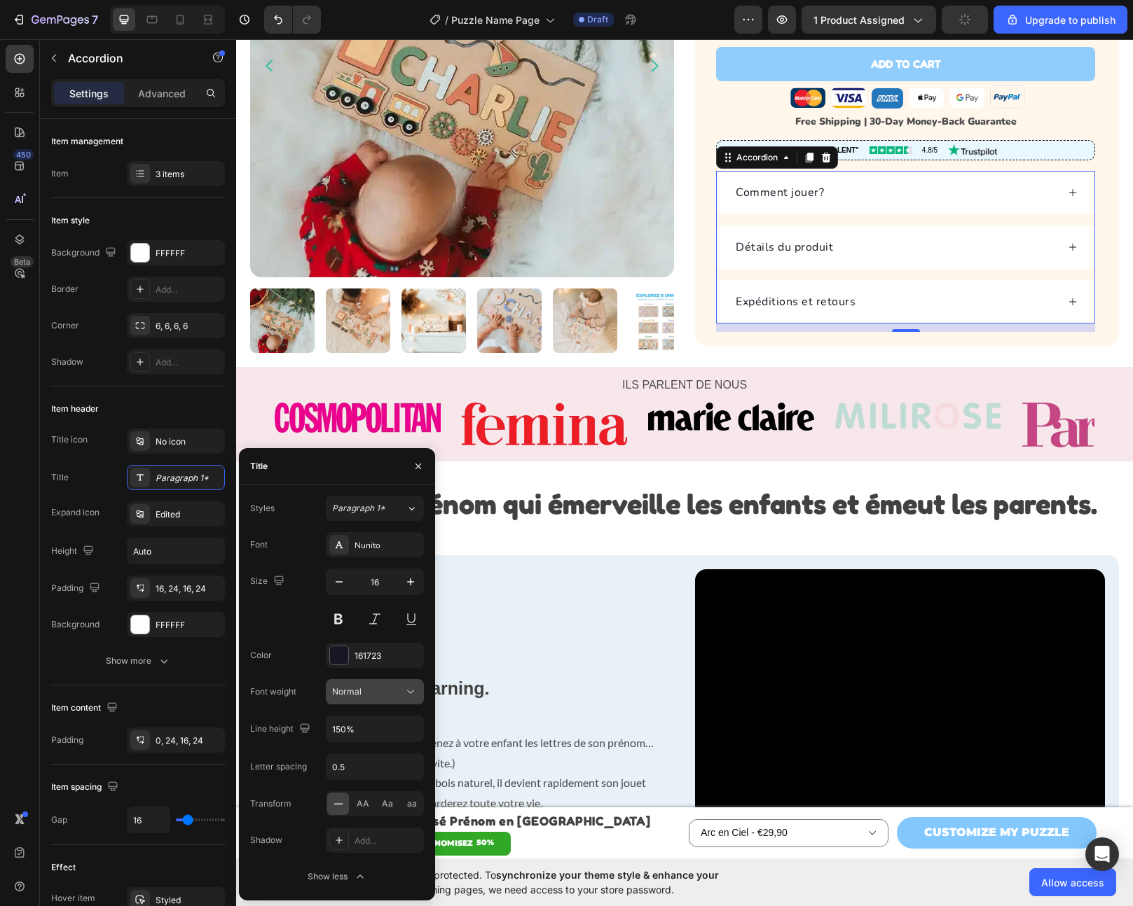
click at [348, 688] on span "Normal" at bounding box center [346, 691] width 29 height 11
click at [364, 780] on p "Medium" at bounding box center [369, 781] width 74 height 13
click at [366, 686] on div "Medium" at bounding box center [367, 692] width 71 height 13
click at [352, 835] on p "Bold" at bounding box center [369, 834] width 74 height 13
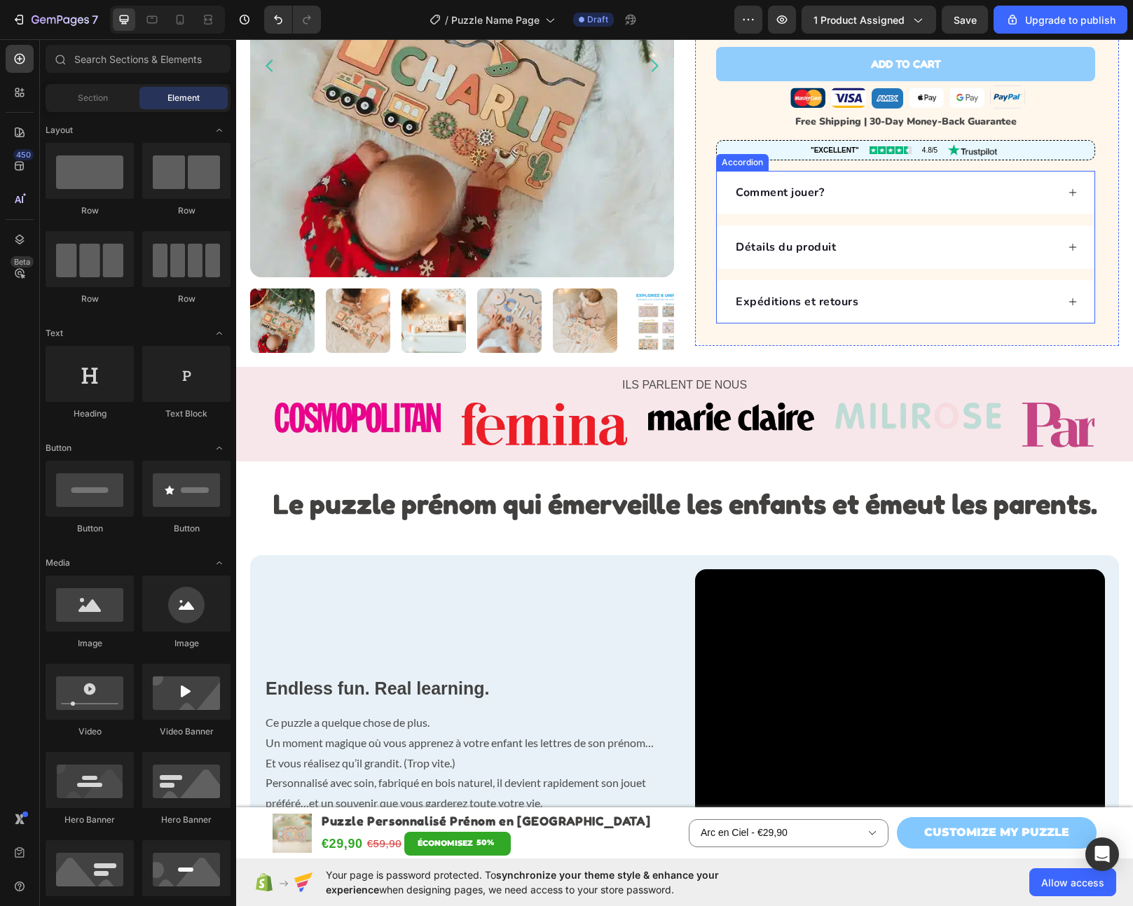
click at [931, 182] on div "Comment jouer?" at bounding box center [894, 192] width 323 height 21
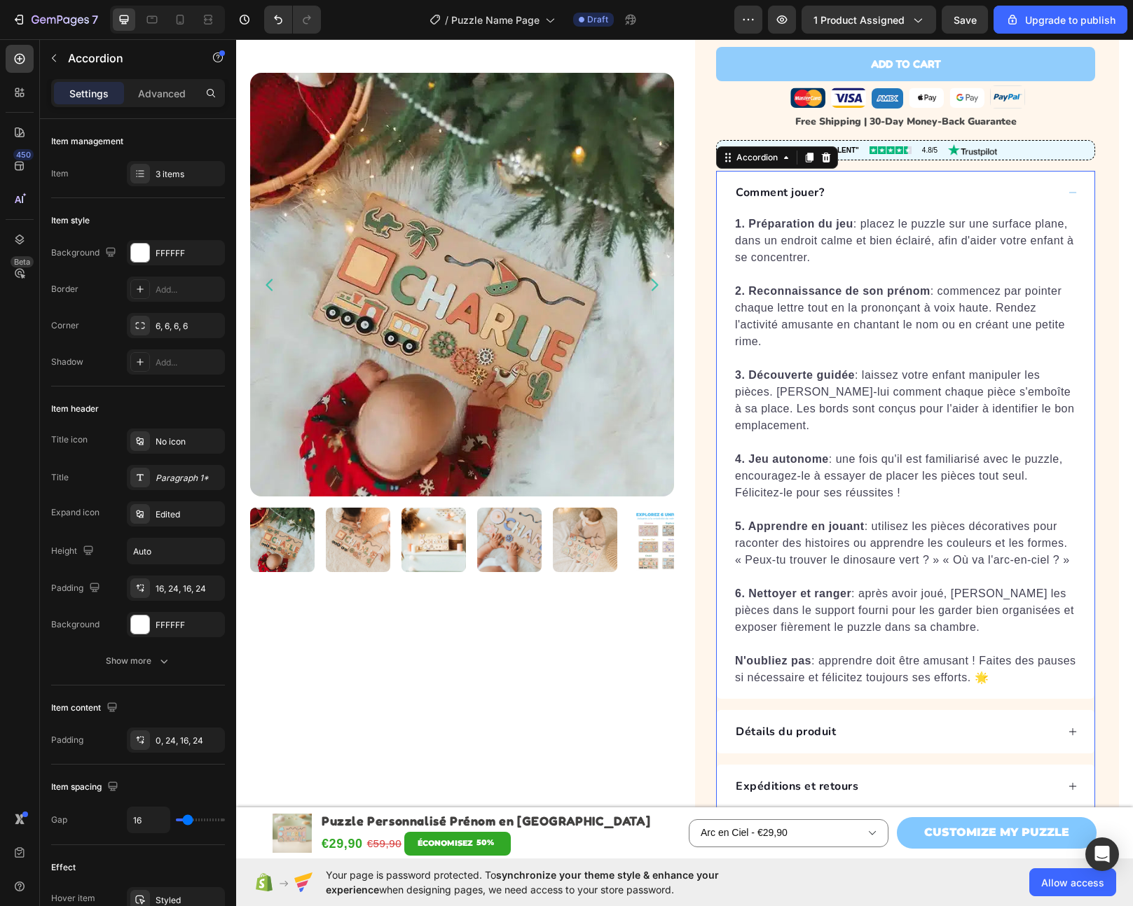
click at [931, 182] on div "Comment jouer?" at bounding box center [894, 192] width 323 height 21
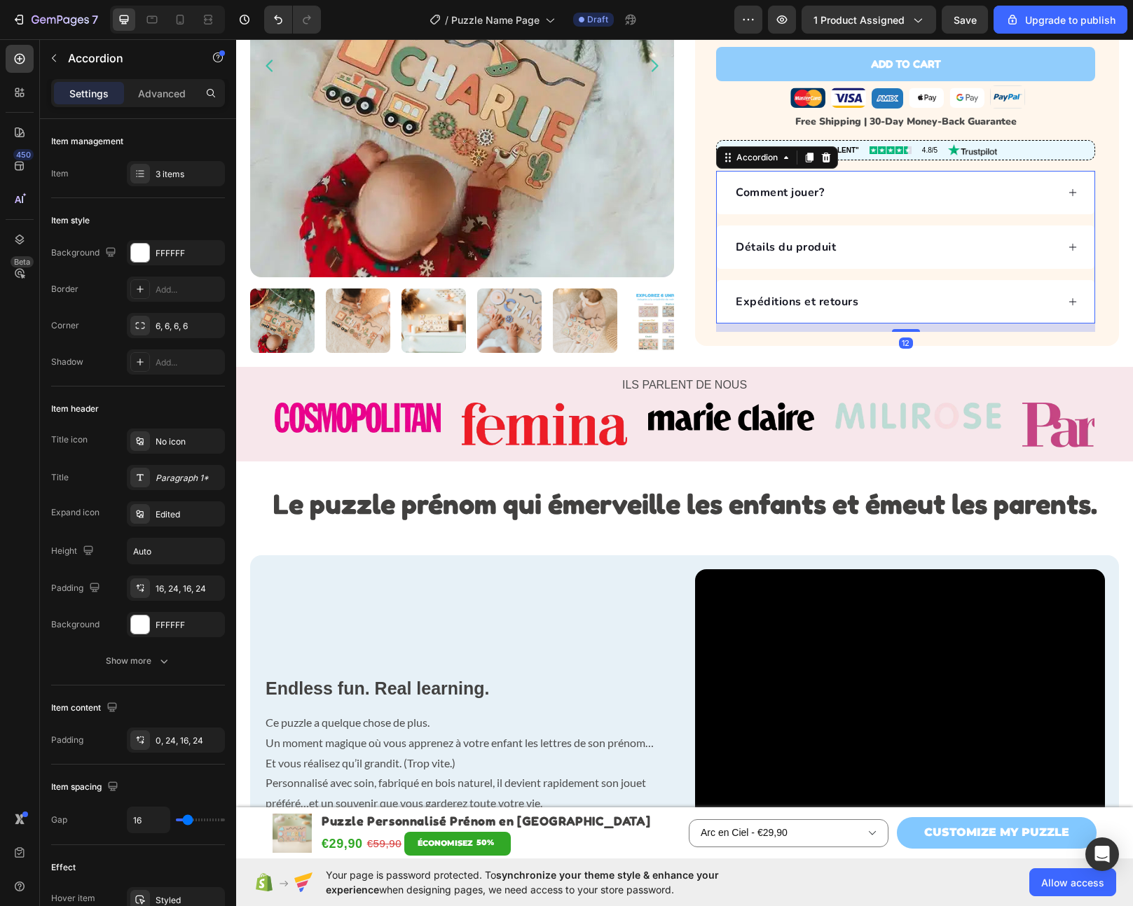
click at [920, 237] on div "Détails du produit" at bounding box center [894, 247] width 323 height 21
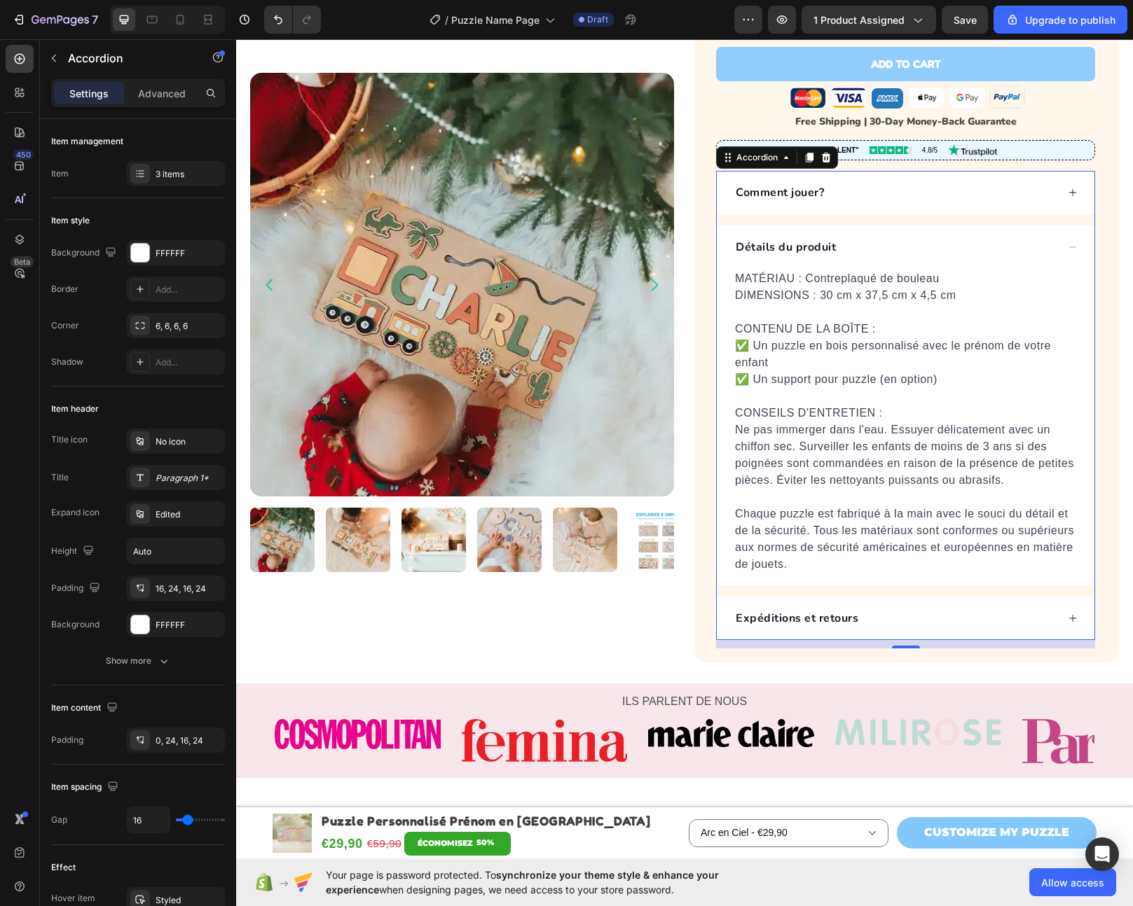
click at [920, 237] on div "Détails du produit" at bounding box center [894, 247] width 323 height 21
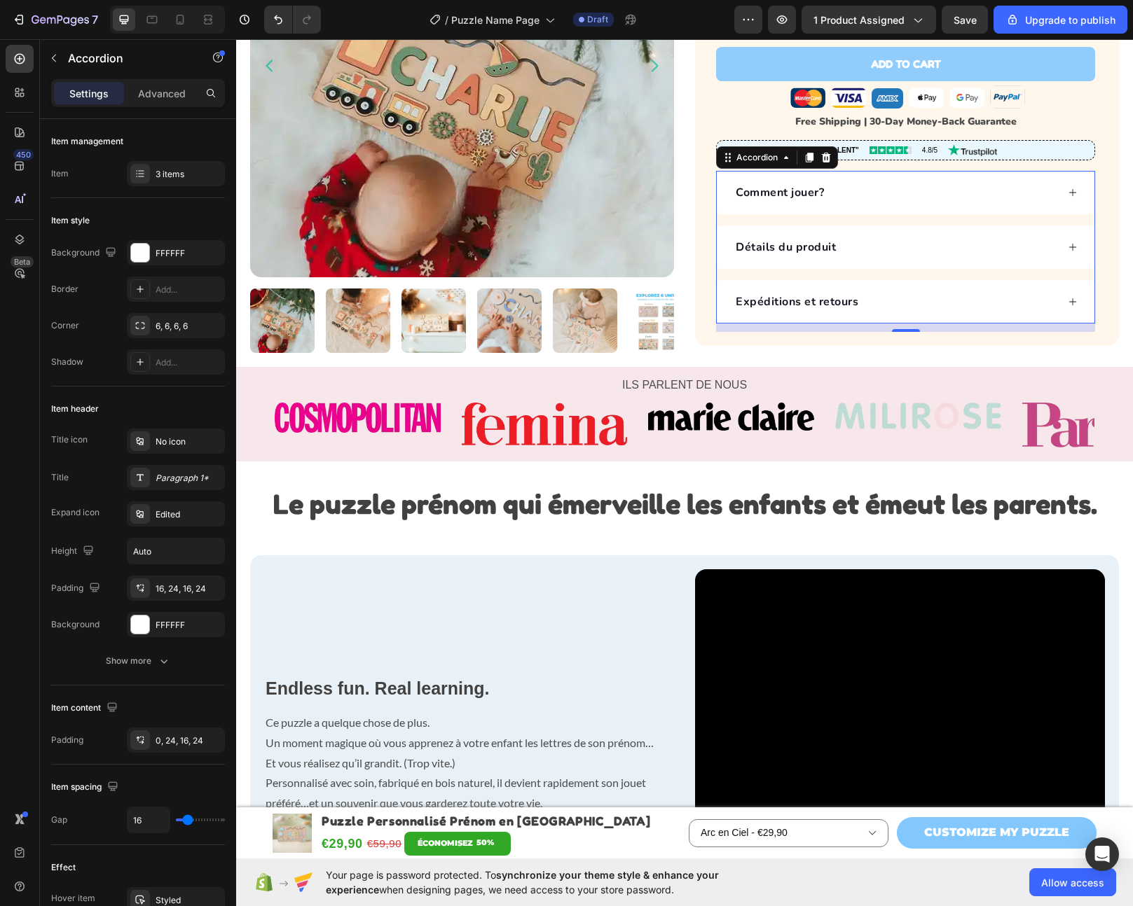
click at [907, 280] on div "Expéditions et retours" at bounding box center [905, 301] width 378 height 43
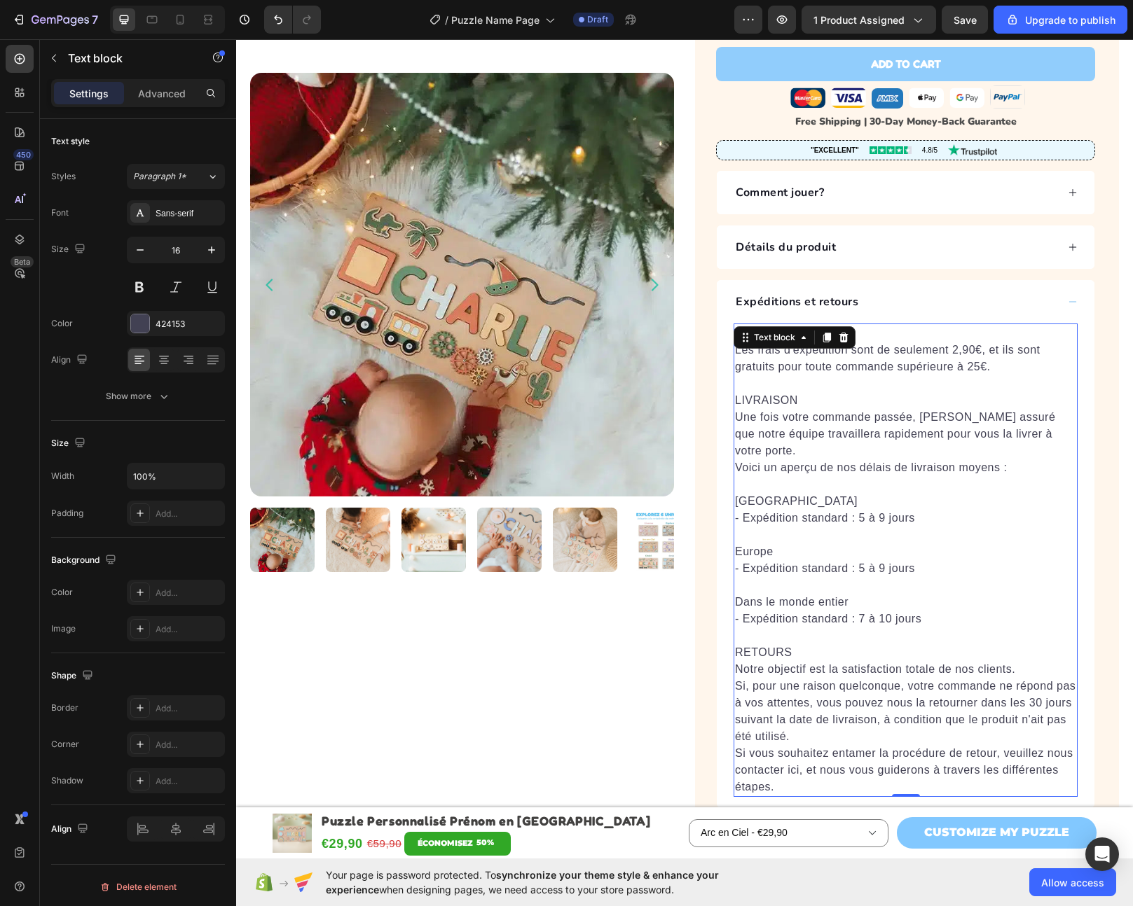
click at [875, 329] on p "EXPÉDITION Les frais d'expédition sont de seulement 2,90€, et ils sont gratuits…" at bounding box center [905, 350] width 341 height 50
click at [176, 205] on div "Sans-serif" at bounding box center [176, 212] width 98 height 25
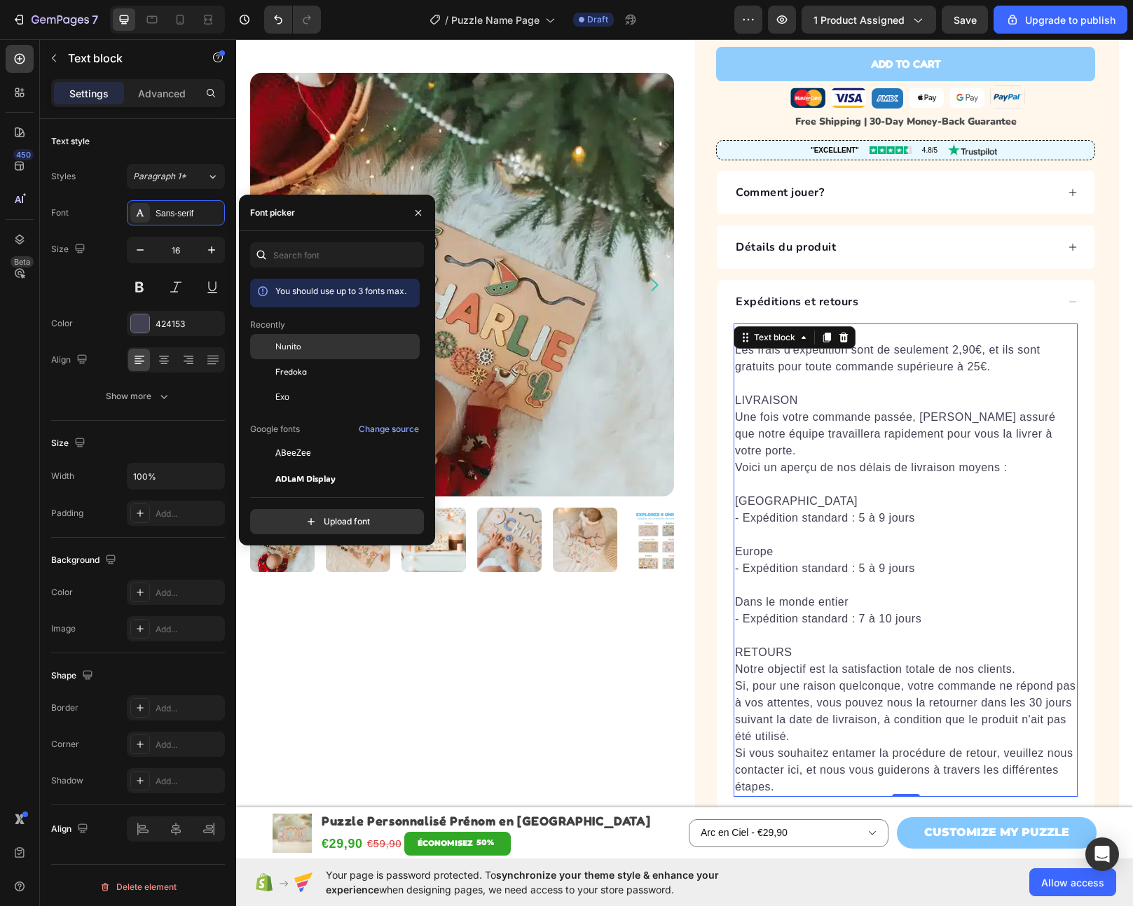
click at [342, 348] on div "Nunito" at bounding box center [345, 346] width 141 height 13
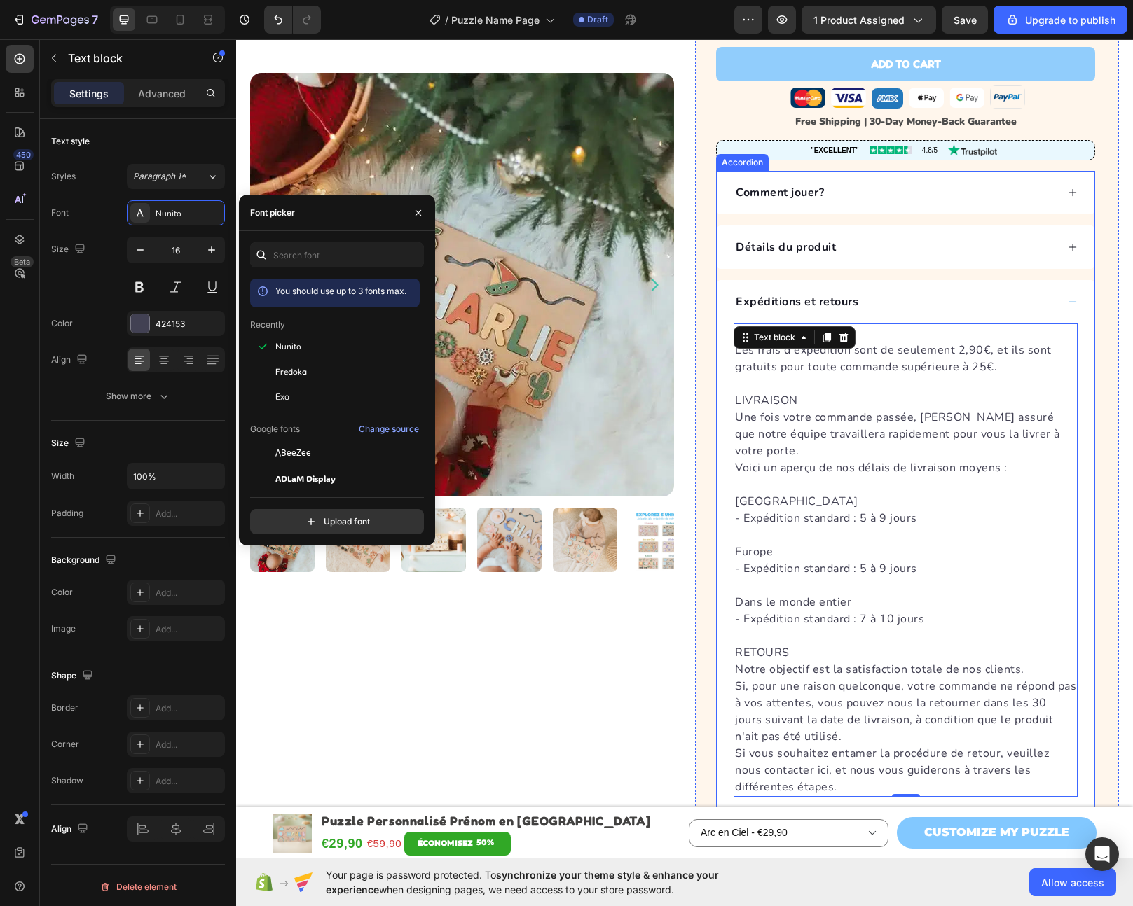
click at [817, 237] on div "Détails du produit" at bounding box center [785, 247] width 104 height 21
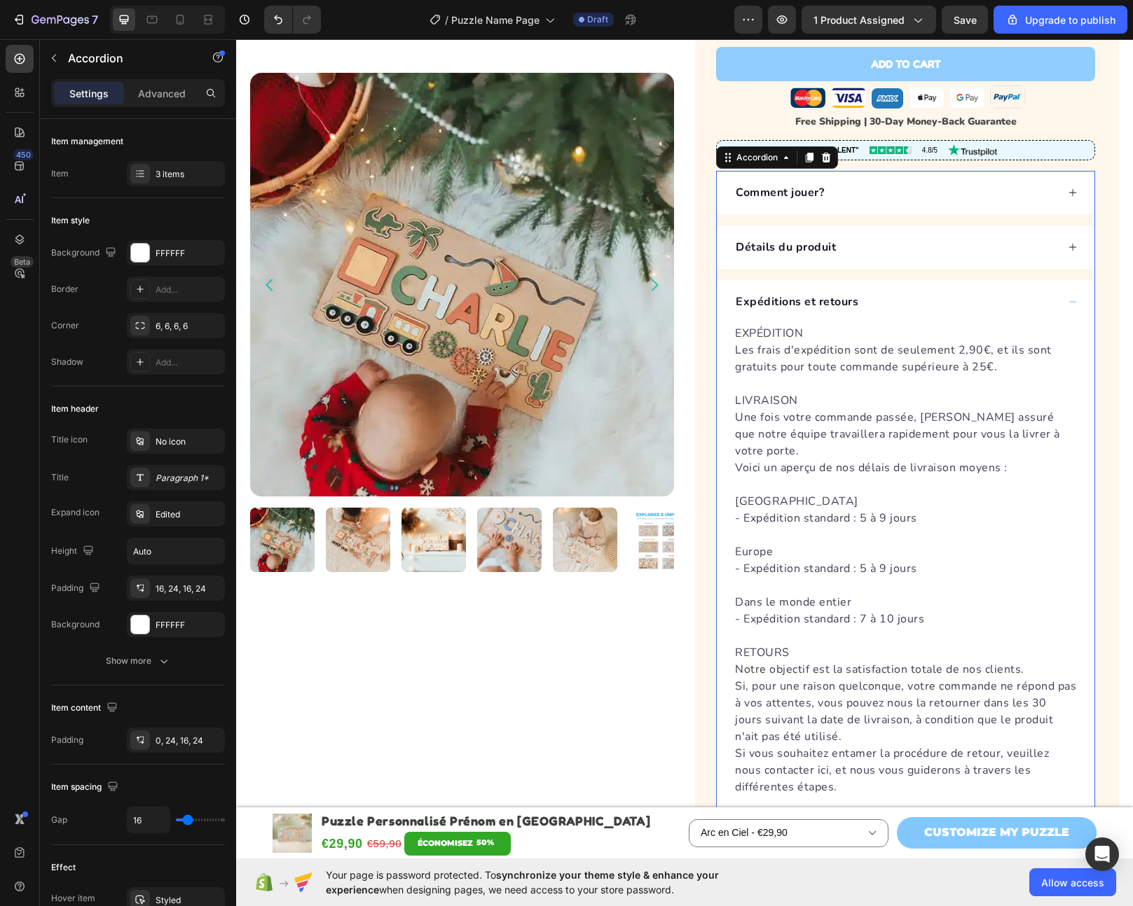
click at [864, 237] on div "Détails du produit" at bounding box center [894, 247] width 323 height 21
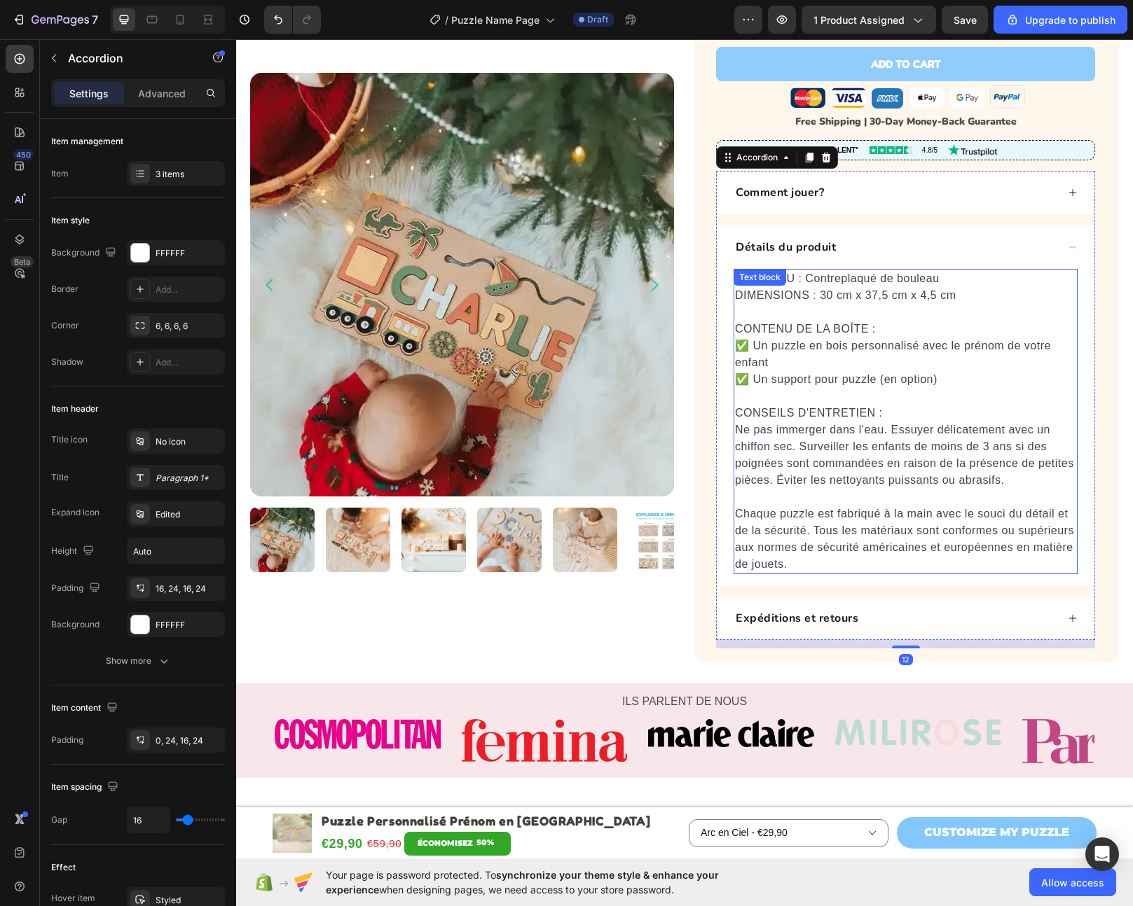
click at [825, 304] on p at bounding box center [905, 312] width 341 height 17
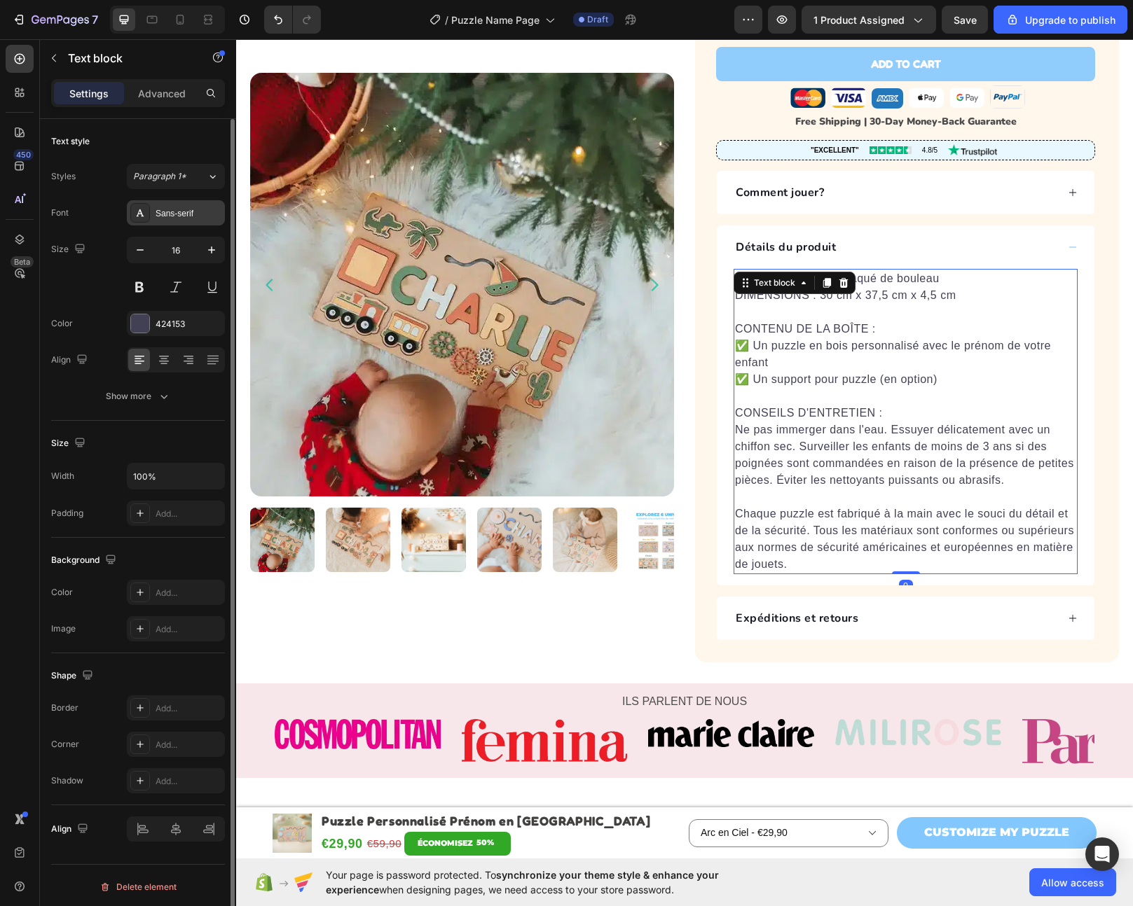
click at [193, 207] on div "Sans-serif" at bounding box center [188, 213] width 66 height 13
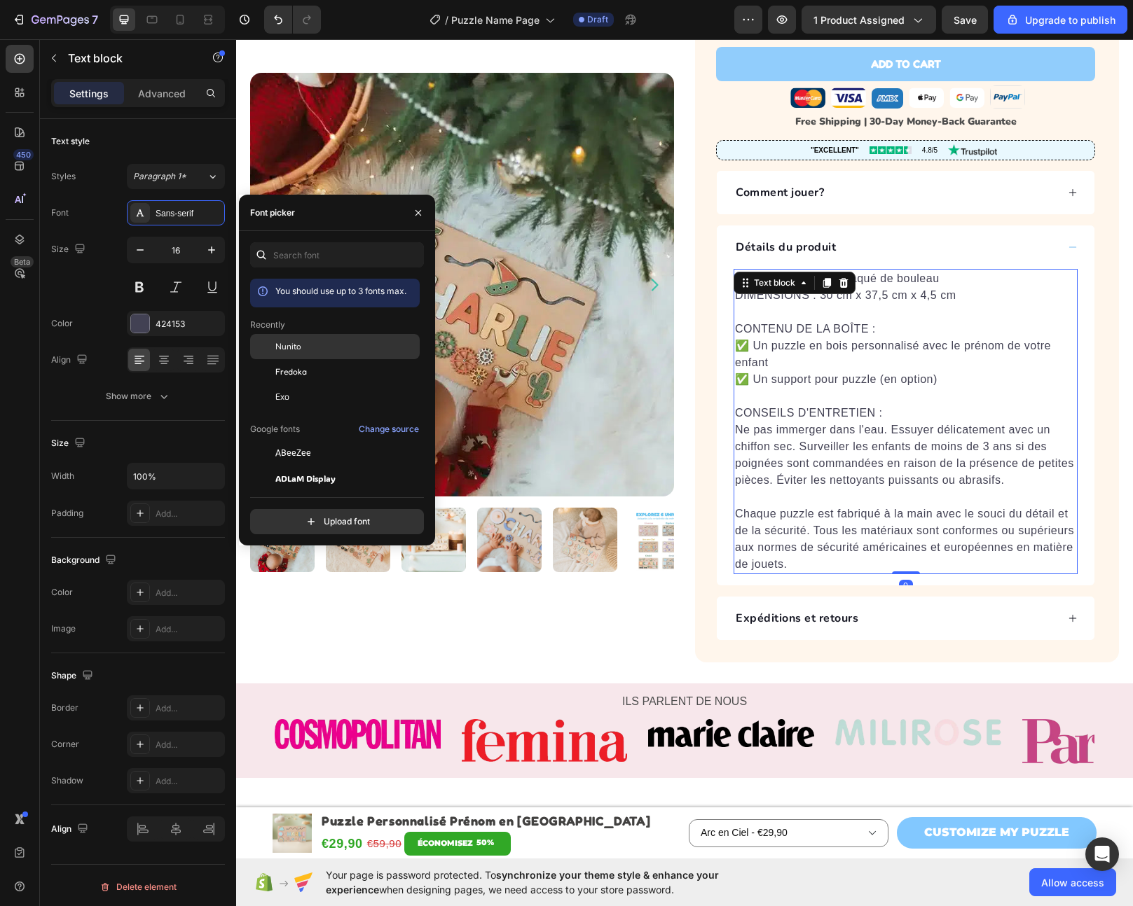
click at [327, 345] on div "Nunito" at bounding box center [345, 346] width 141 height 13
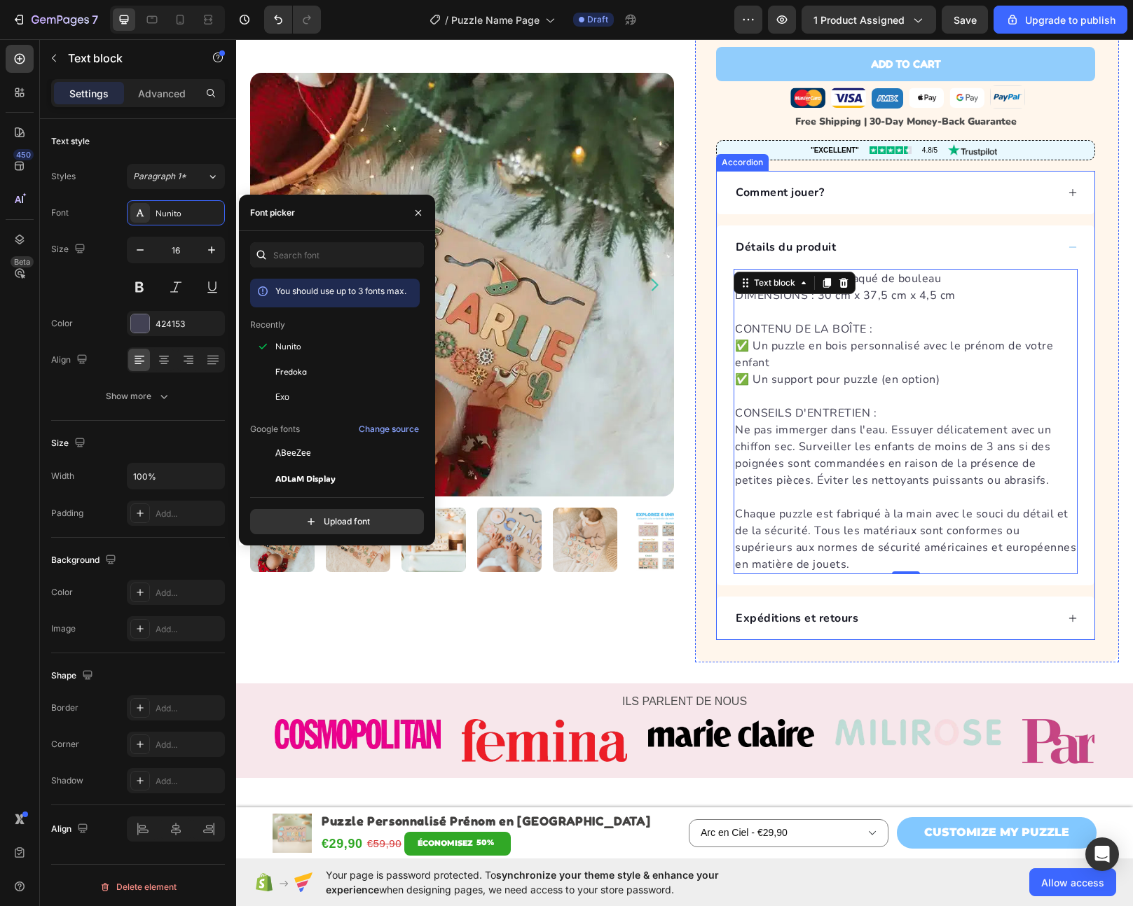
click at [843, 182] on div "Comment jouer?" at bounding box center [894, 192] width 323 height 21
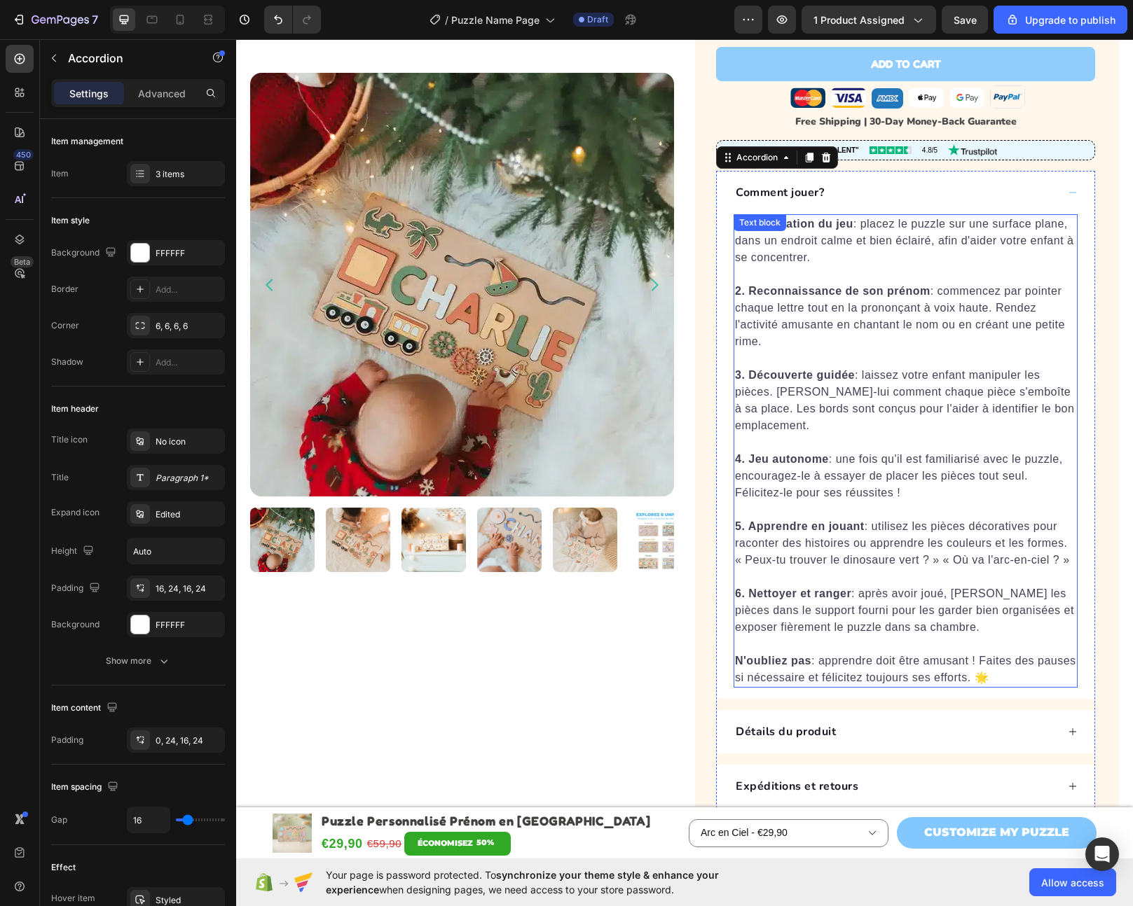
click at [801, 283] on p "2. Reconnaissance de son prénom : commencez par pointer chaque lettre tout en l…" at bounding box center [905, 325] width 341 height 84
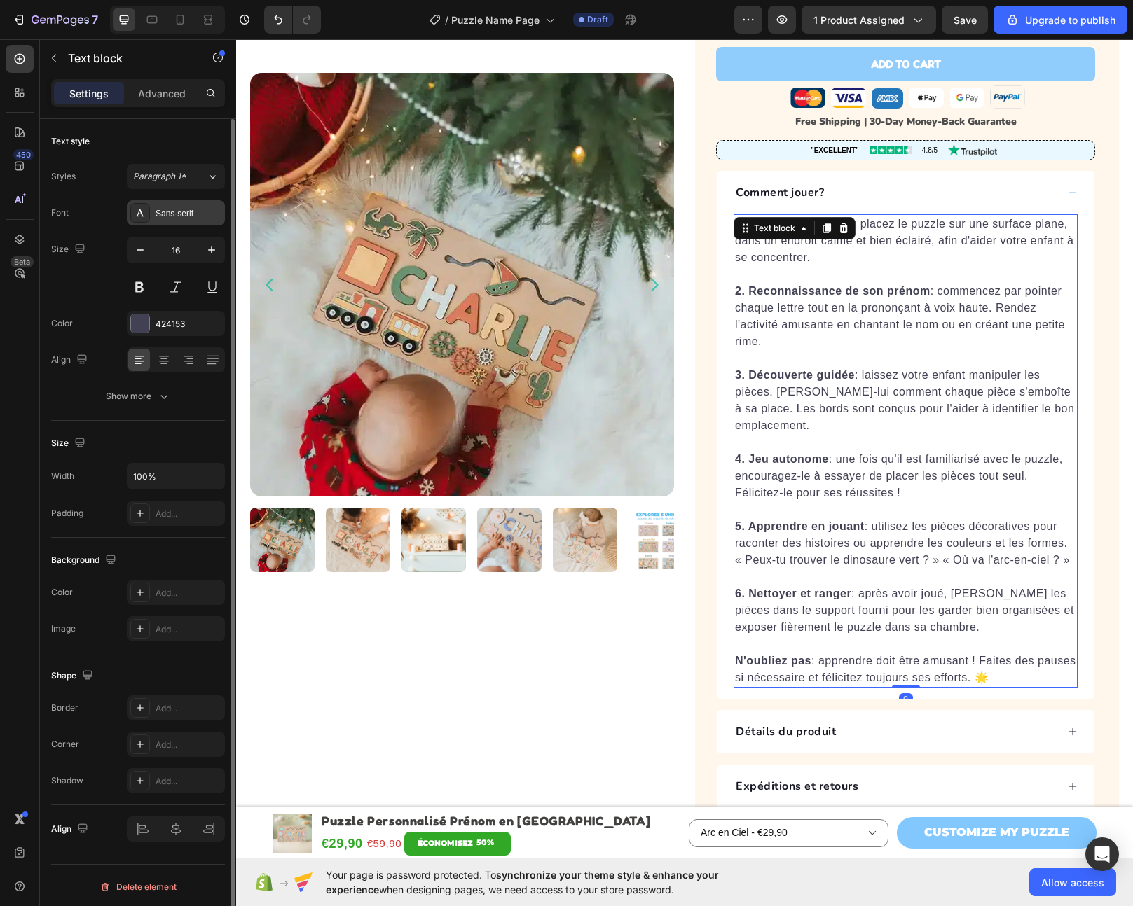
click at [165, 219] on div "Sans-serif" at bounding box center [188, 213] width 66 height 13
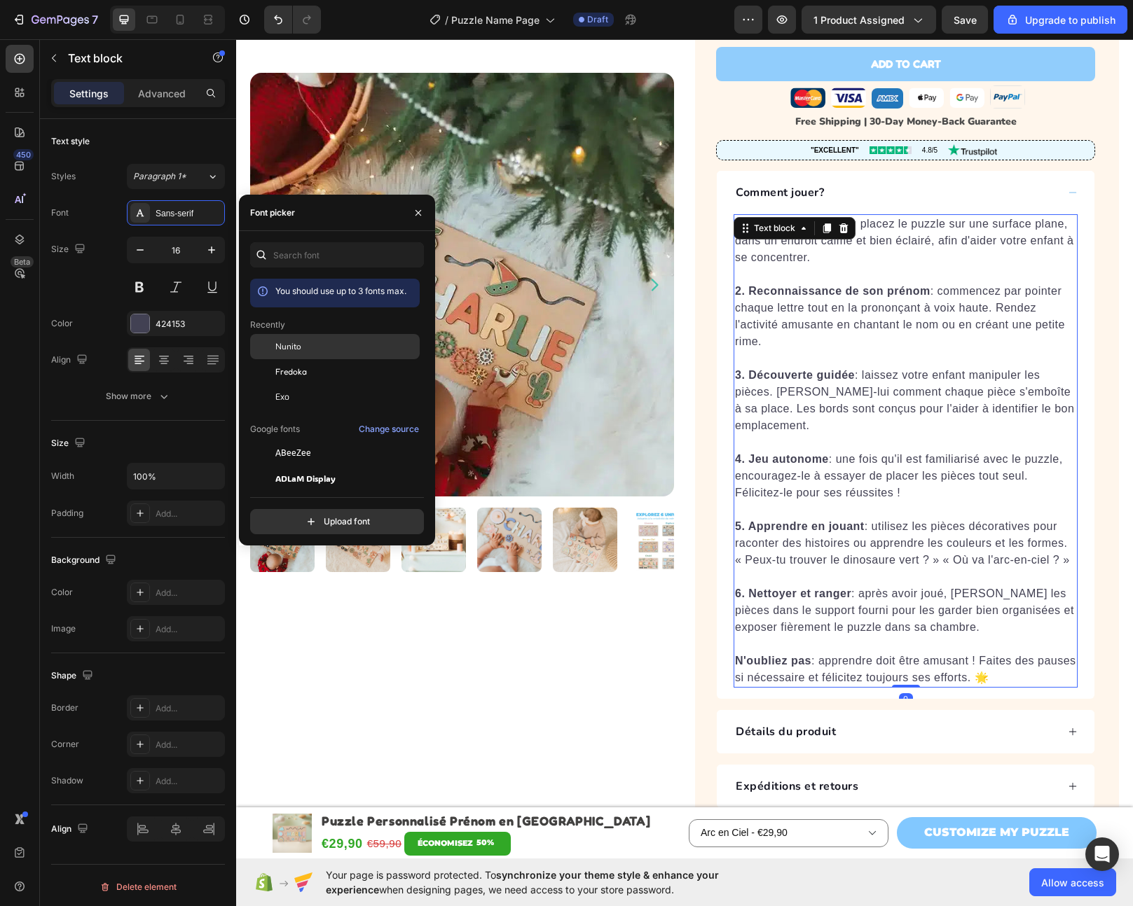
click at [331, 342] on div "Nunito" at bounding box center [345, 346] width 141 height 13
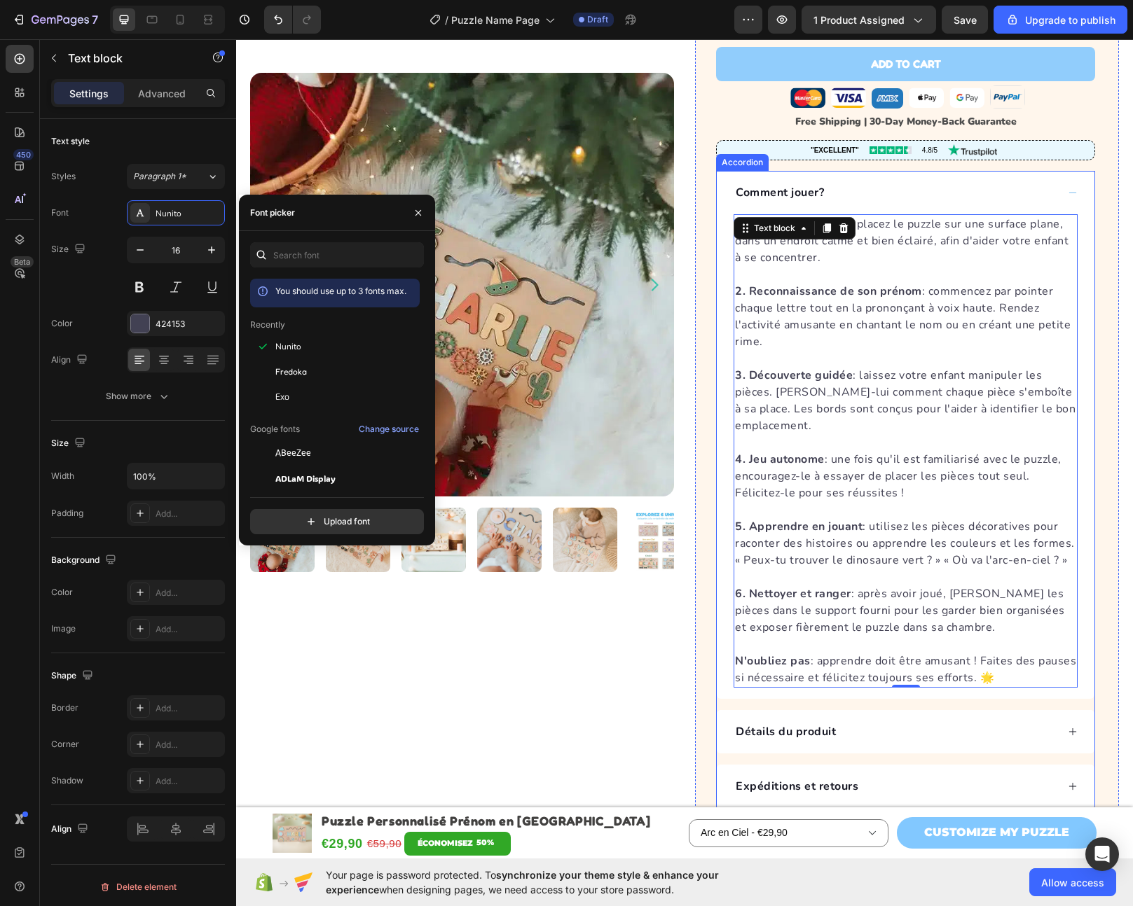
click at [1003, 188] on div "Comment jouer?" at bounding box center [905, 192] width 378 height 43
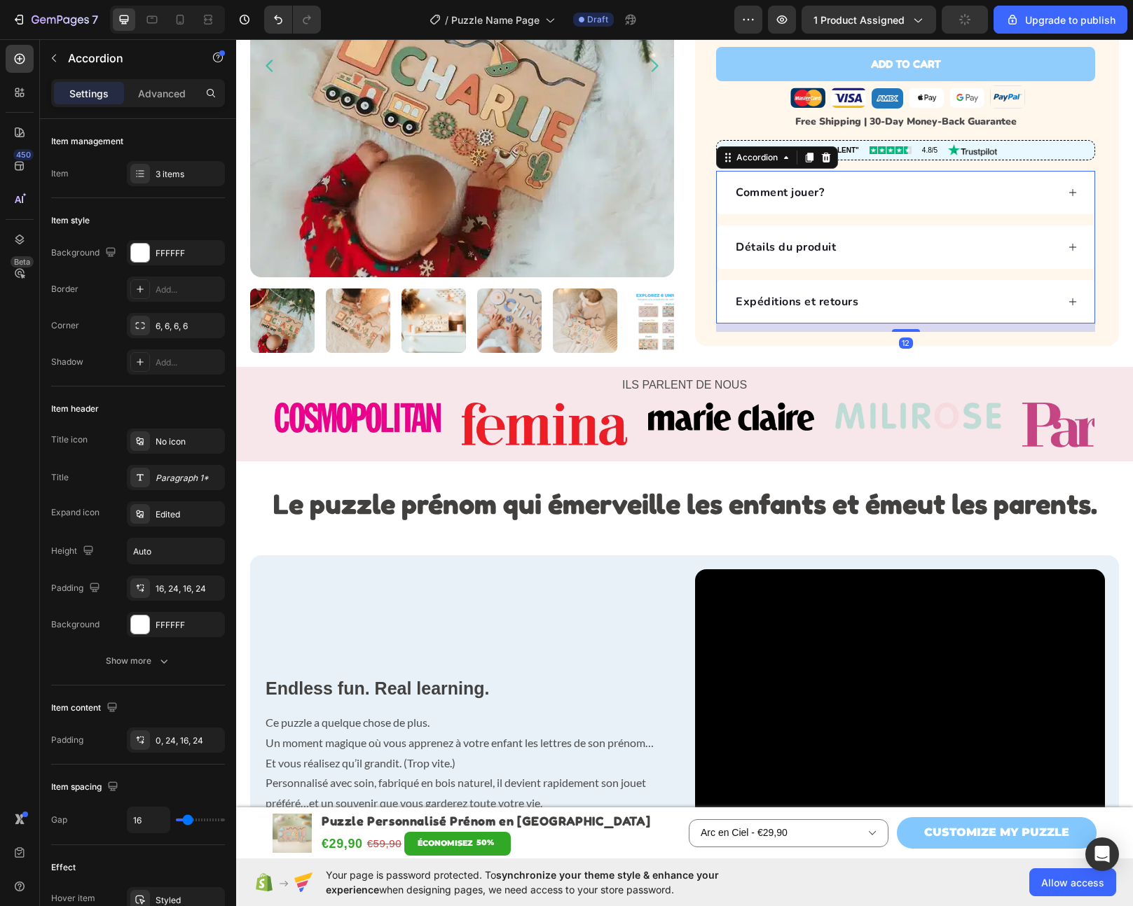
click at [1002, 187] on div "Comment jouer?" at bounding box center [905, 192] width 378 height 43
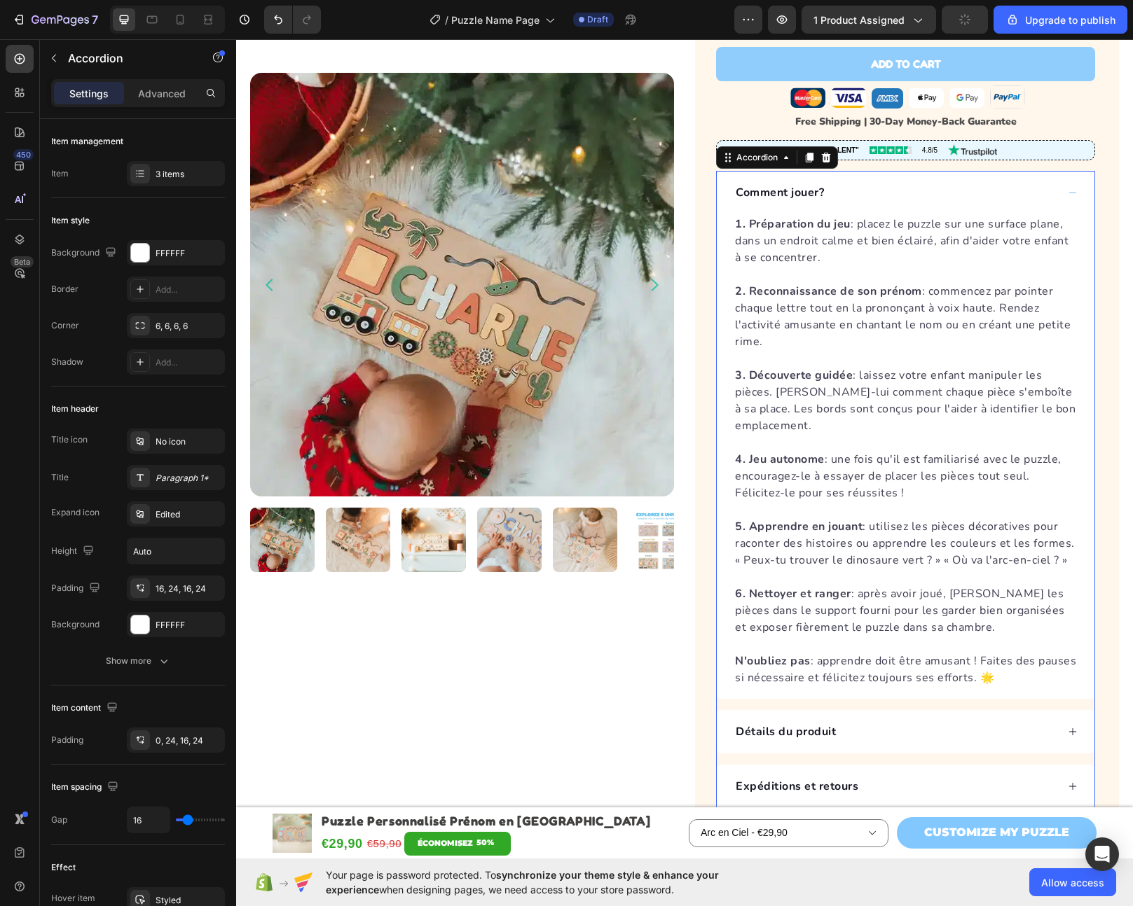
click at [1002, 187] on div "Comment jouer?" at bounding box center [905, 192] width 378 height 43
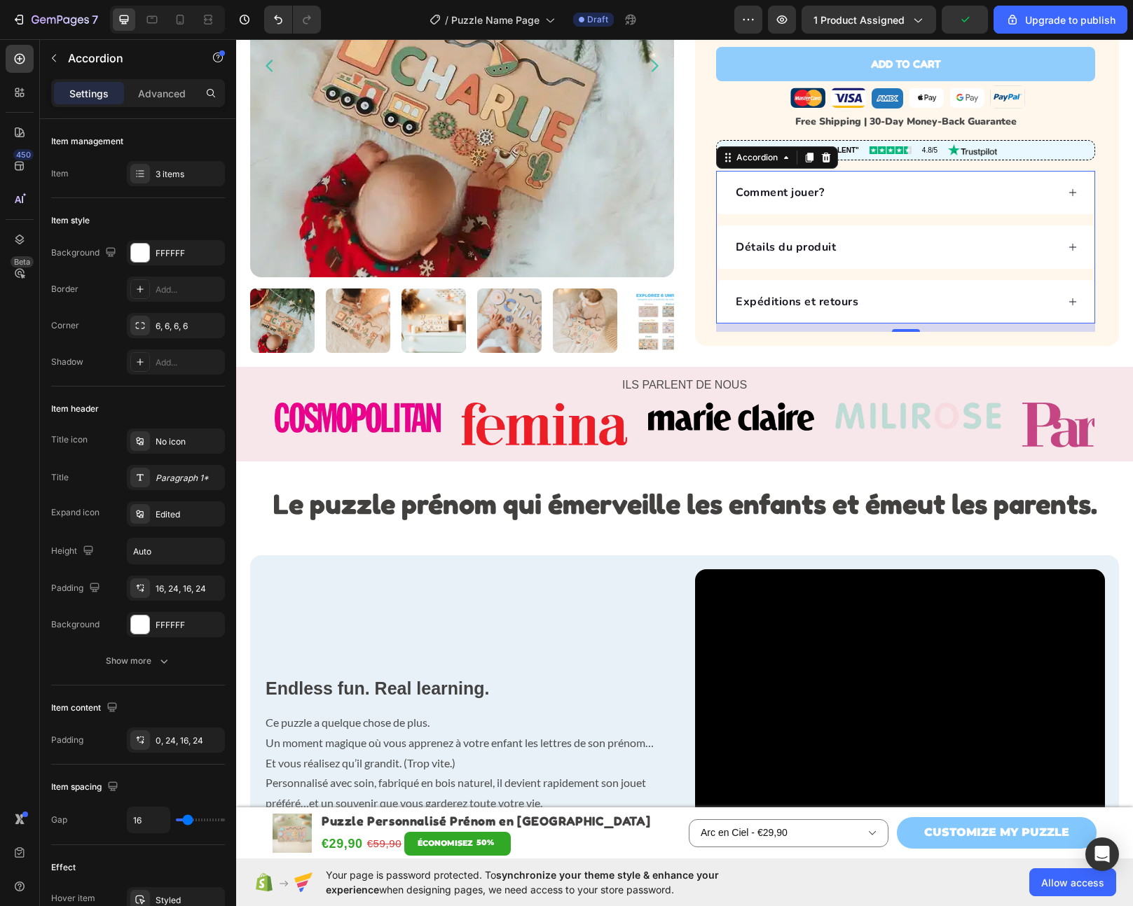
scroll to position [416, 0]
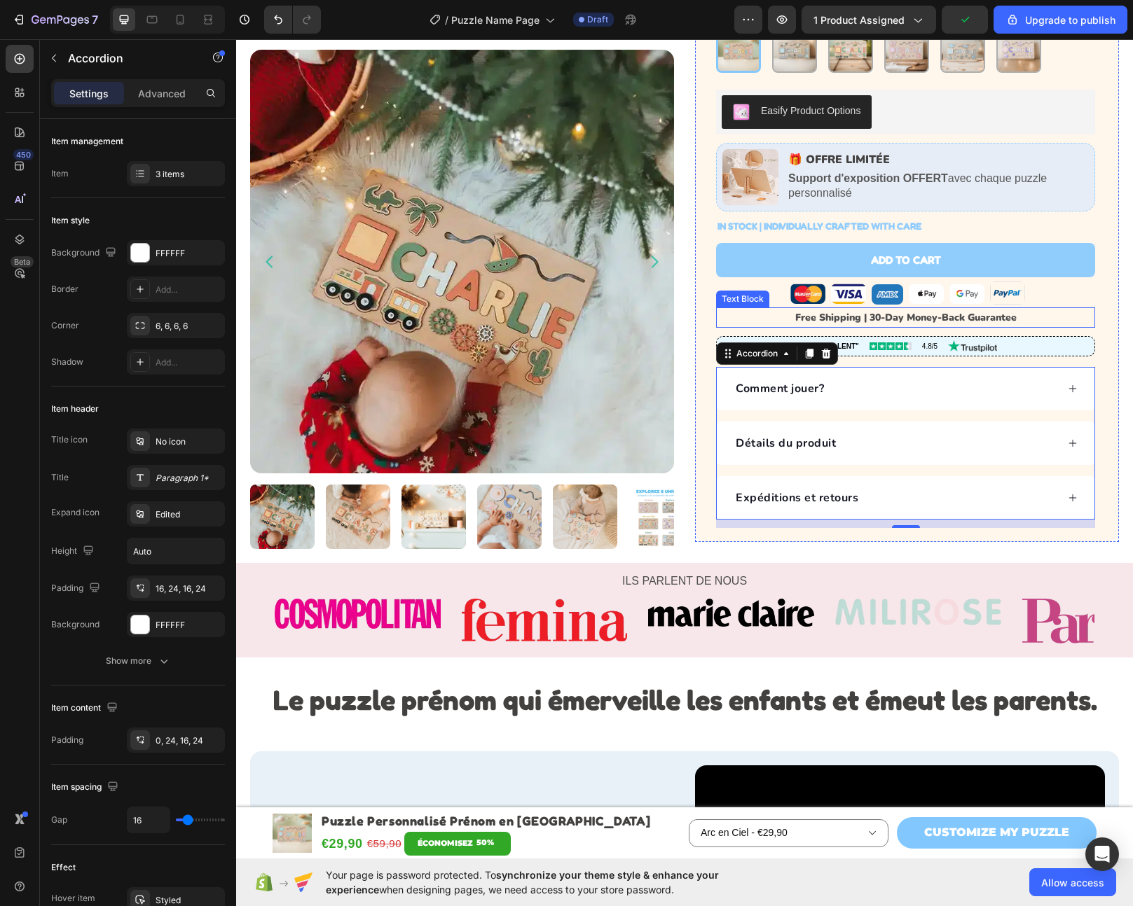
click at [992, 309] on p "Free Shipping | 30-Day Money-Back Guarantee" at bounding box center [905, 318] width 376 height 18
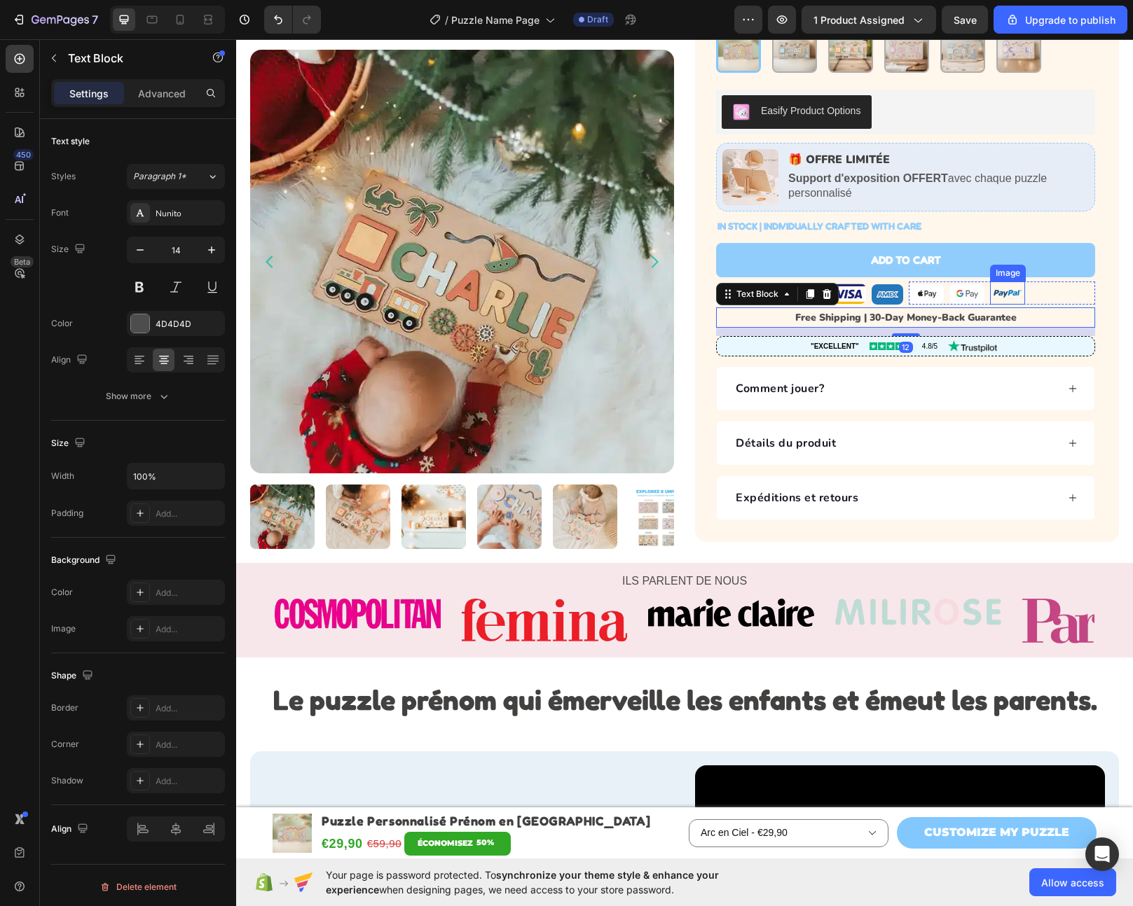
scroll to position [191, 0]
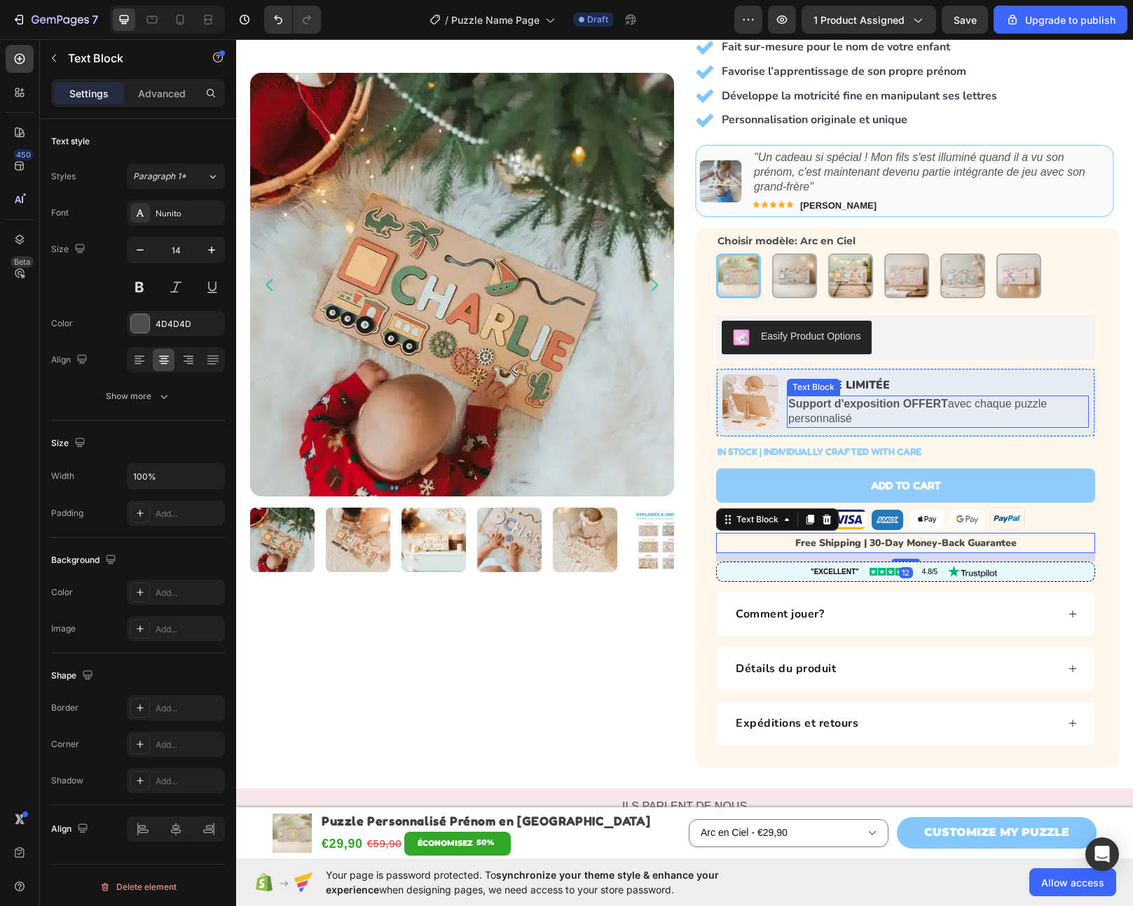
click at [915, 398] on strong "Support d'exposition OFFERT" at bounding box center [868, 404] width 160 height 12
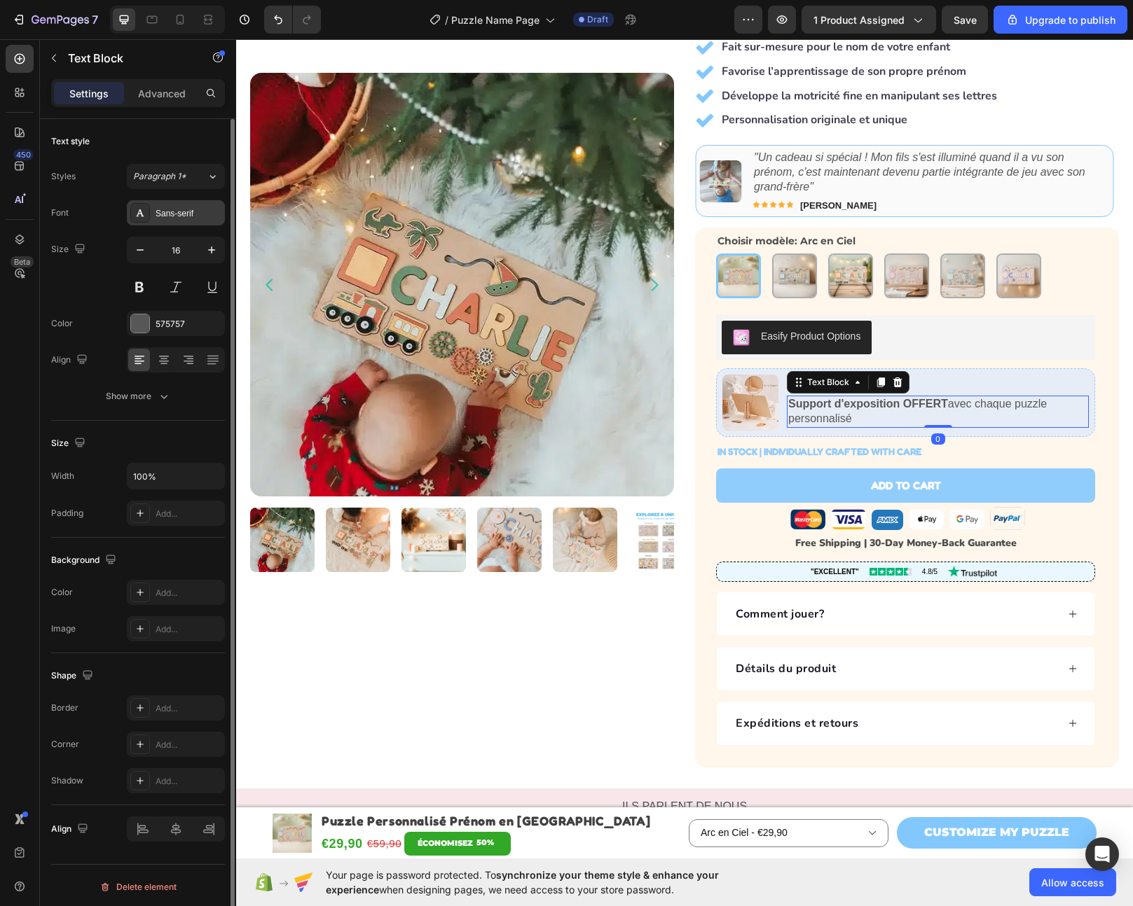
click at [178, 219] on div "Sans-serif" at bounding box center [176, 212] width 98 height 25
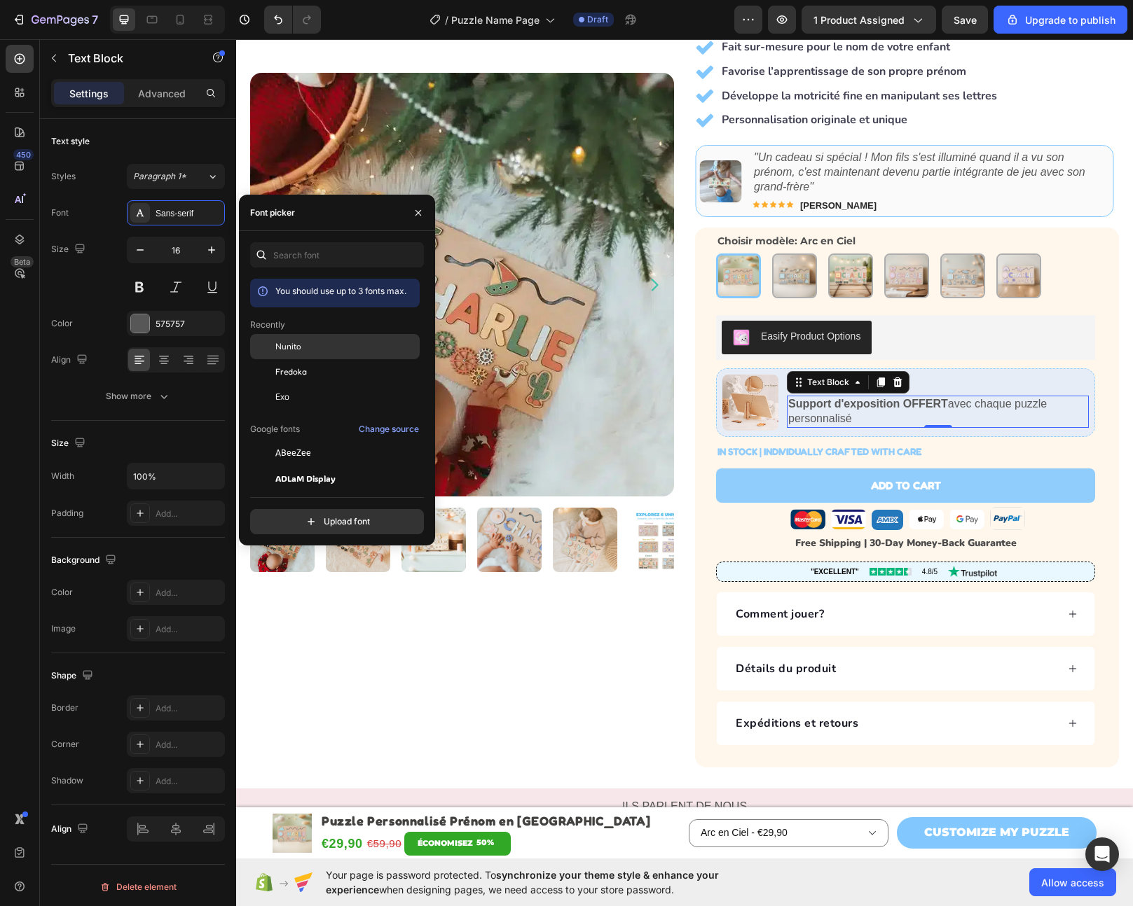
click at [326, 350] on div "Nunito" at bounding box center [345, 346] width 141 height 13
click at [1018, 378] on p "🎁 OFFRE LIMITÉE" at bounding box center [937, 385] width 299 height 15
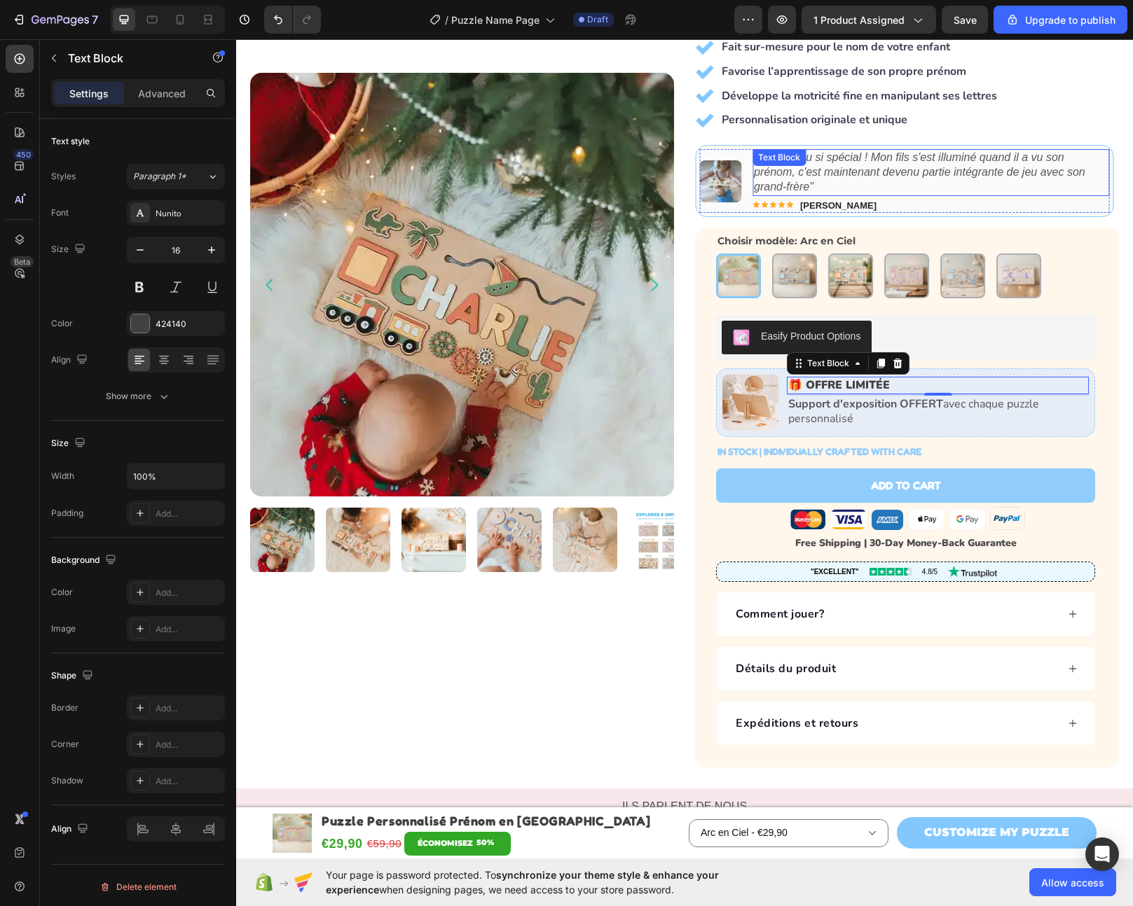
click at [878, 154] on icon ""Un cadeau si spécial ! Mon fils s'est illuminé quand il a vu son prénom, c'est…" at bounding box center [919, 171] width 331 height 41
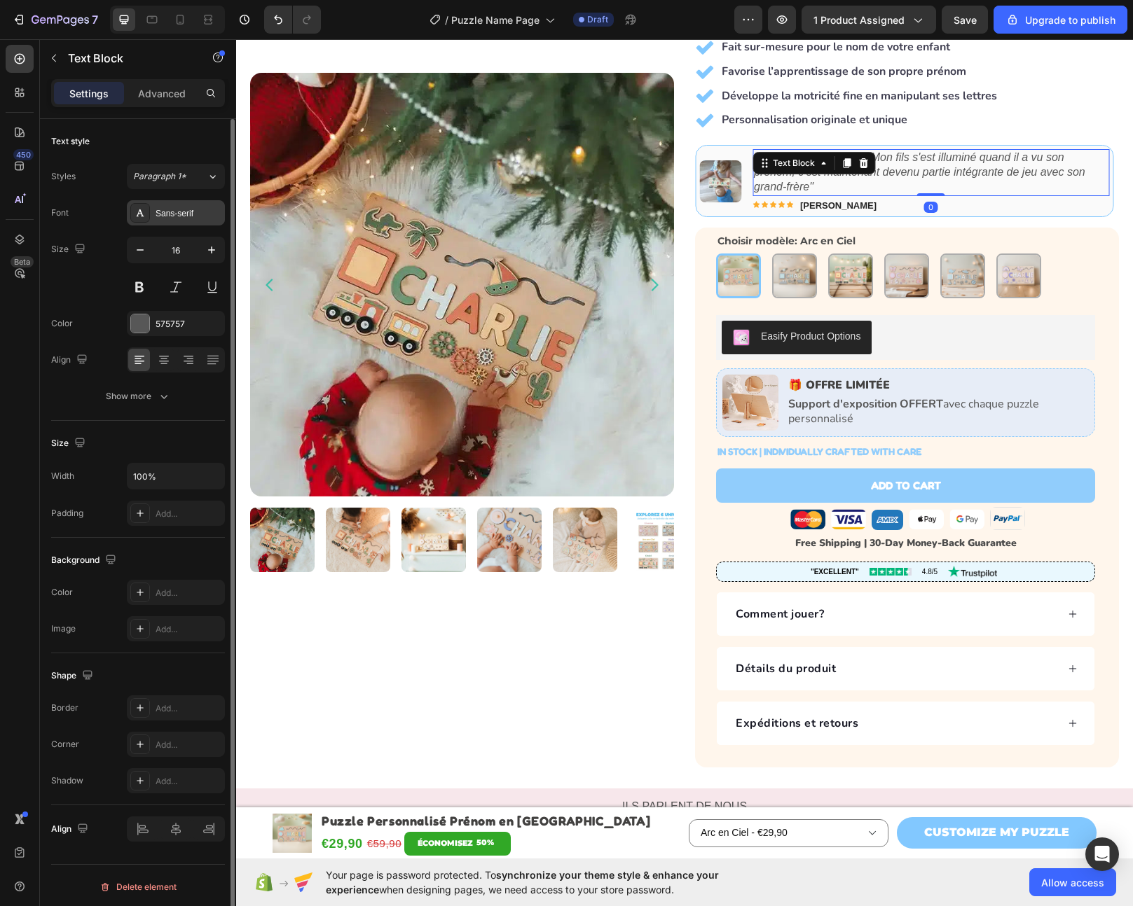
click at [178, 212] on div "Sans-serif" at bounding box center [188, 213] width 66 height 13
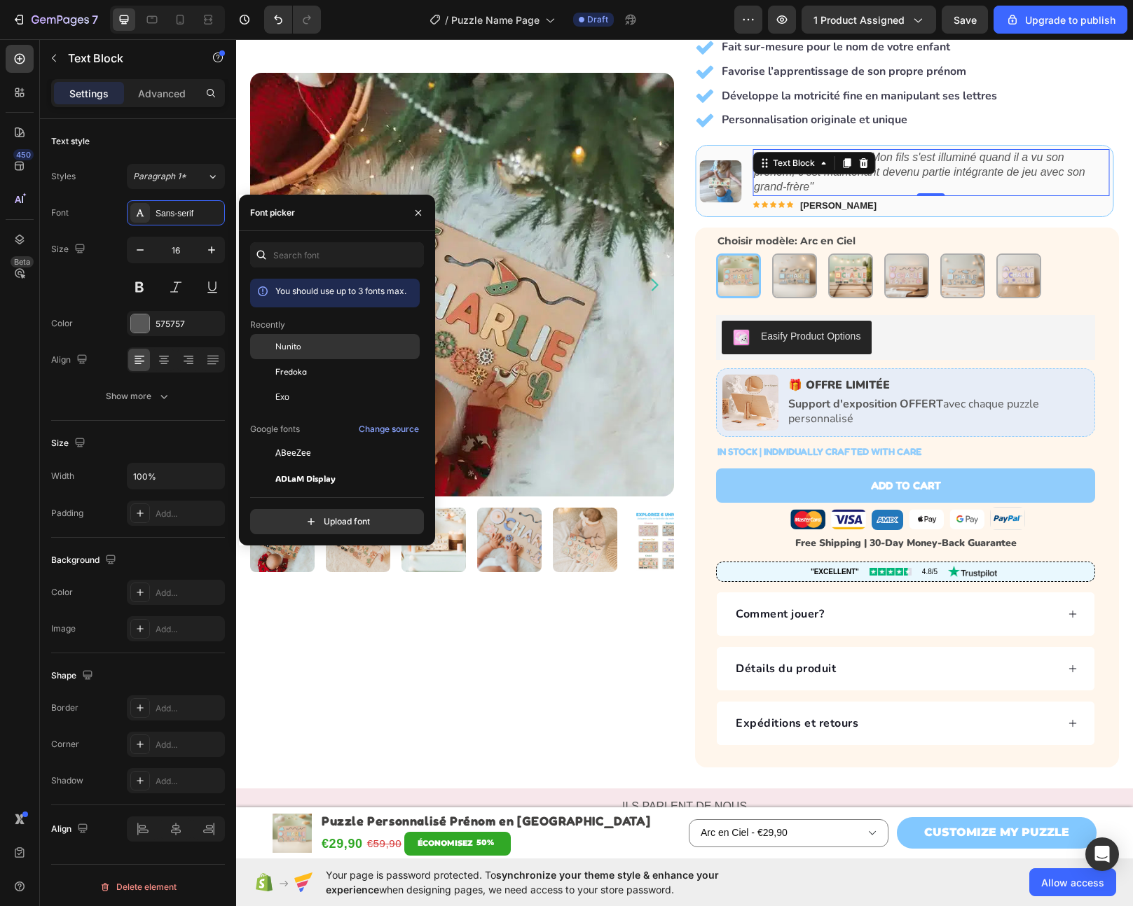
click at [294, 342] on span "Nunito" at bounding box center [288, 346] width 26 height 13
click at [1089, 174] on icon "Carousel Next Arrow" at bounding box center [1096, 181] width 14 height 14
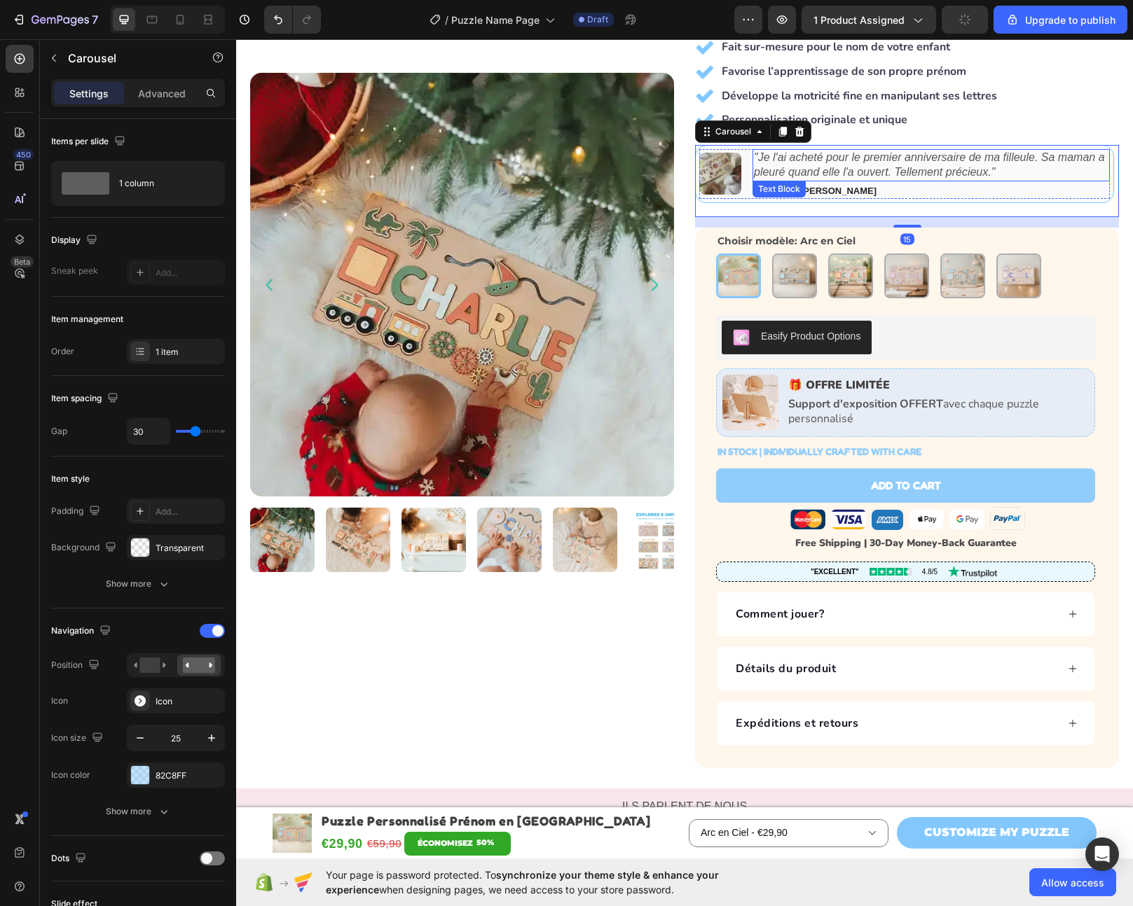
click at [827, 151] on icon ""Je l'ai acheté pour le premier anniversaire de ma filleule. Sa maman a pleuré …" at bounding box center [929, 164] width 351 height 27
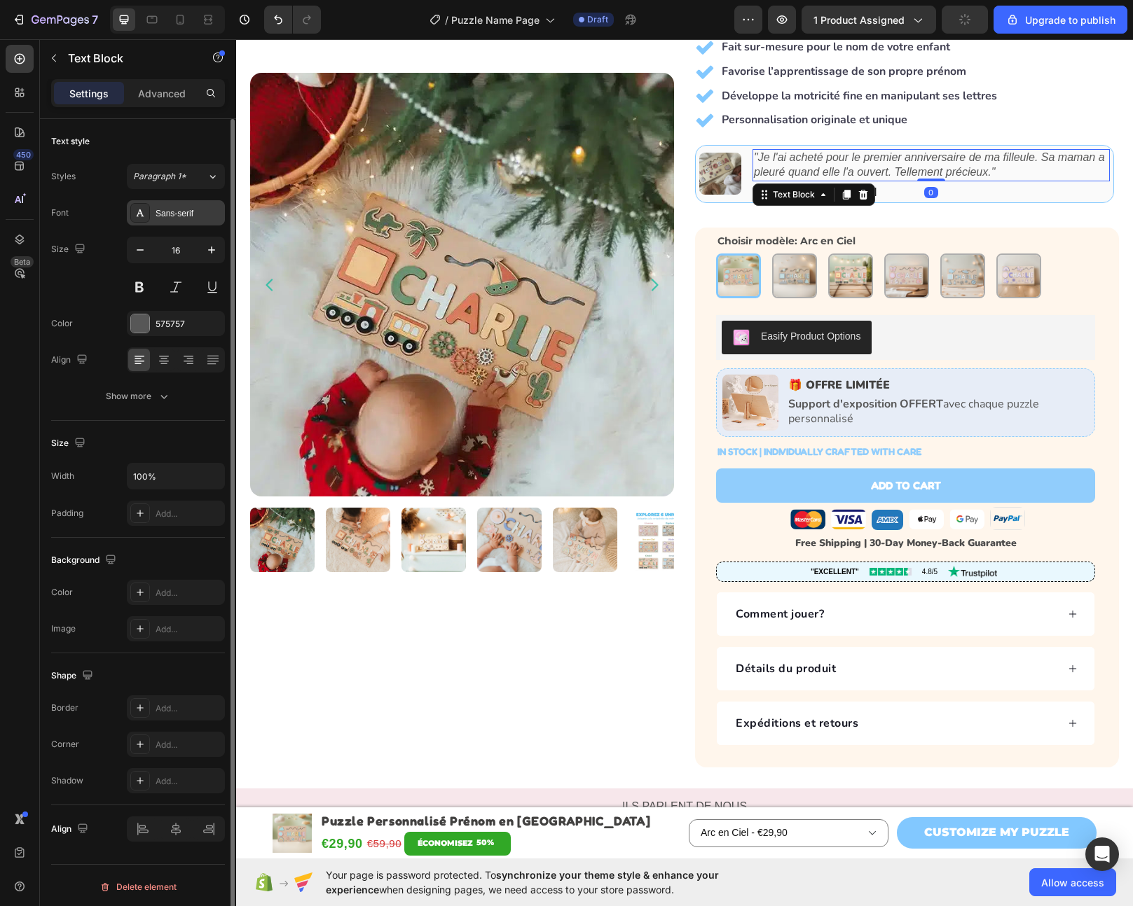
click at [188, 214] on div "Sans-serif" at bounding box center [188, 213] width 66 height 13
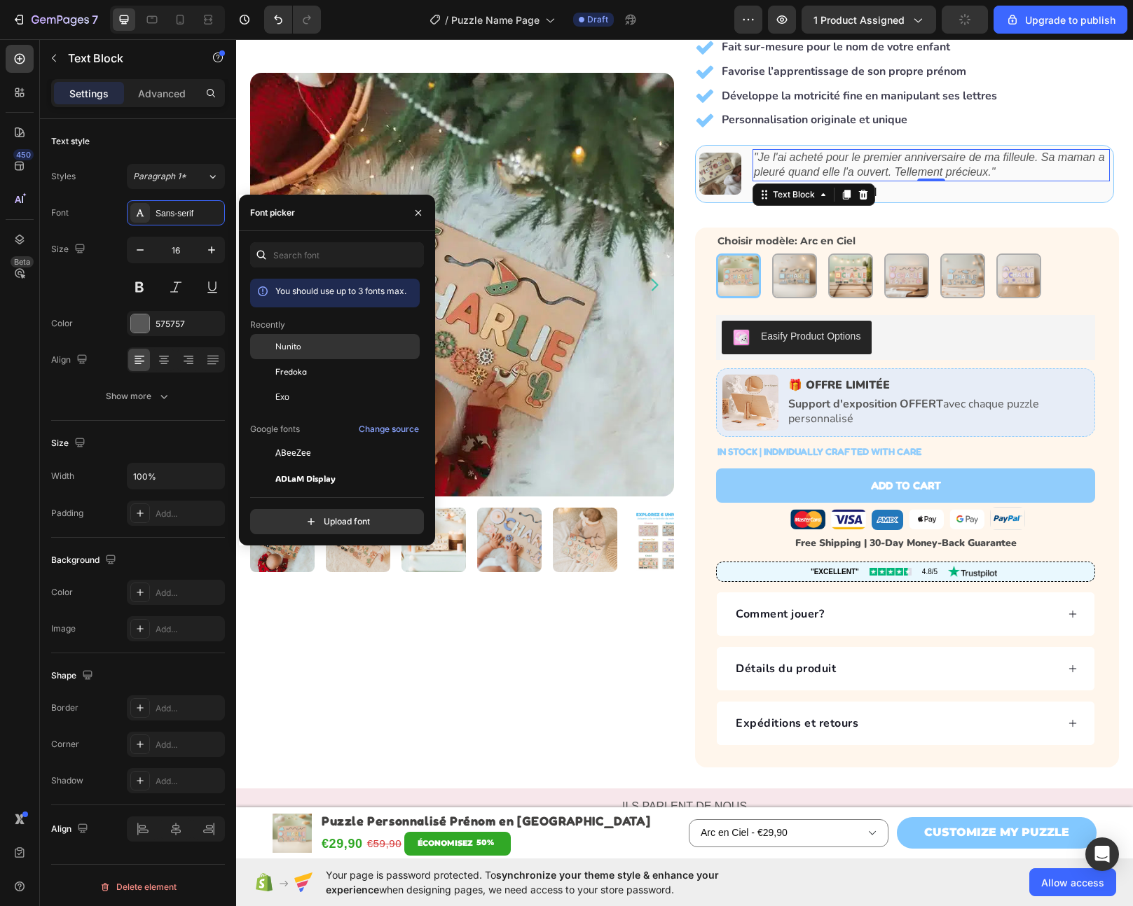
click at [312, 347] on div "Nunito" at bounding box center [345, 346] width 141 height 13
click at [1089, 174] on icon "Carousel Next Arrow" at bounding box center [1096, 181] width 14 height 14
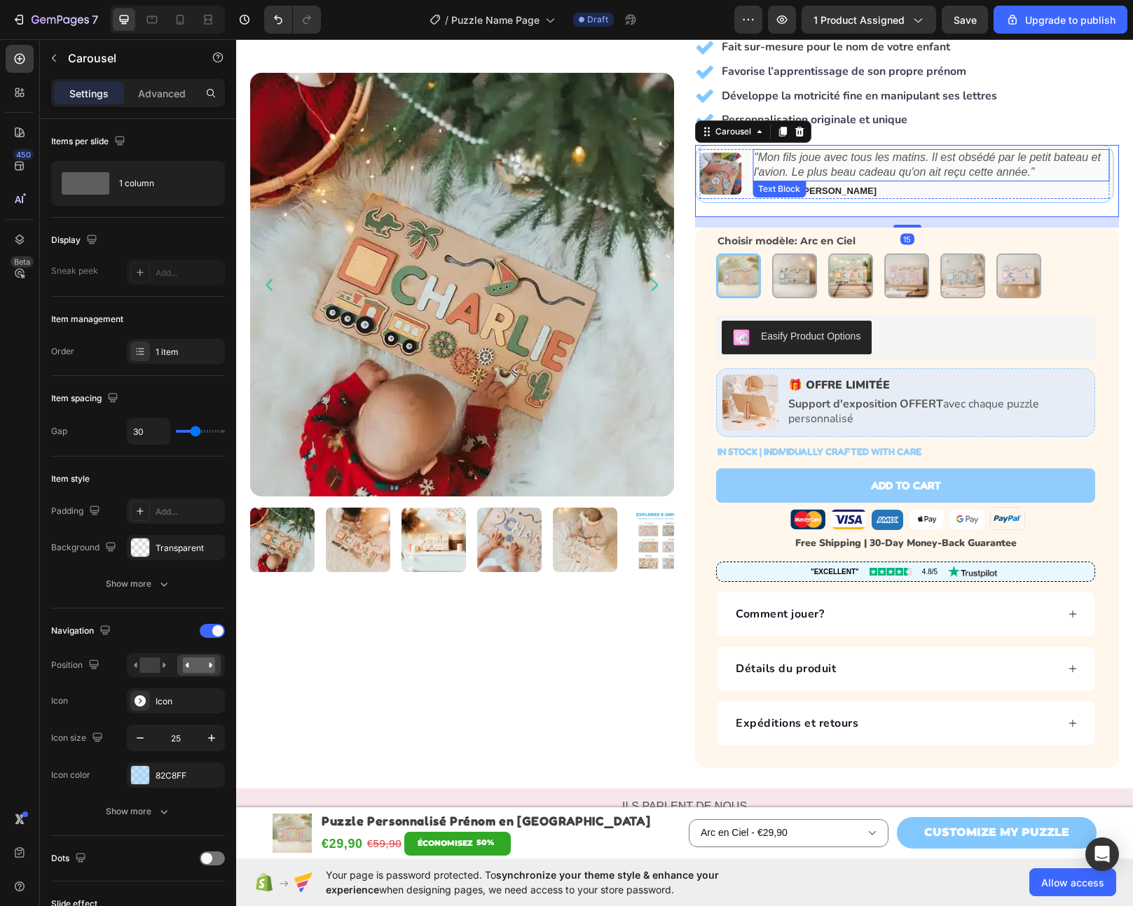
click at [939, 151] on icon ""Mon fils joue avec tous les matins. Il est obsédé par le petit bateau et l'avi…" at bounding box center [927, 164] width 347 height 27
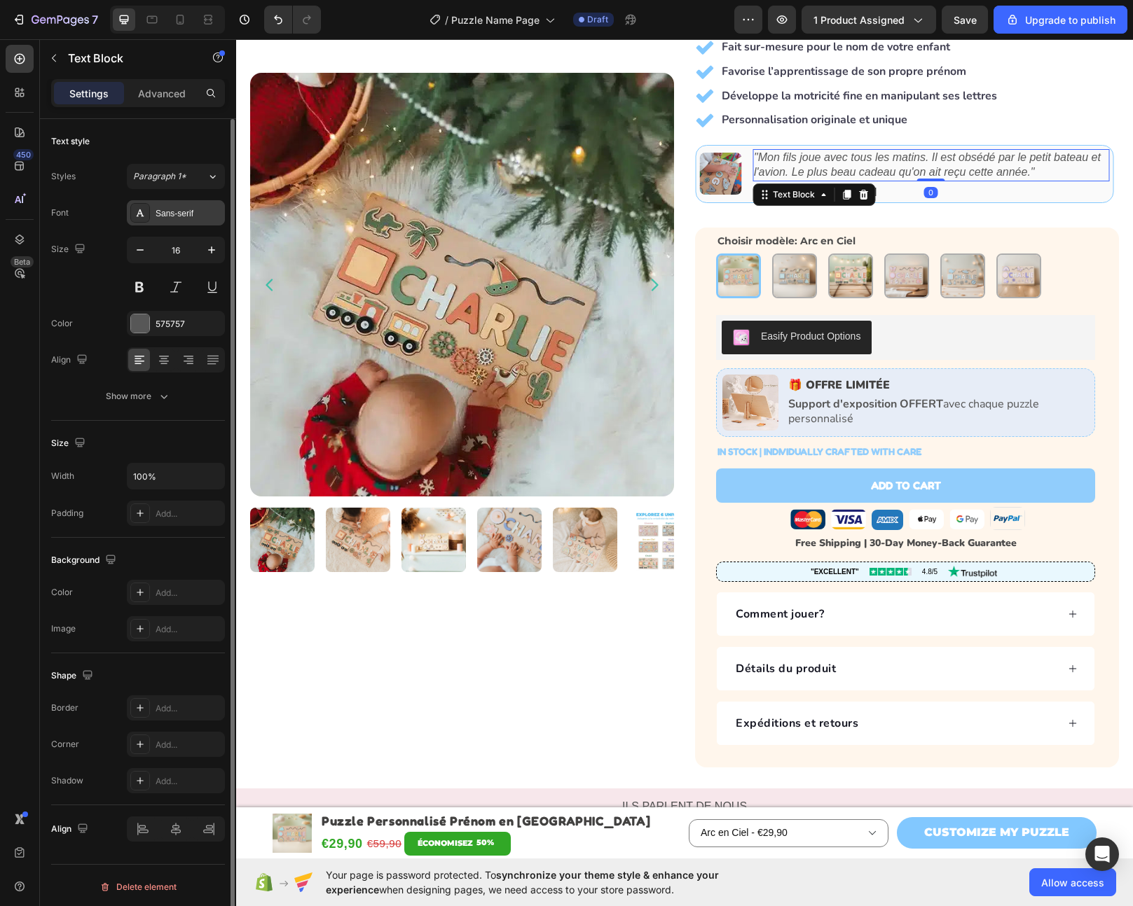
click at [160, 212] on div "Sans-serif" at bounding box center [188, 213] width 66 height 13
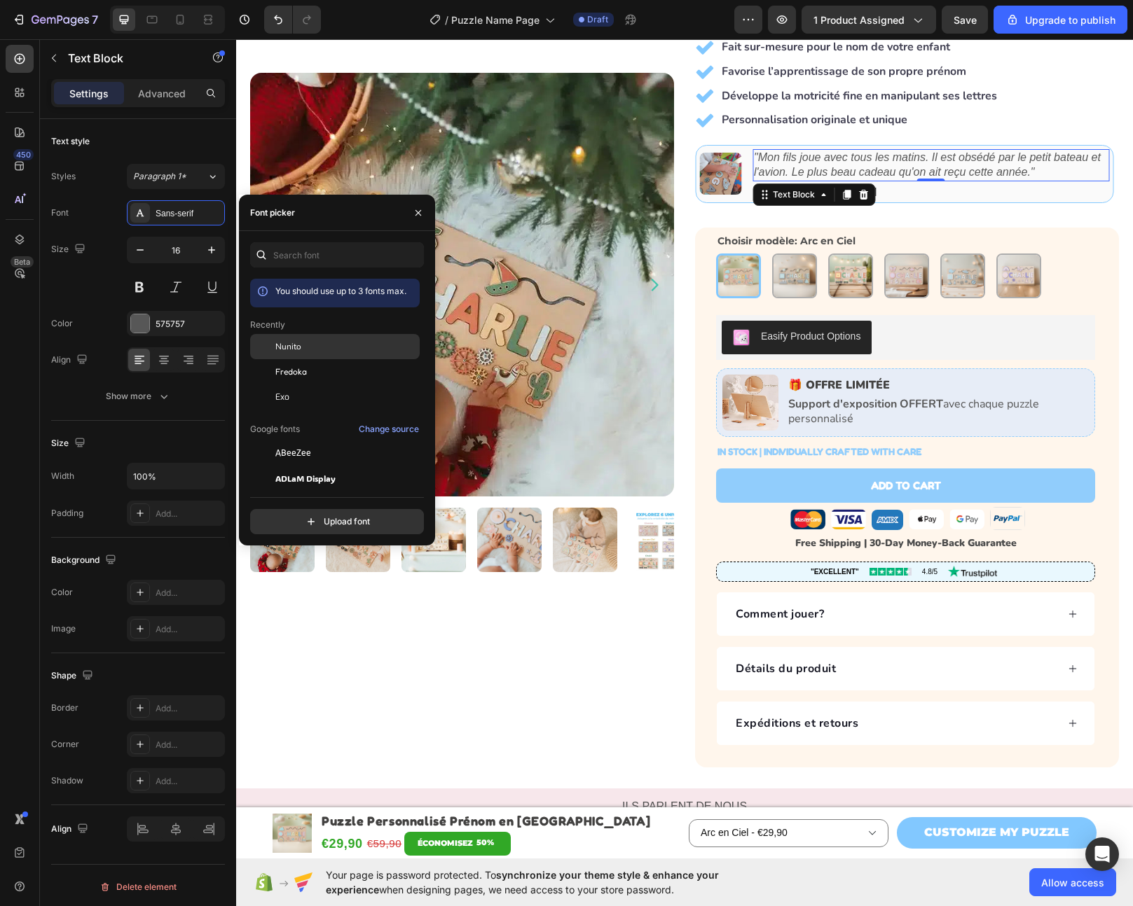
click at [298, 346] on span "Nunito" at bounding box center [288, 346] width 26 height 13
click at [1089, 174] on icon "Carousel Next Arrow" at bounding box center [1096, 181] width 14 height 14
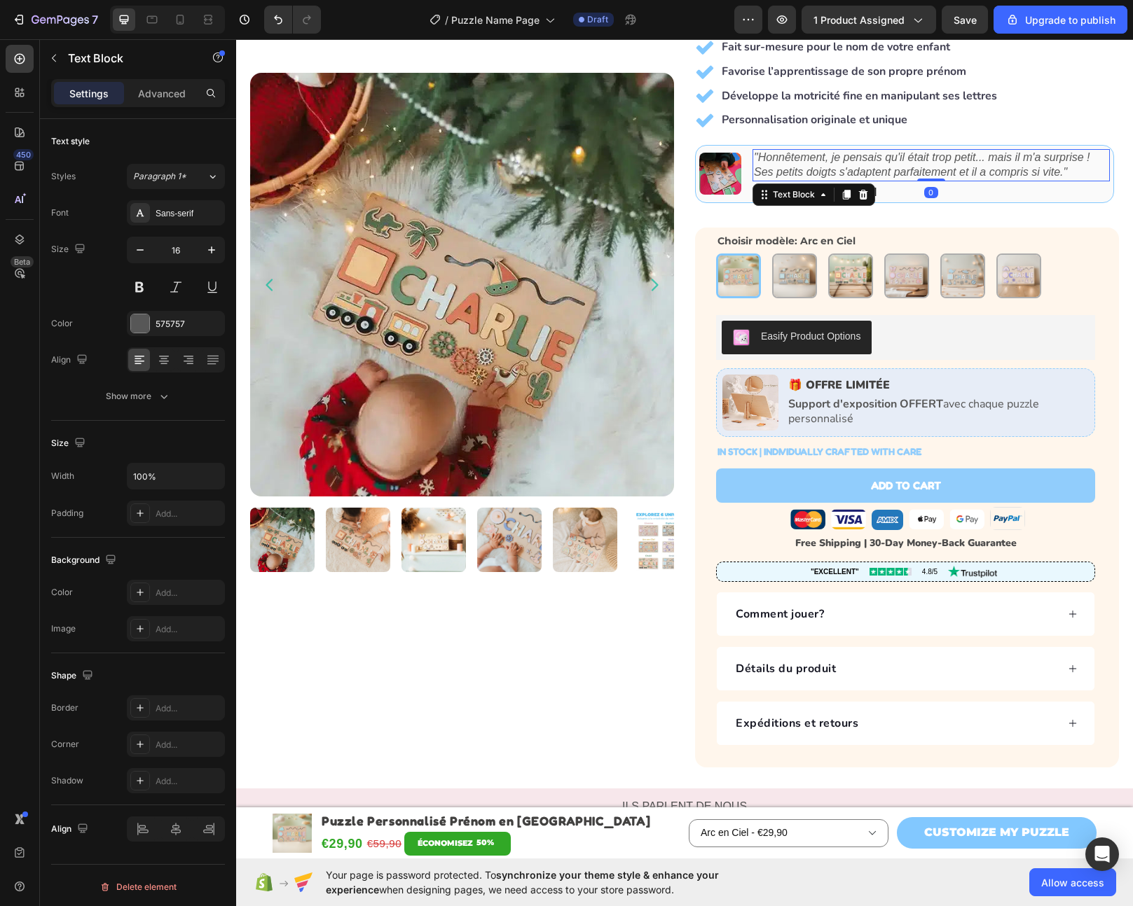
click at [846, 158] on icon ""Honnêtement, je pensais qu'il était trop petit... mais il m'a surprise ! Ses p…" at bounding box center [922, 164] width 336 height 27
click at [189, 207] on div "Sans-serif" at bounding box center [188, 213] width 66 height 13
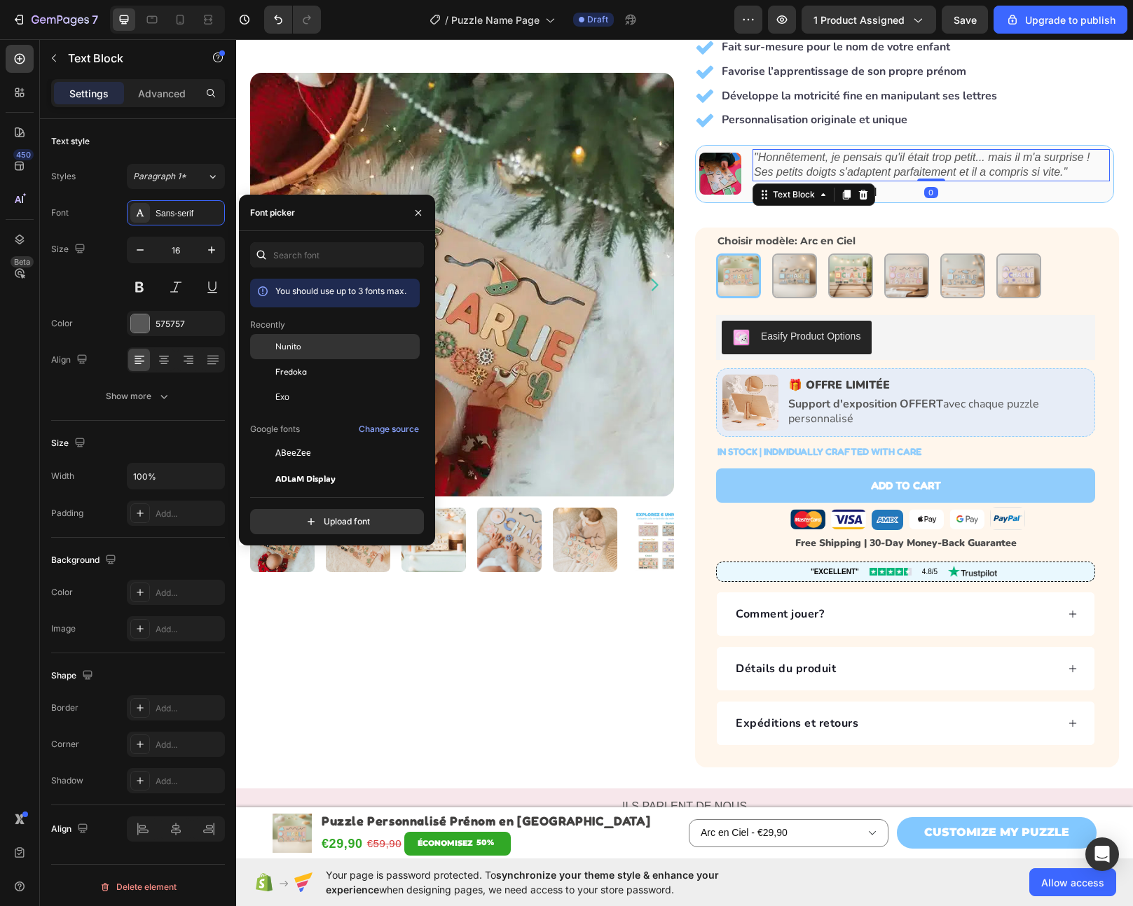
click at [291, 347] on span "Nunito" at bounding box center [288, 346] width 26 height 13
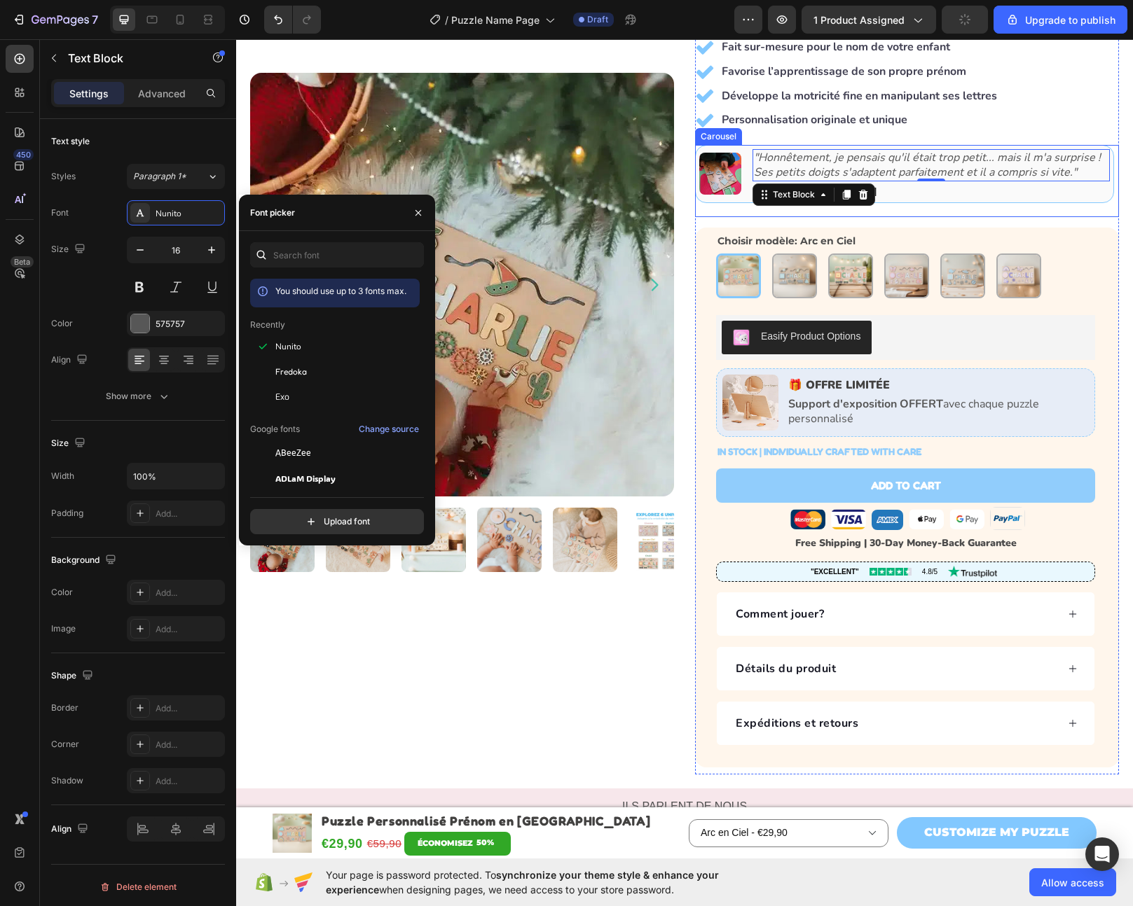
click at [1091, 174] on icon "Carousel Next Arrow" at bounding box center [1096, 181] width 14 height 14
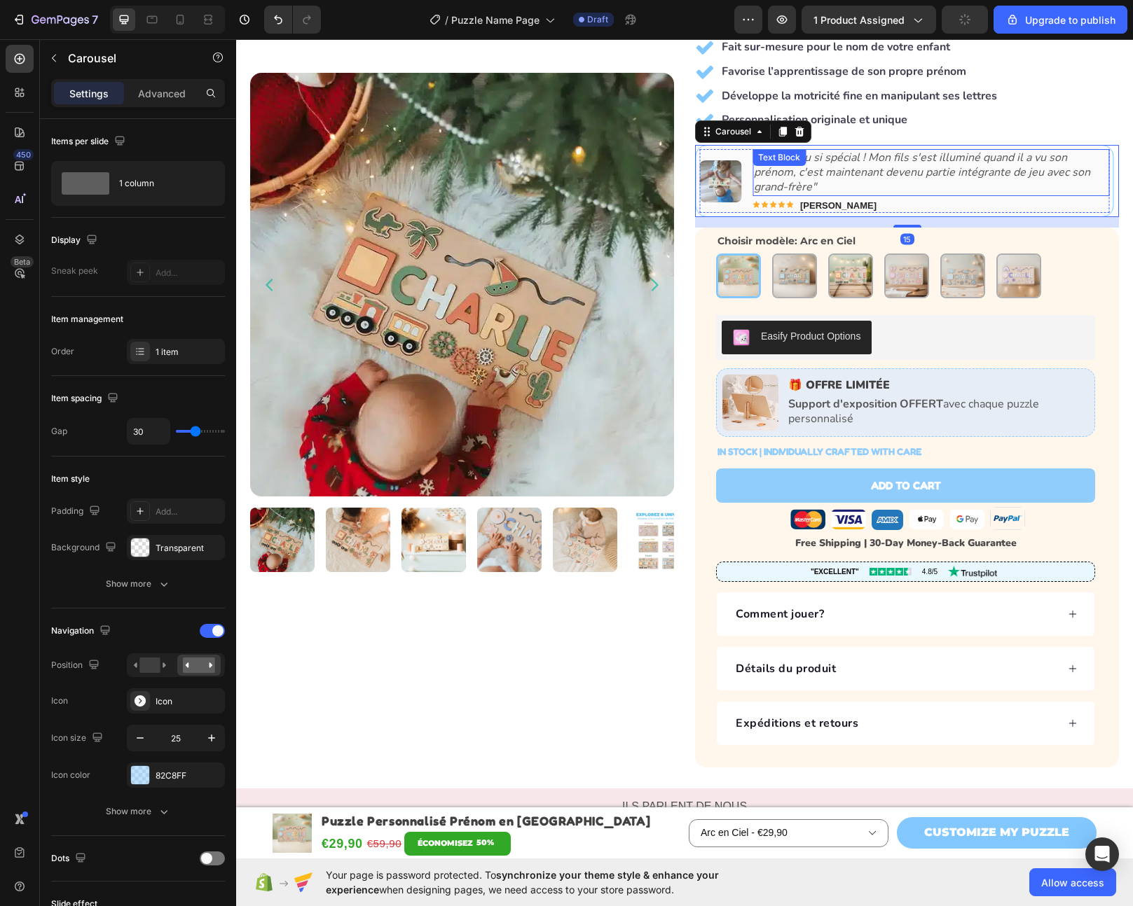
click at [850, 149] on div ""Un cadeau si spécial ! Mon fils s'est illuminé quand il a vu son prénom, c'est…" at bounding box center [930, 172] width 357 height 46
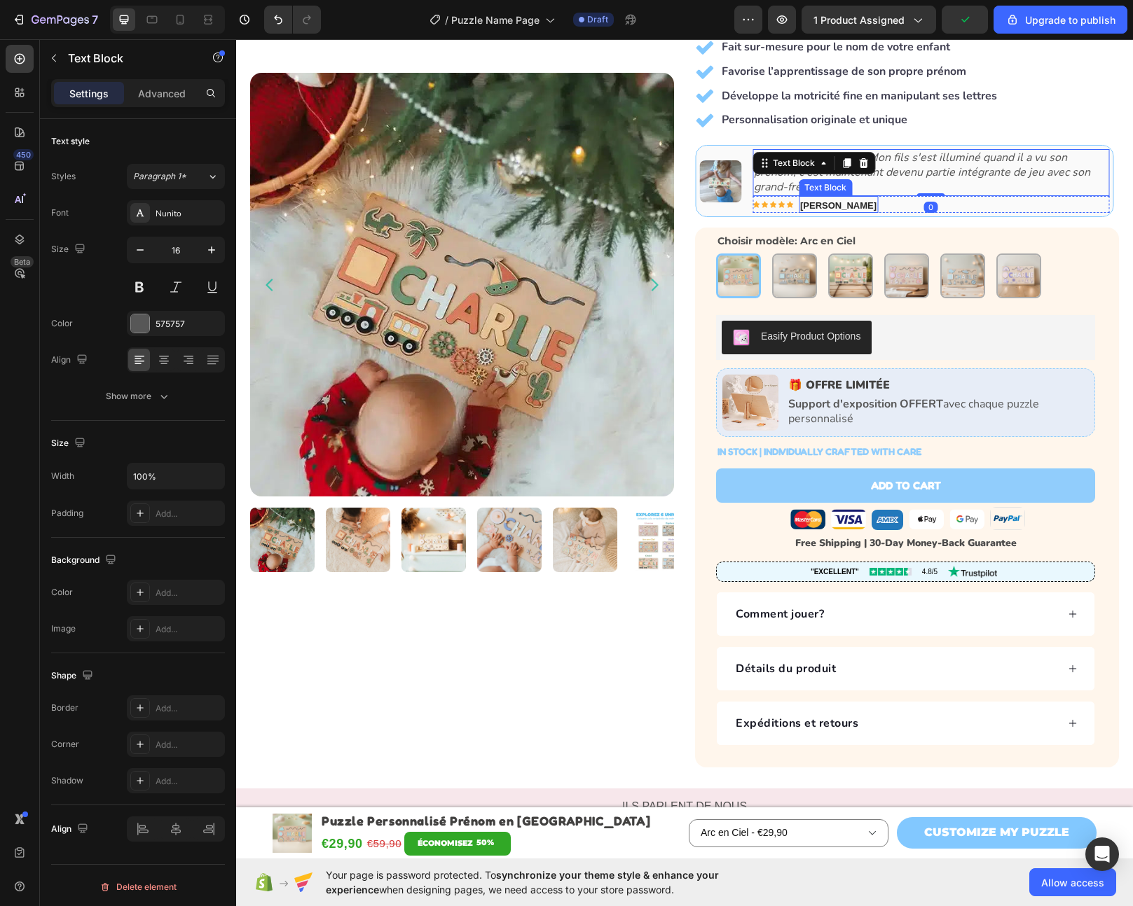
click at [826, 200] on strong "[PERSON_NAME]" at bounding box center [838, 205] width 76 height 11
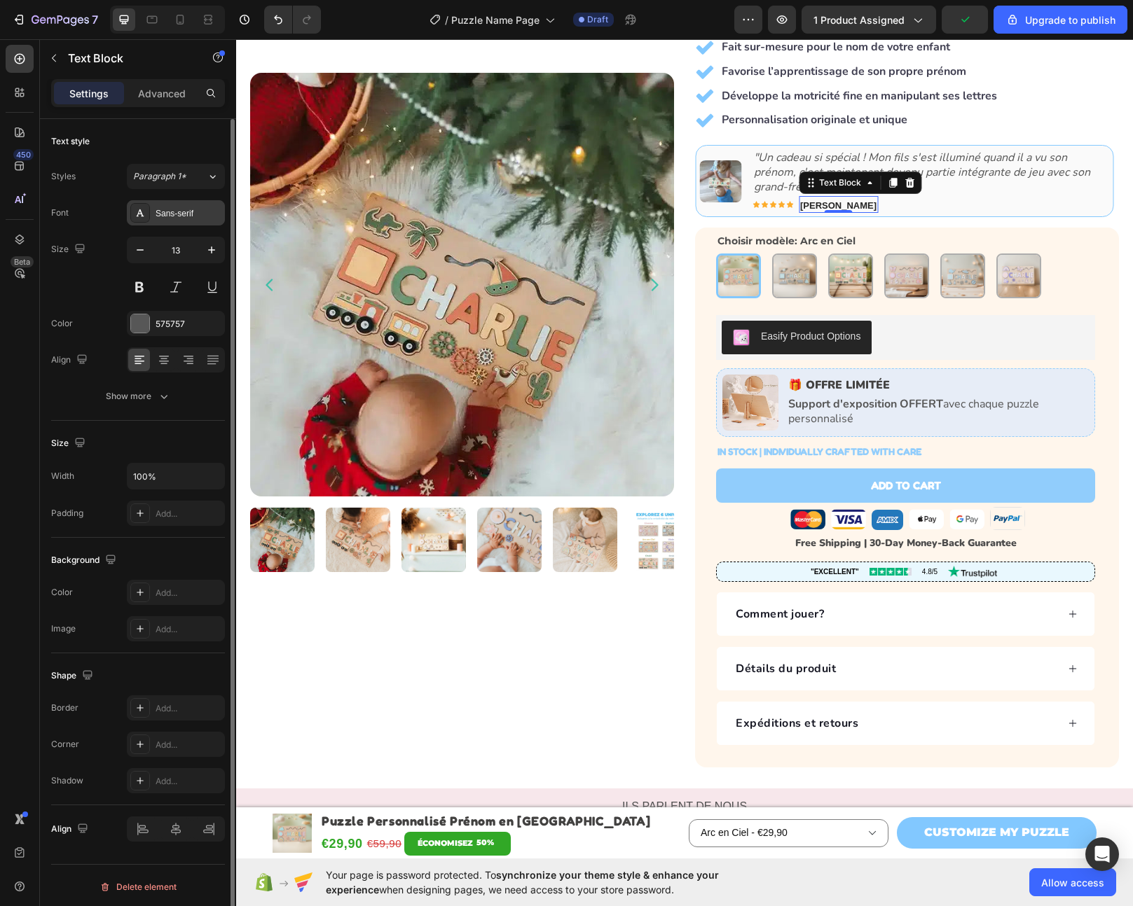
click at [184, 212] on div "Sans-serif" at bounding box center [188, 213] width 66 height 13
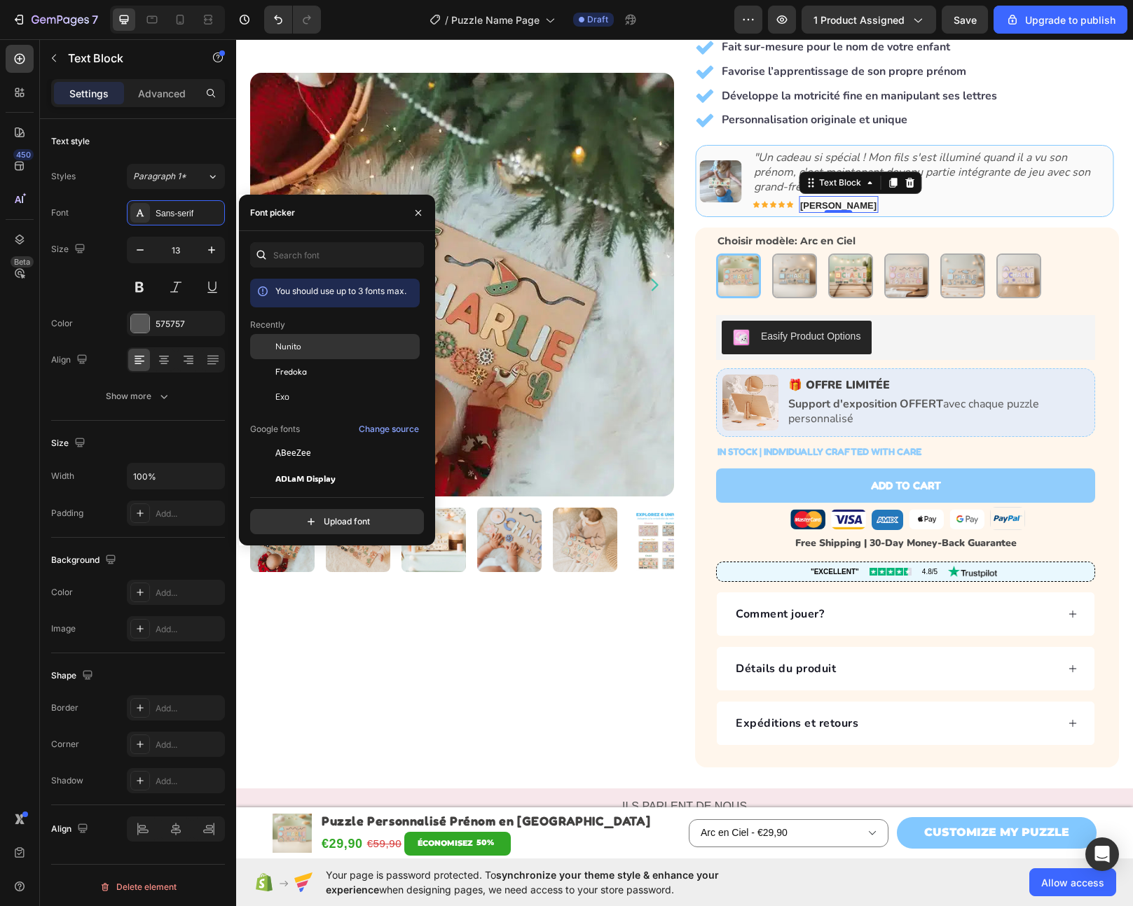
click at [318, 344] on div "Nunito" at bounding box center [345, 346] width 141 height 13
click at [1089, 174] on icon "Carousel Next Arrow" at bounding box center [1096, 181] width 14 height 14
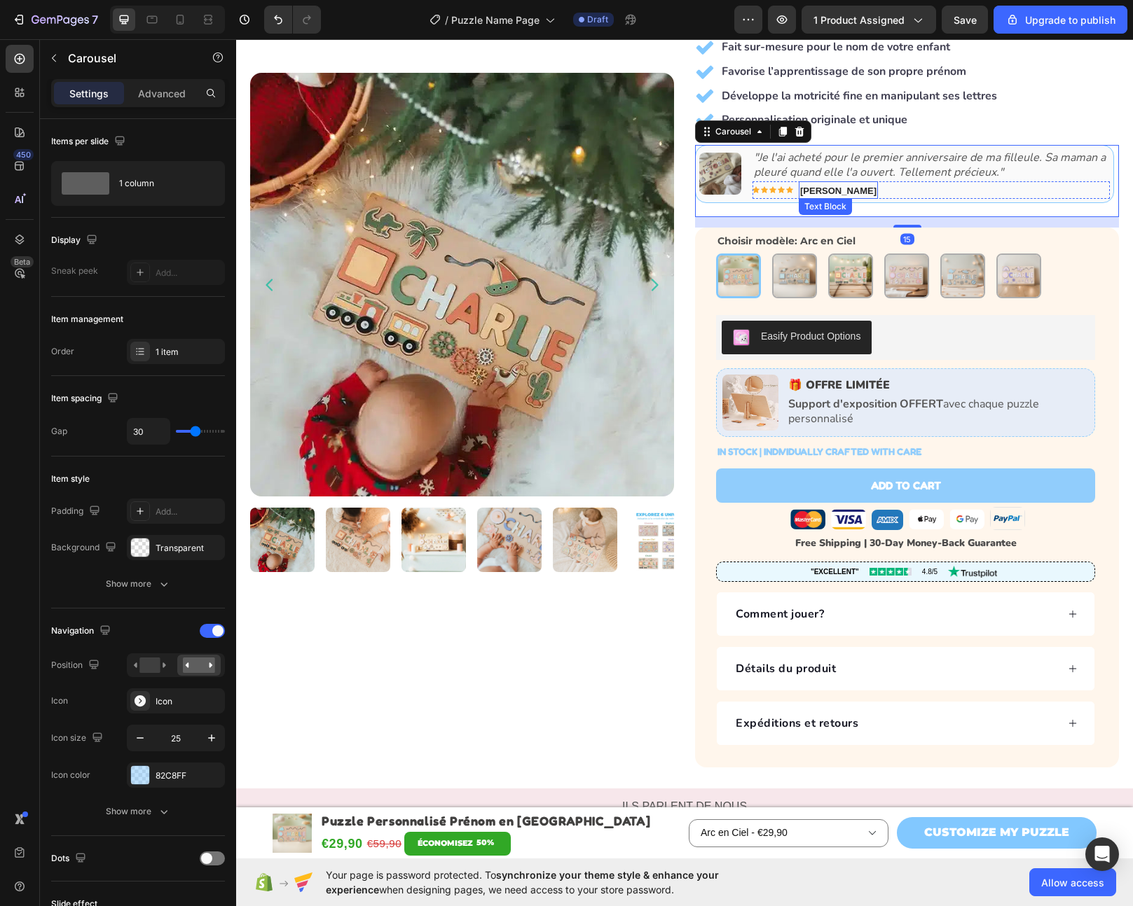
click at [850, 186] on strong "[PERSON_NAME]" at bounding box center [838, 191] width 76 height 11
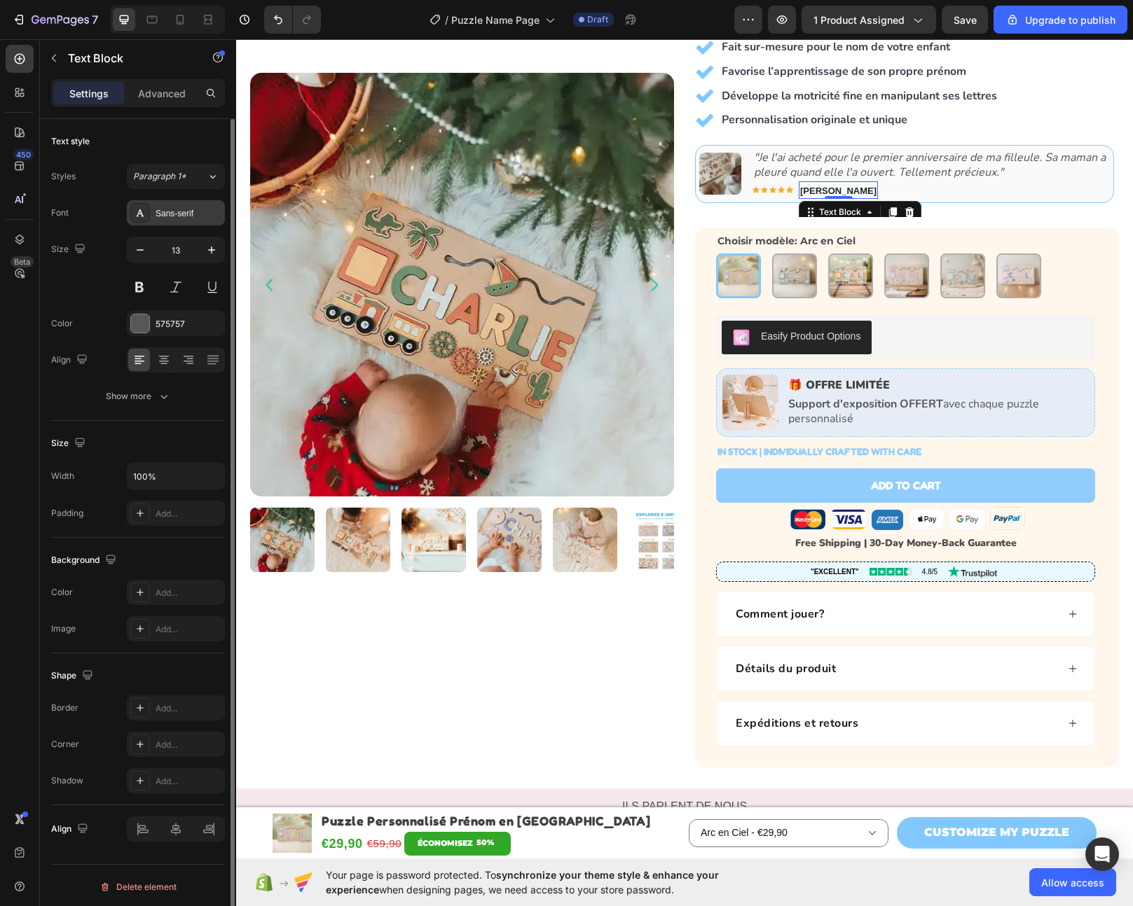
click at [198, 214] on div "Sans-serif" at bounding box center [188, 213] width 66 height 13
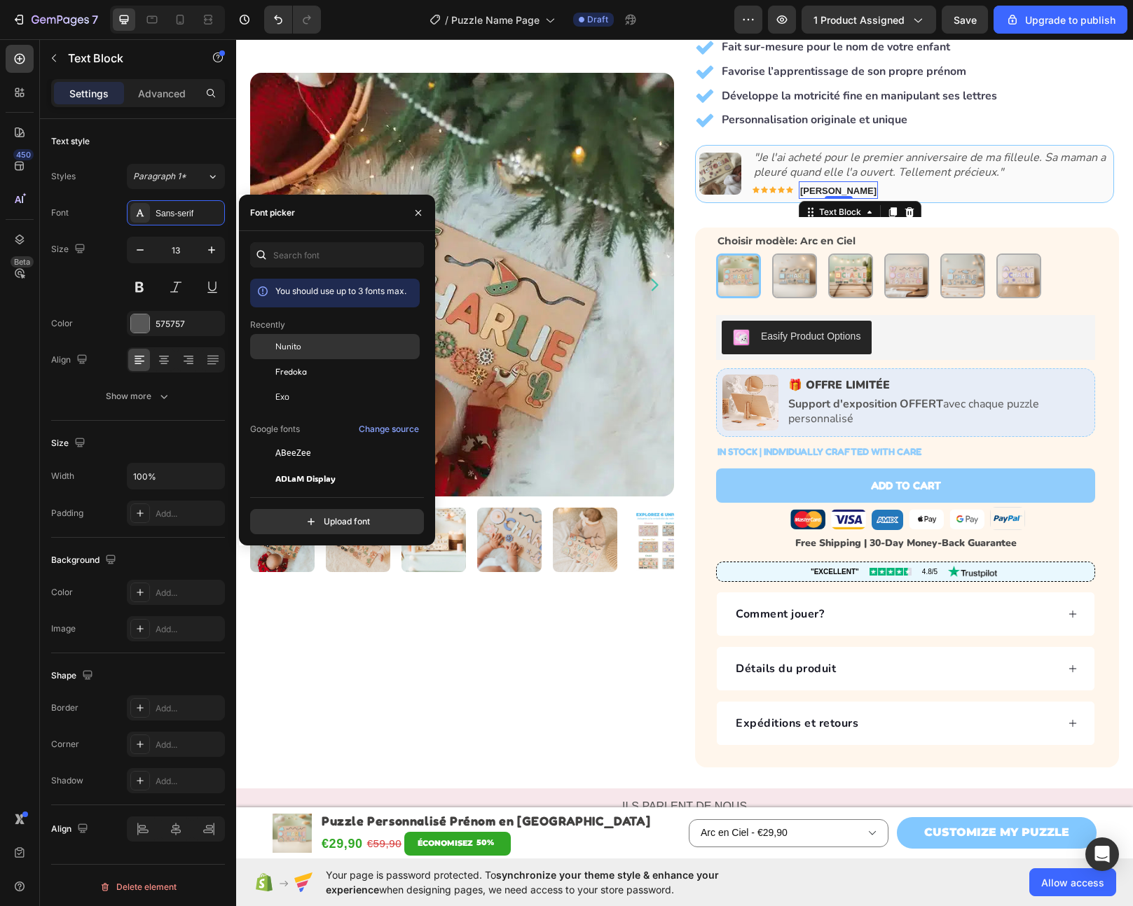
click at [307, 353] on div "Nunito" at bounding box center [334, 346] width 169 height 25
click at [1088, 172] on icon "Carousel Next Arrow" at bounding box center [1097, 181] width 18 height 18
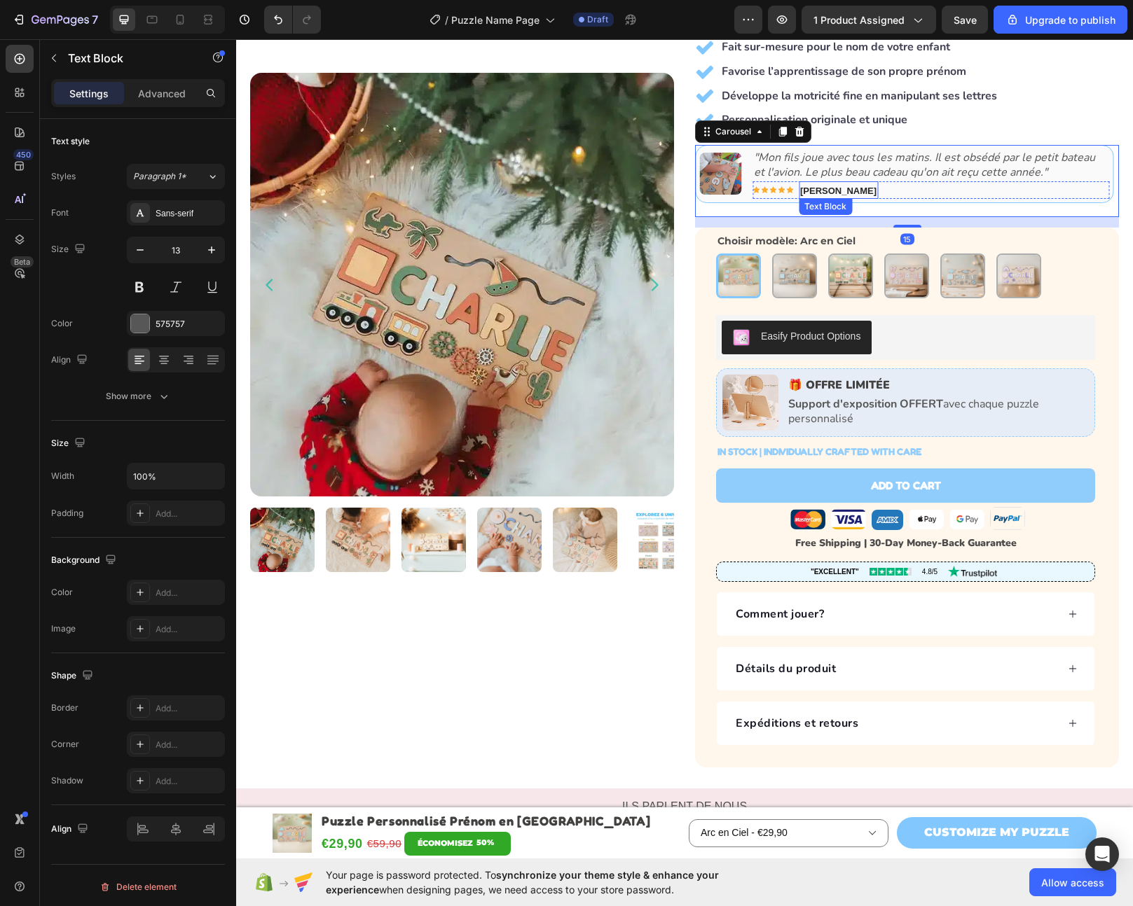
click at [822, 186] on strong "[PERSON_NAME]" at bounding box center [838, 191] width 76 height 11
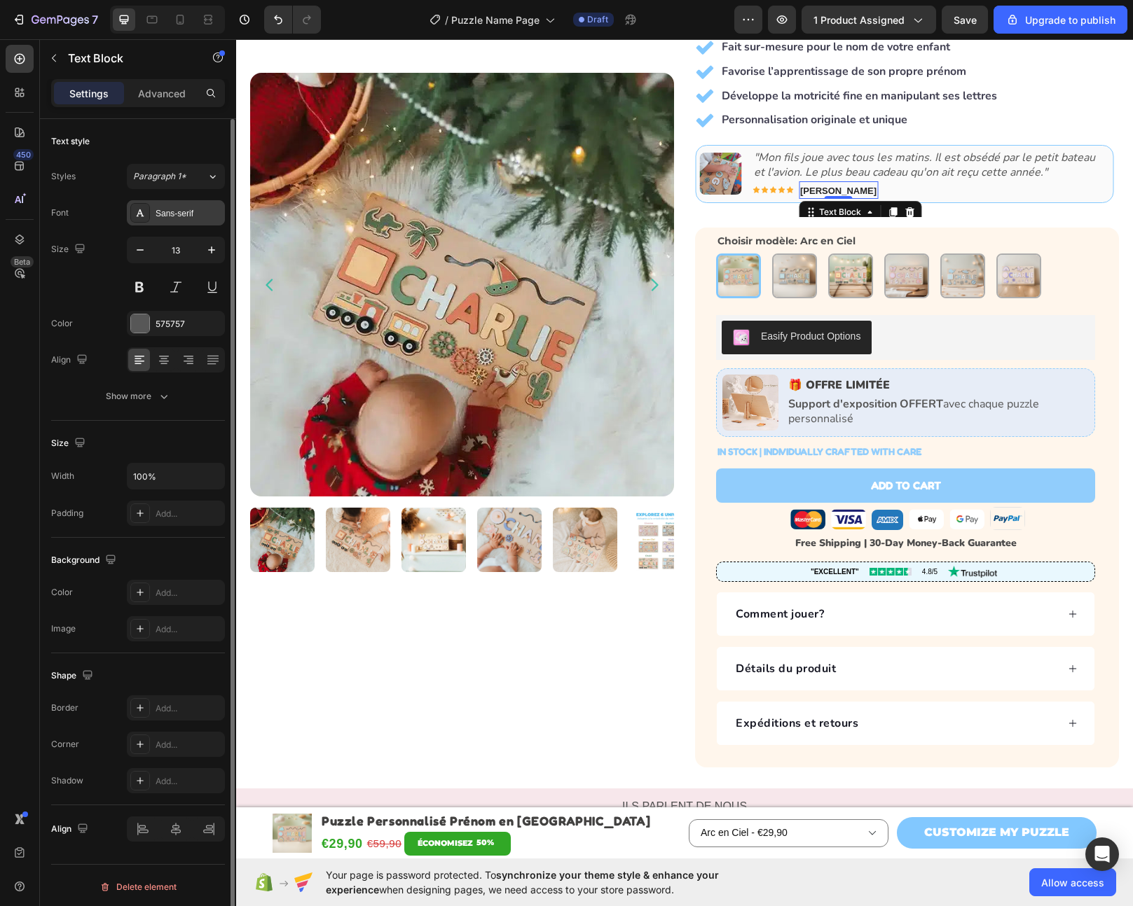
click at [160, 216] on div "Sans-serif" at bounding box center [188, 213] width 66 height 13
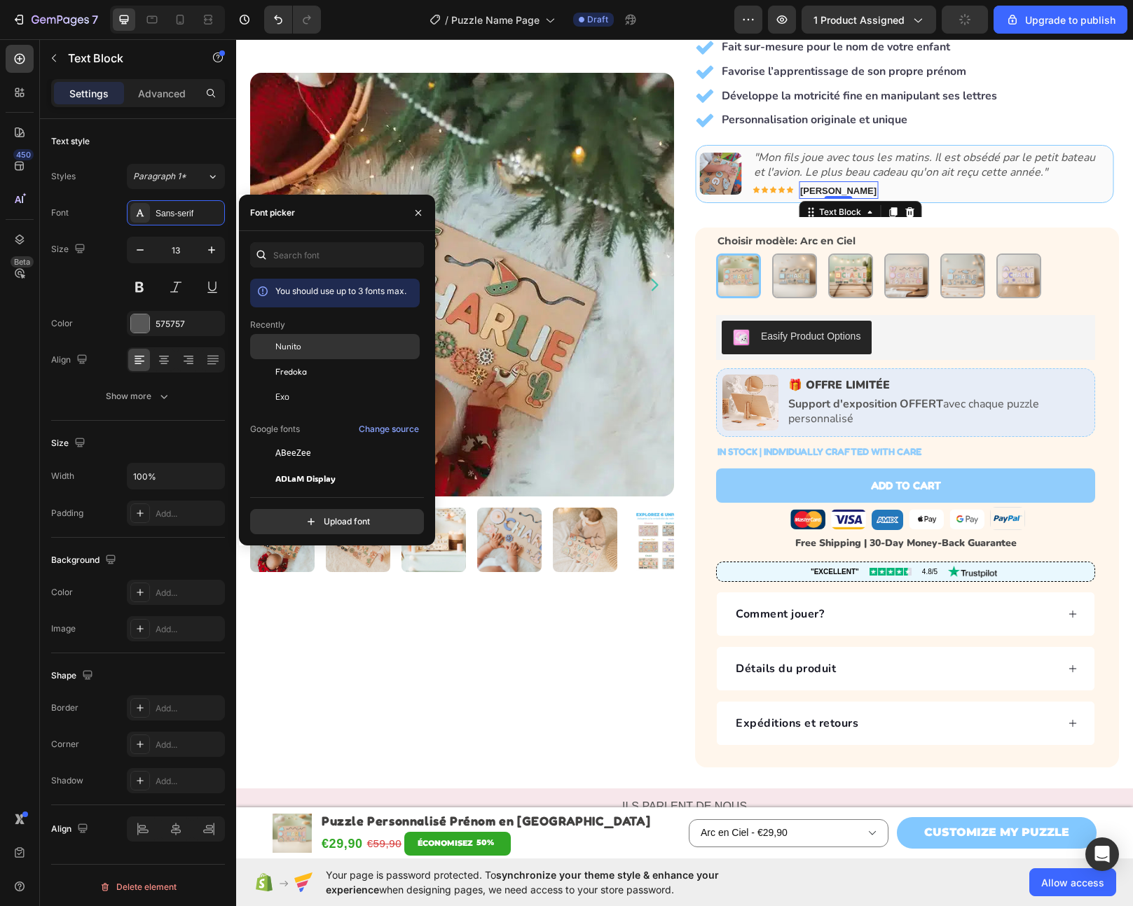
click at [290, 347] on span "Nunito" at bounding box center [288, 346] width 26 height 13
click at [1089, 174] on icon "Carousel Next Arrow" at bounding box center [1096, 181] width 14 height 14
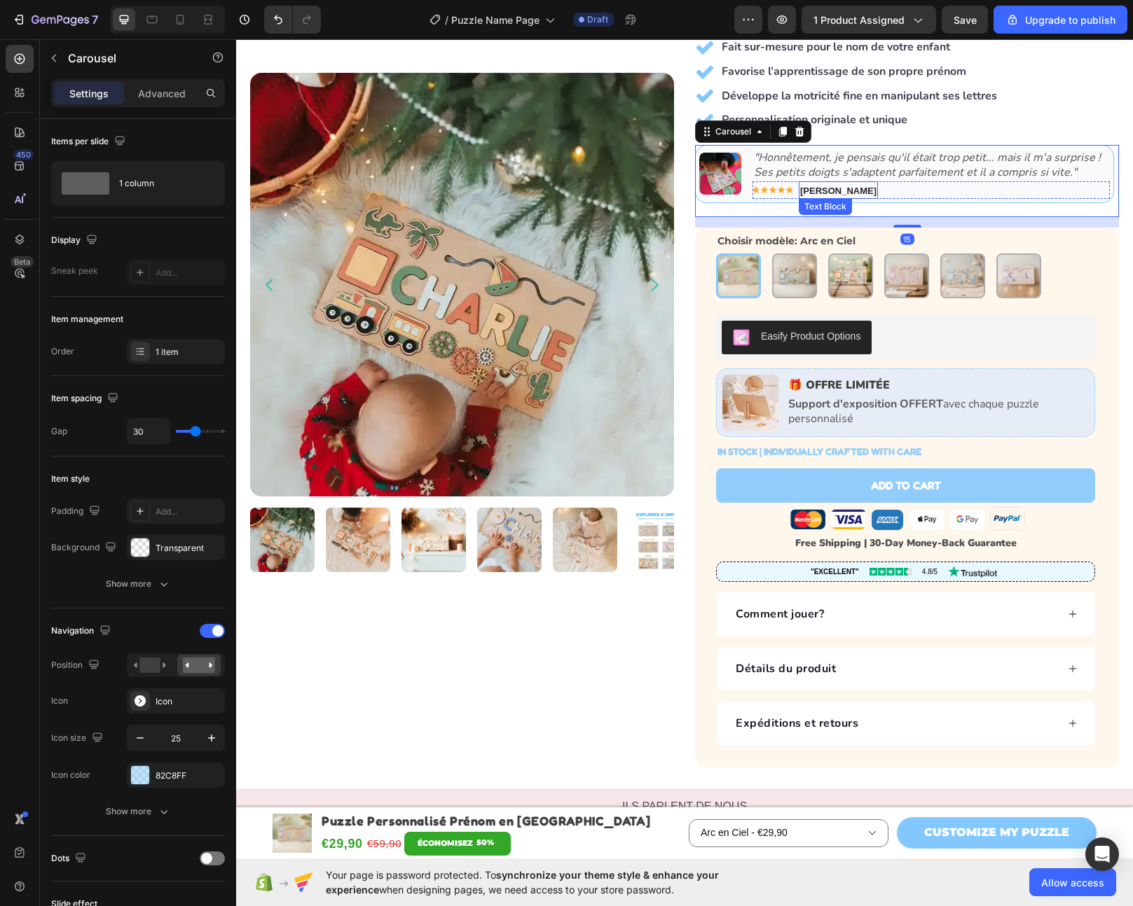
click at [846, 186] on strong "[PERSON_NAME]" at bounding box center [838, 191] width 76 height 11
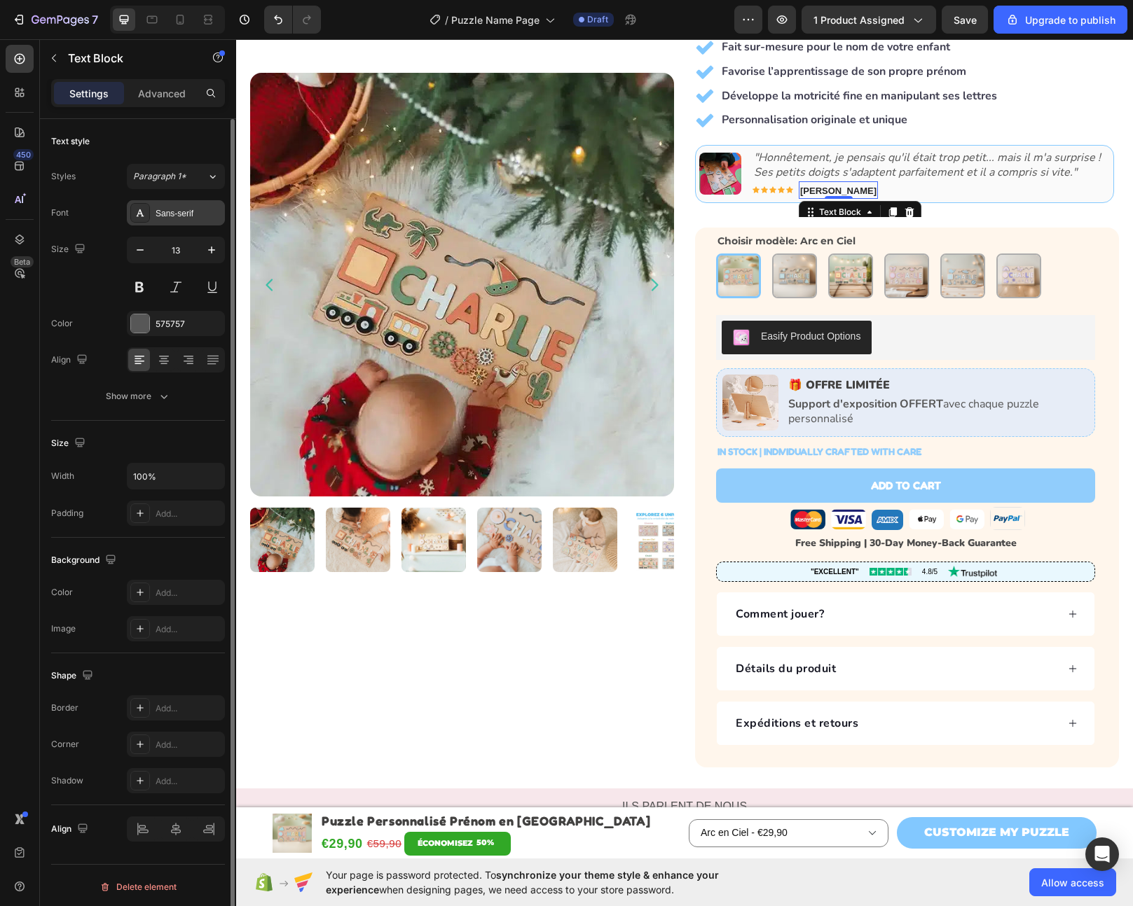
click at [153, 214] on div "Sans-serif" at bounding box center [176, 212] width 98 height 25
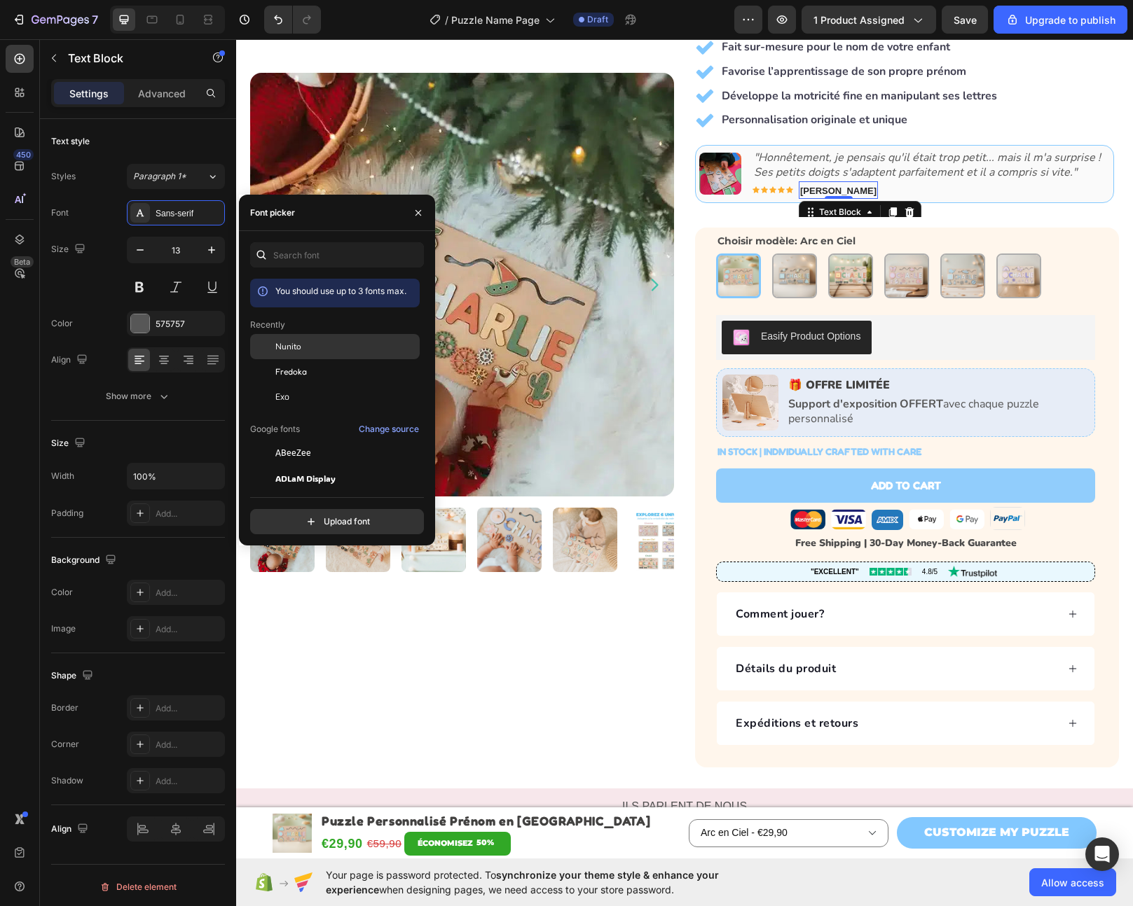
click at [280, 349] on span "Nunito" at bounding box center [288, 346] width 26 height 13
click at [1089, 174] on icon "Carousel Next Arrow" at bounding box center [1096, 181] width 14 height 14
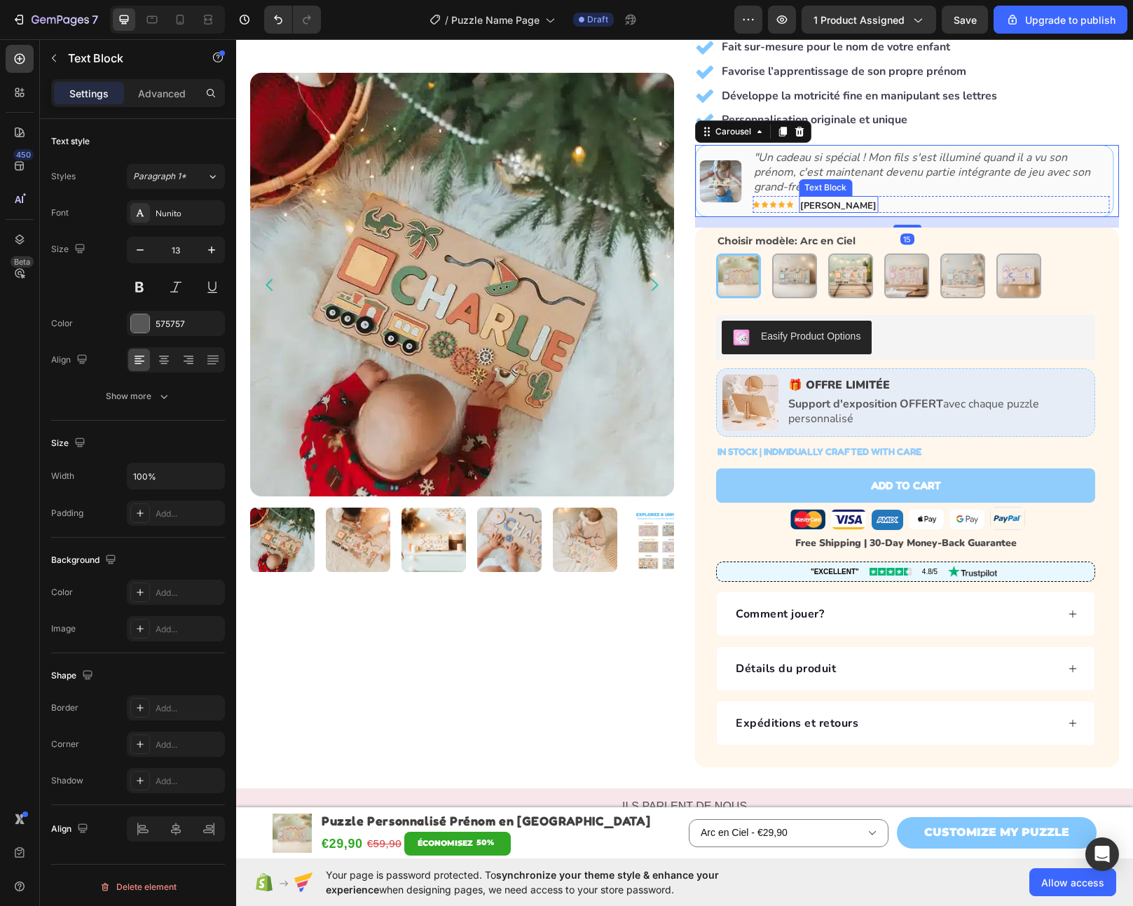
click at [838, 200] on strong "[PERSON_NAME]" at bounding box center [838, 206] width 76 height 13
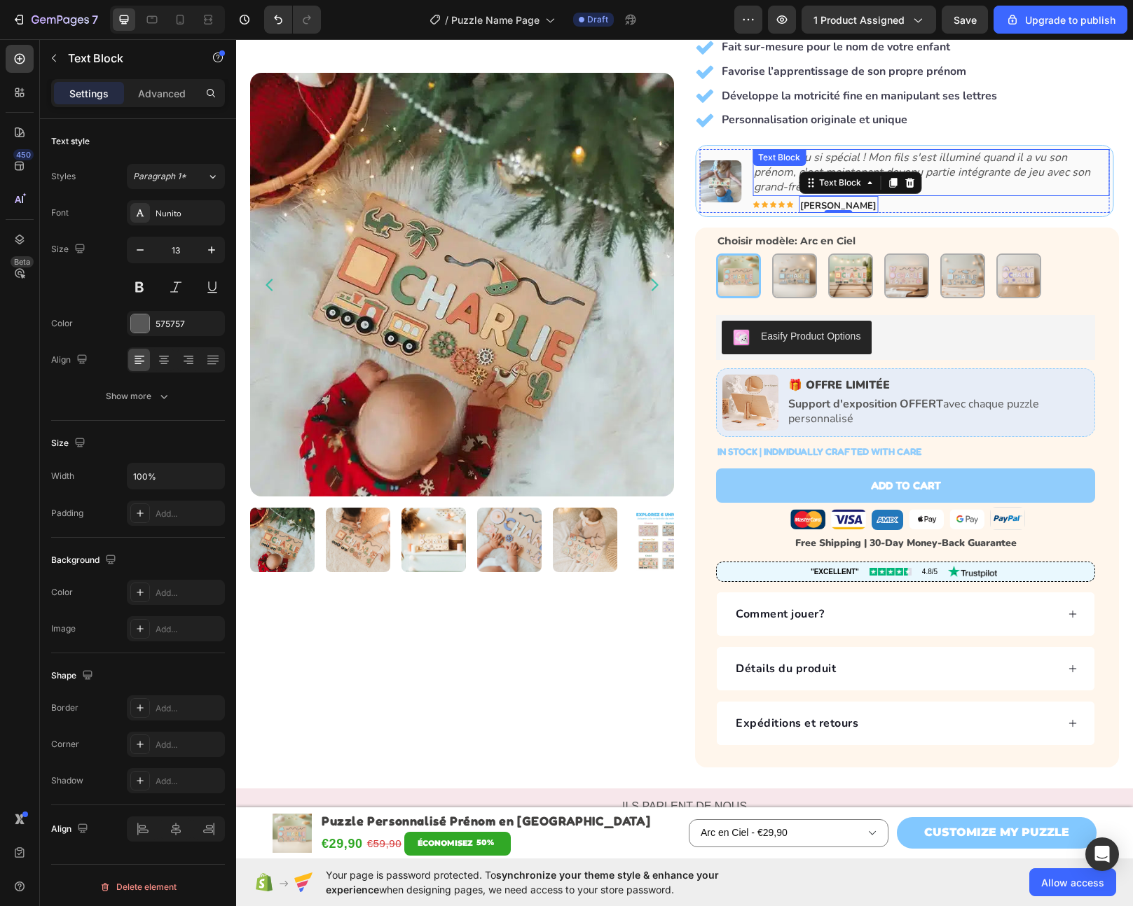
scroll to position [39, 0]
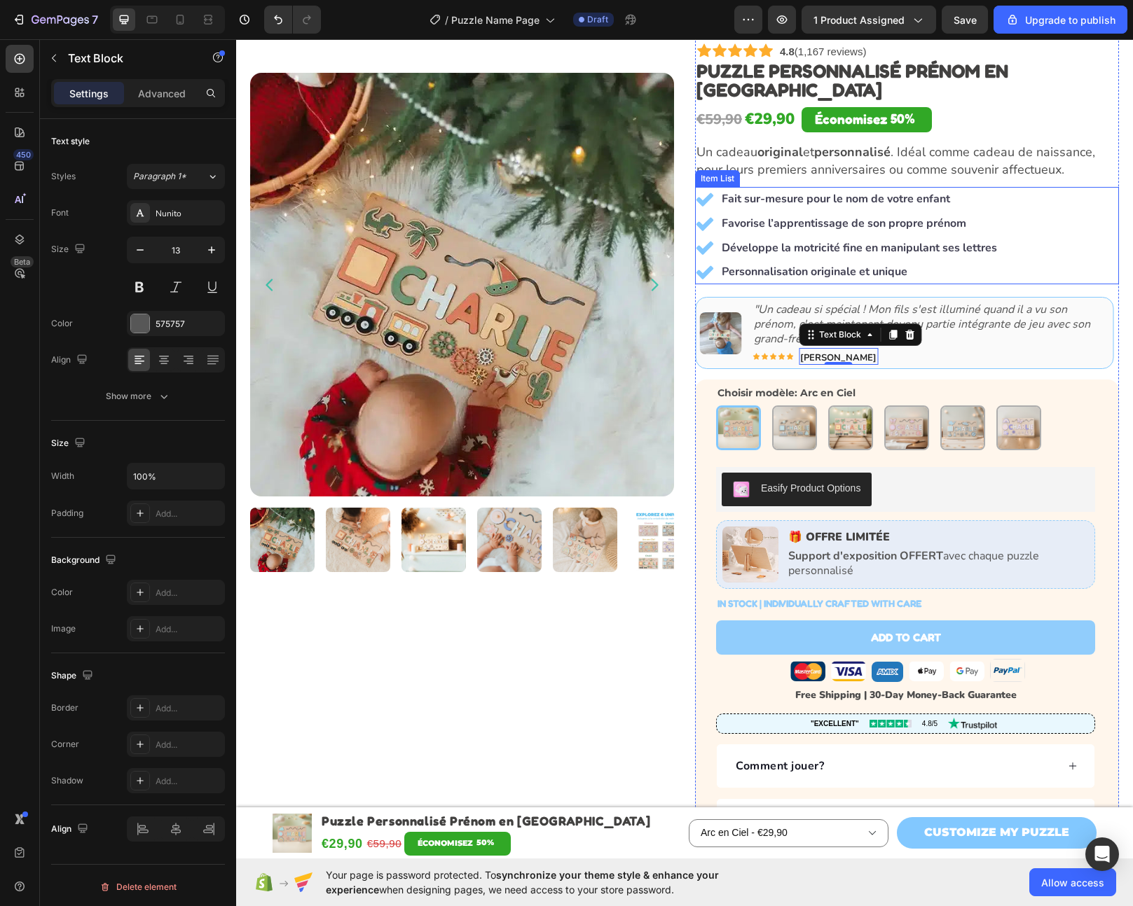
click at [820, 216] on strong "Favorise l’apprentissage de son propre prénom" at bounding box center [843, 223] width 244 height 15
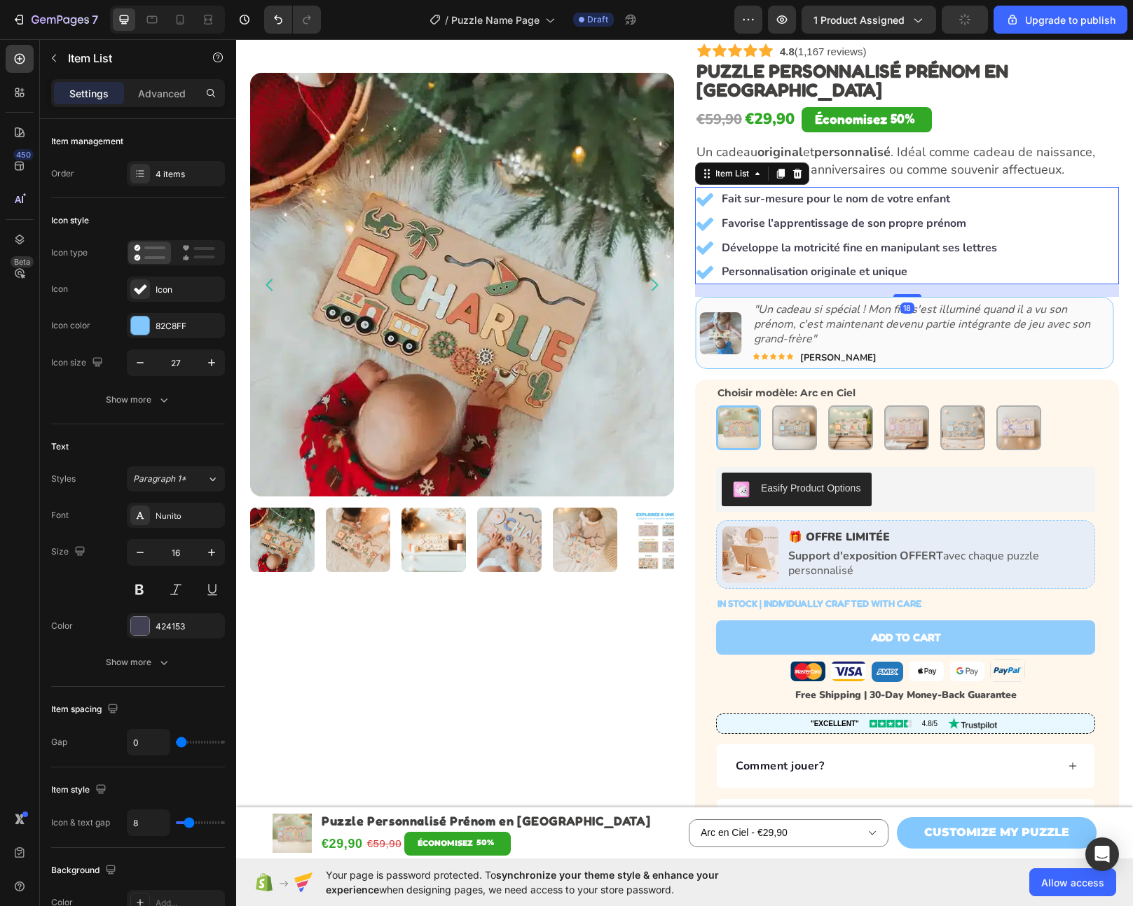
scroll to position [20, 0]
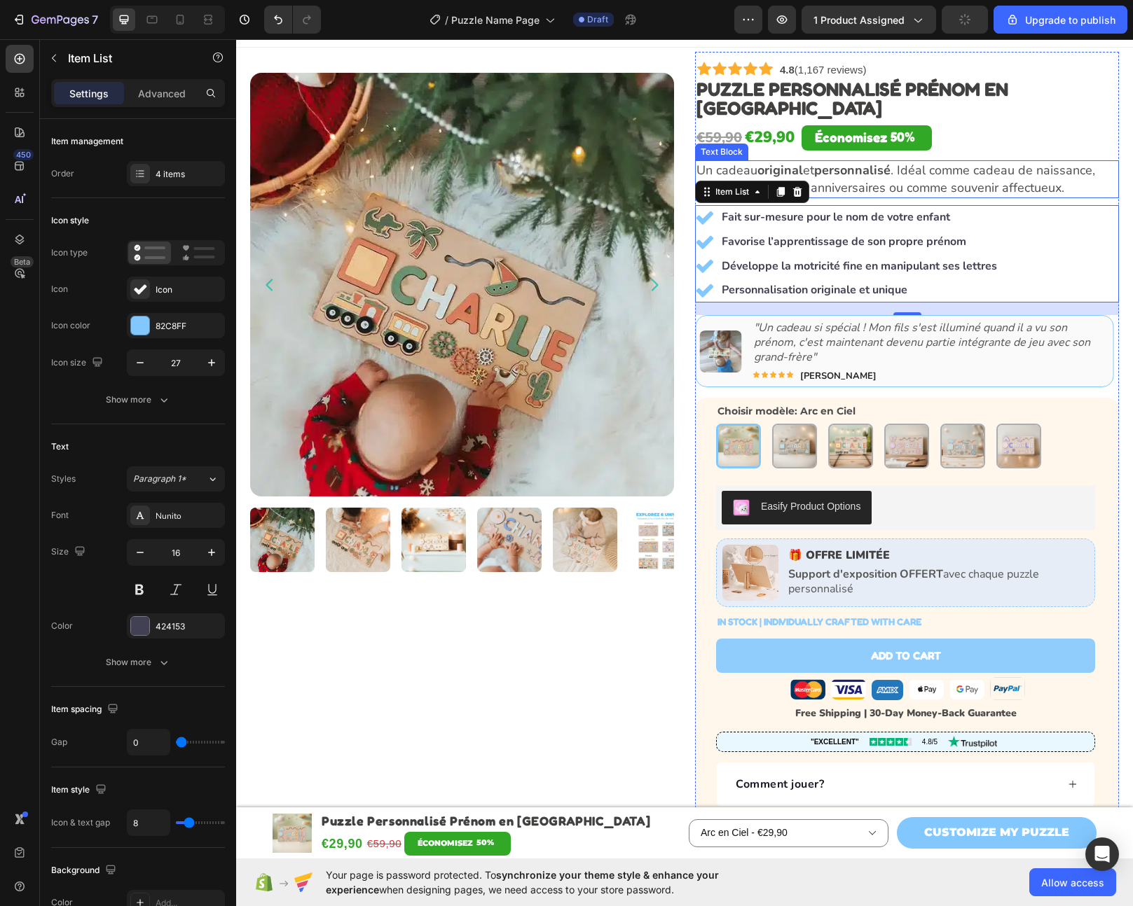
click at [866, 162] on p "Un cadeau original et personnalisé . Idéal comme cadeau de naissance, pour leur…" at bounding box center [906, 179] width 421 height 35
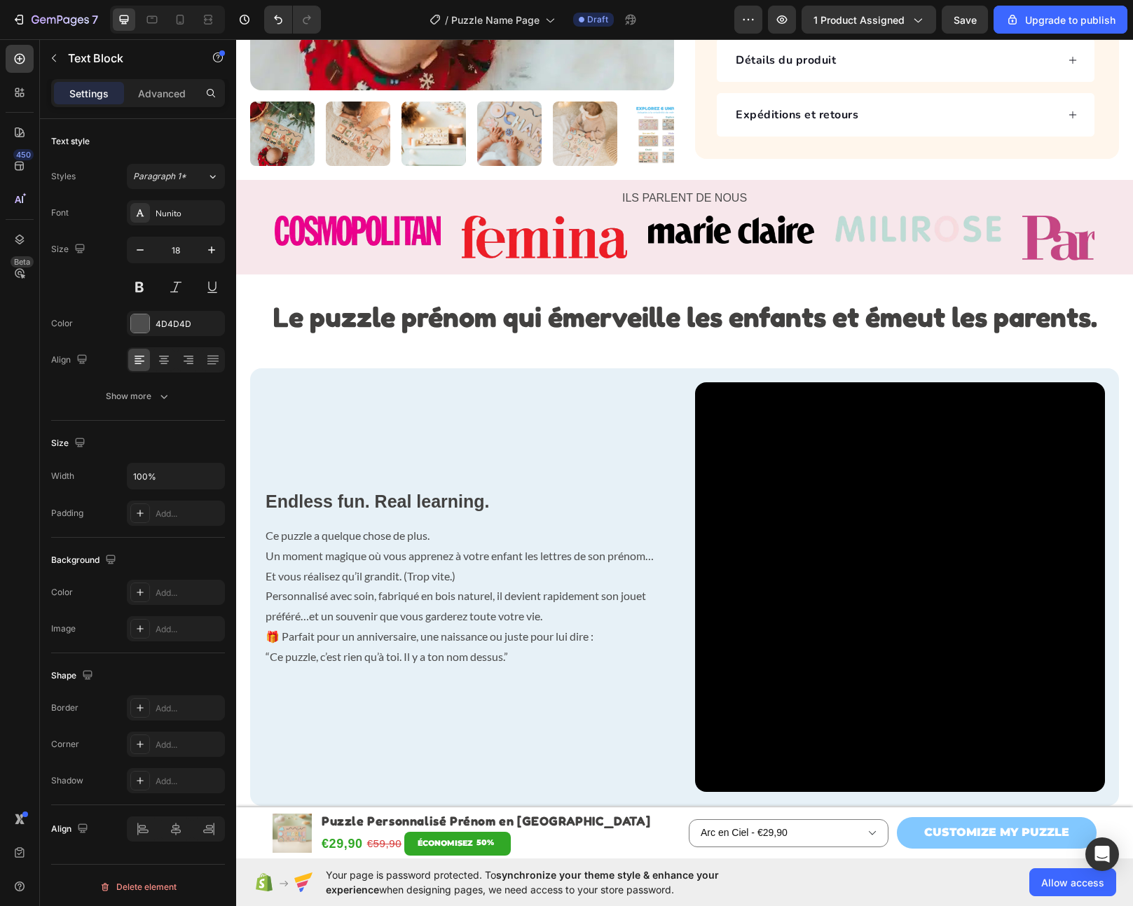
scroll to position [1033, 0]
